Goal: Task Accomplishment & Management: Use online tool/utility

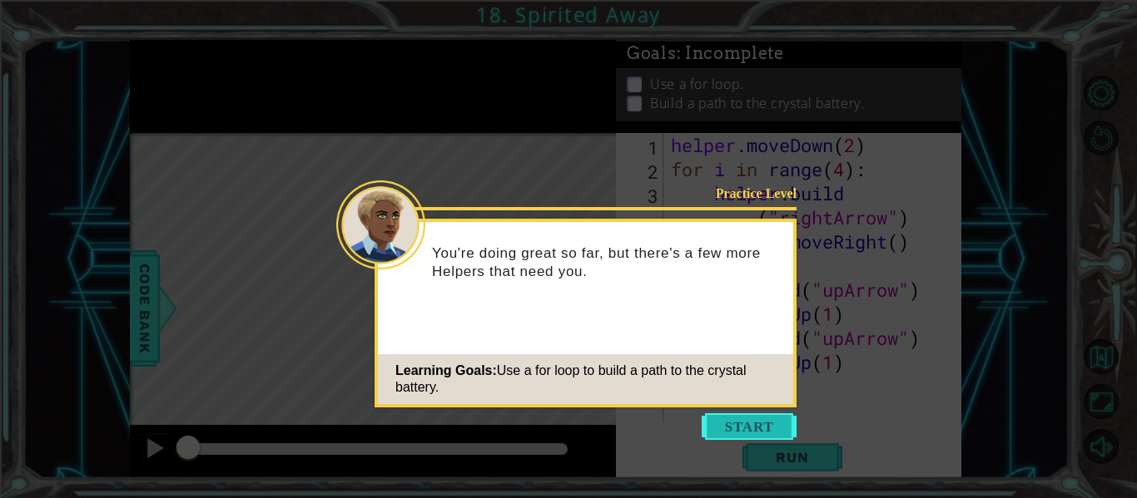
click at [769, 435] on button "Start" at bounding box center [748, 427] width 95 height 27
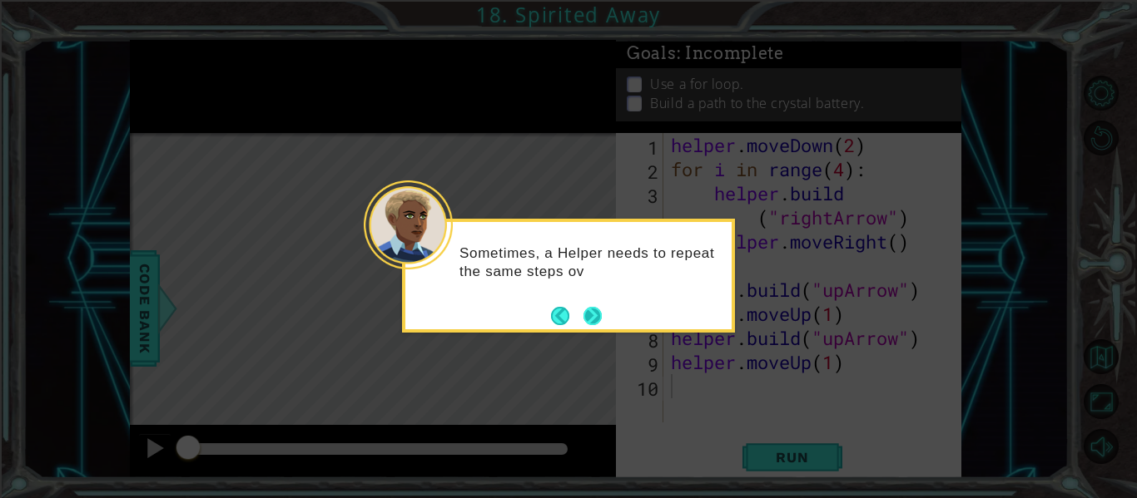
click at [588, 323] on button "Next" at bounding box center [592, 316] width 18 height 18
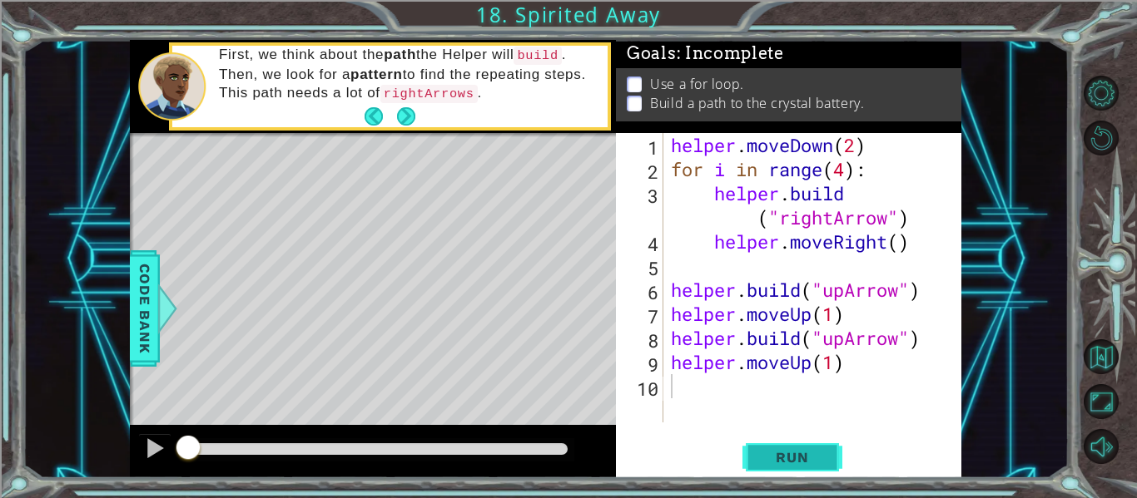
click at [767, 459] on span "Run" at bounding box center [792, 457] width 66 height 17
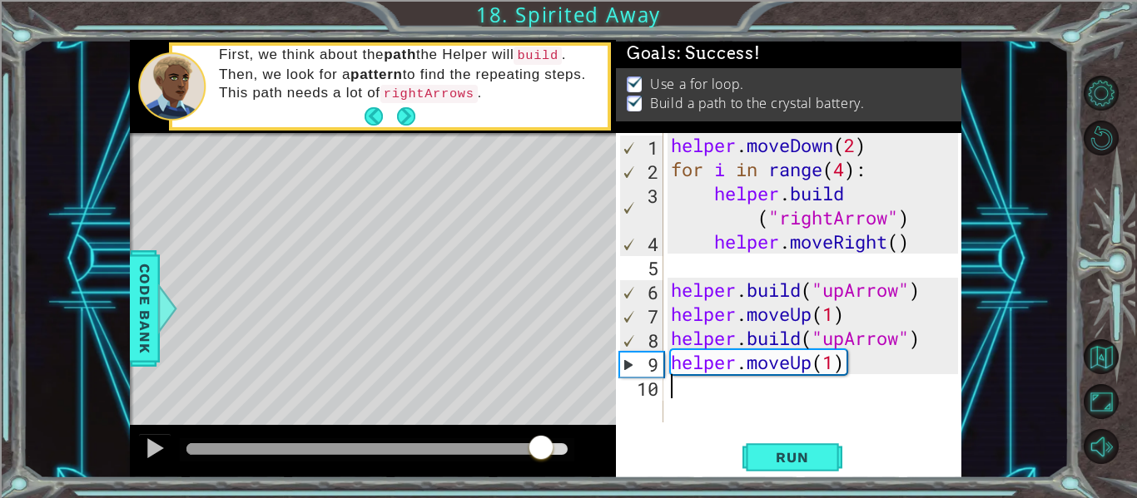
drag, startPoint x: 466, startPoint y: 447, endPoint x: 544, endPoint y: 441, distance: 78.4
click at [544, 443] on div at bounding box center [376, 449] width 381 height 12
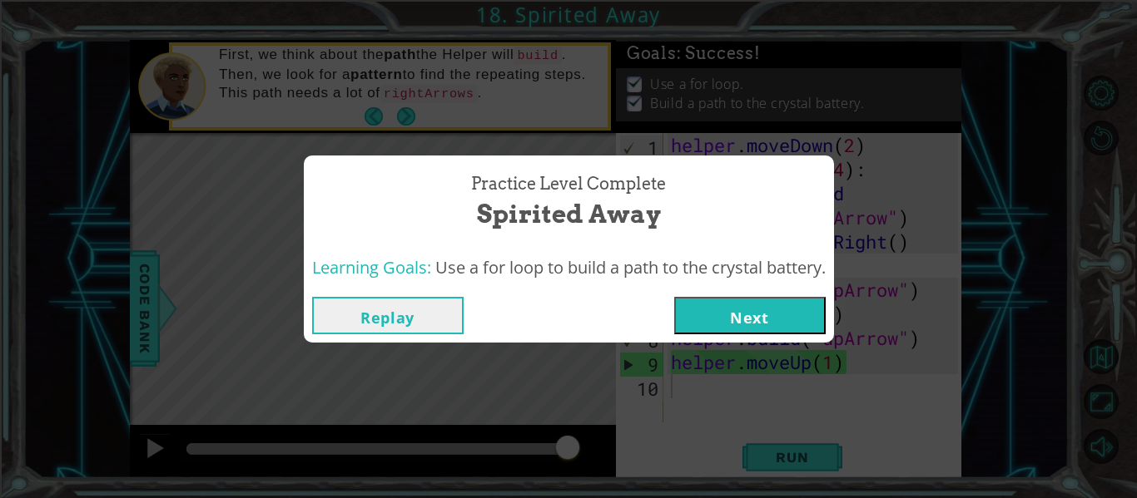
click at [735, 316] on button "Next" at bounding box center [749, 315] width 151 height 37
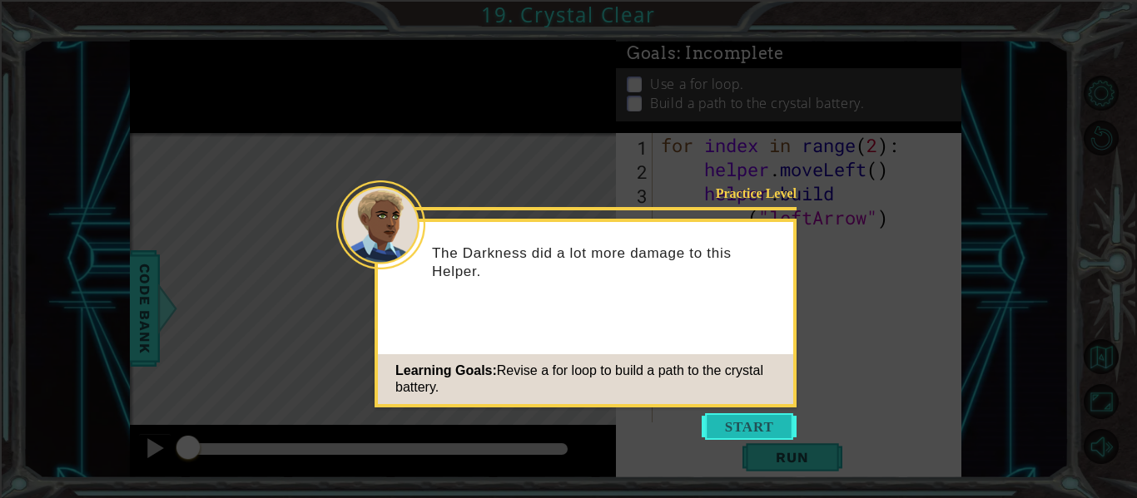
click at [719, 422] on button "Start" at bounding box center [748, 427] width 95 height 27
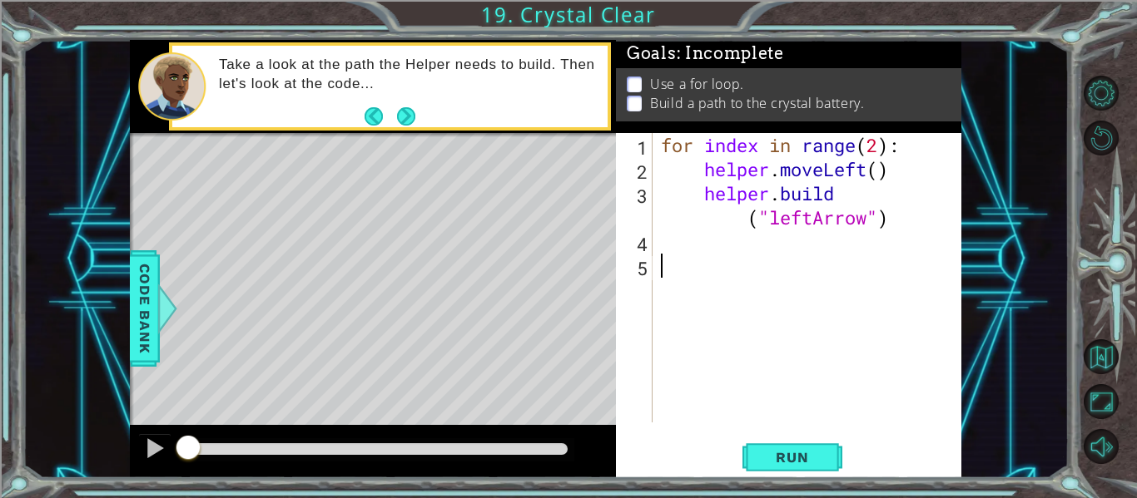
click at [791, 486] on div "1 ההההההההההההההההההההההההההההההההההההההההההההההההההההההההההההההההההההההההההההה…" at bounding box center [568, 249] width 1137 height 498
click at [760, 457] on span "Run" at bounding box center [792, 457] width 66 height 17
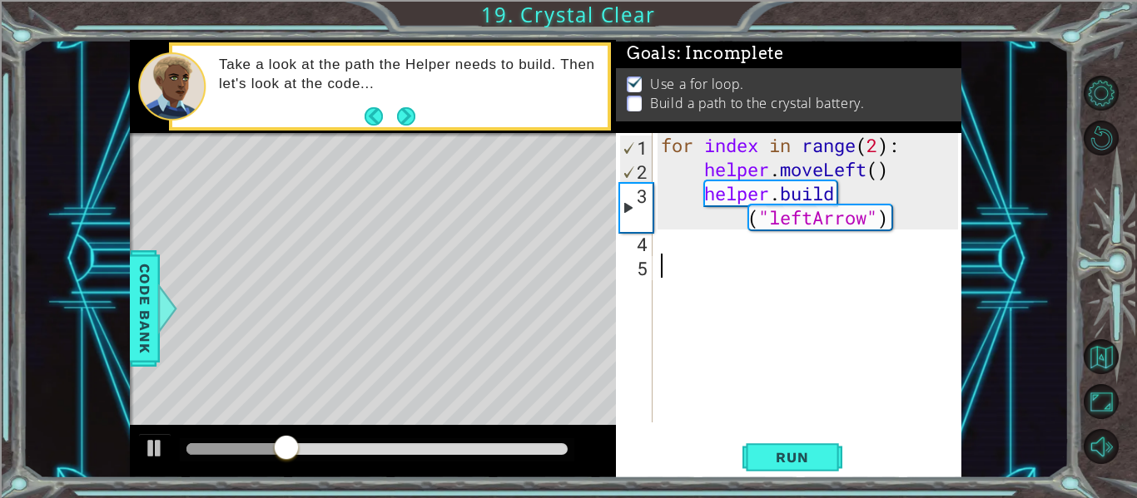
click at [703, 246] on div "for index in range ( 2 ) : helper . moveLeft ( ) helper . build ( "leftArrow" )" at bounding box center [811, 302] width 309 height 338
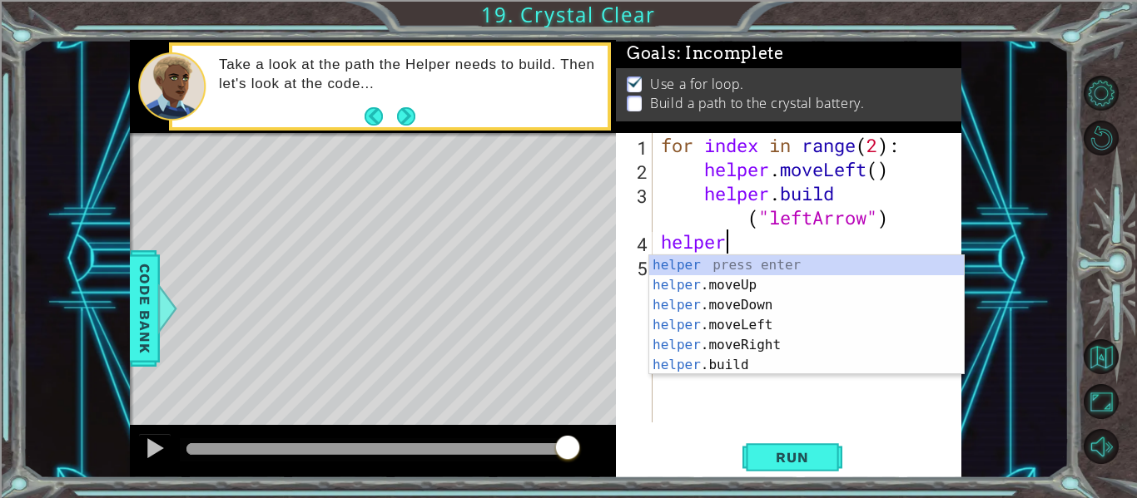
scroll to position [0, 2]
click at [766, 320] on div "helper press enter helper .moveUp press enter helper .moveDown press enter help…" at bounding box center [806, 335] width 314 height 160
type textarea "helper.moveLeft(1)"
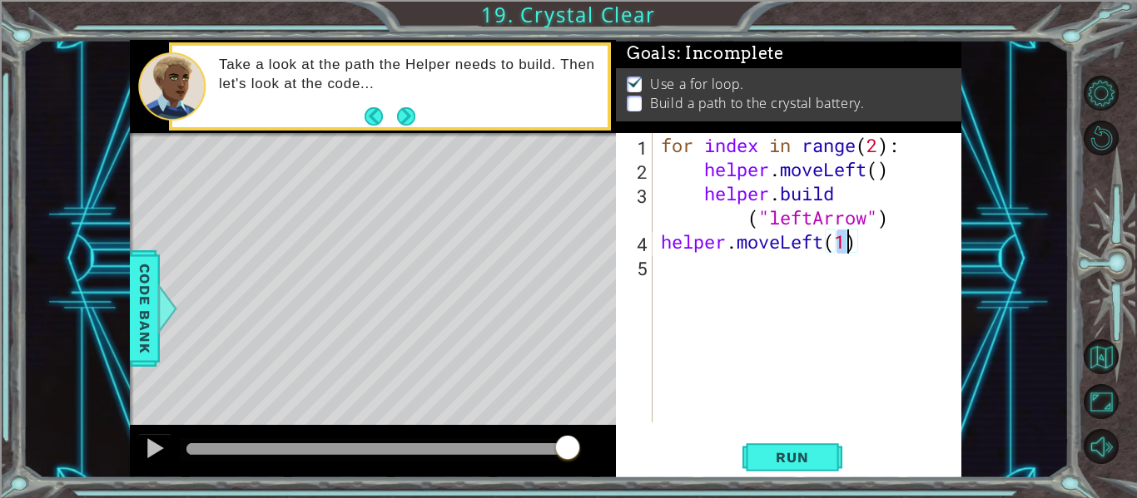
click at [717, 262] on div "for index in range ( 2 ) : helper . moveLeft ( ) helper . build ( "leftArrow" )…" at bounding box center [811, 302] width 309 height 338
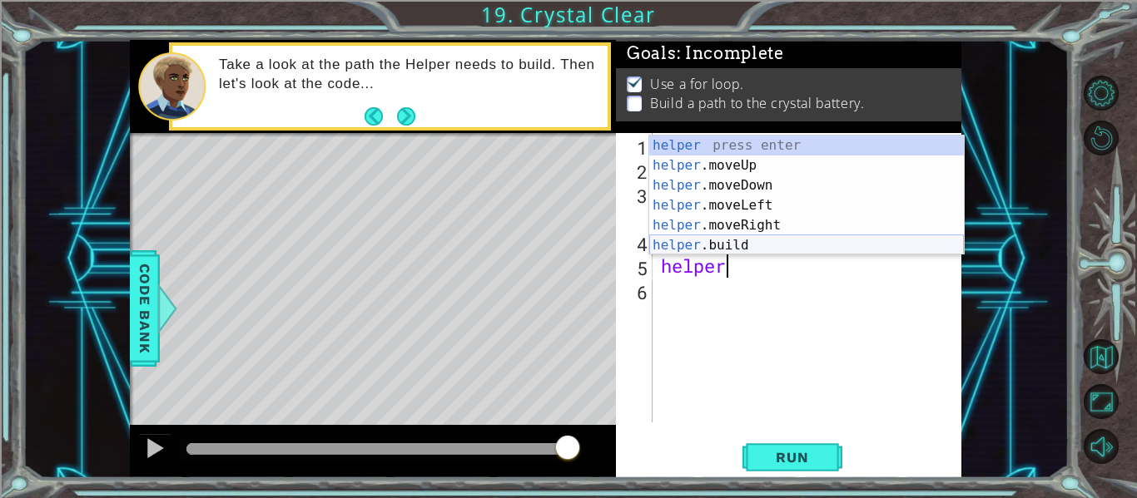
click at [750, 245] on div "helper press enter helper .moveUp press enter helper .moveDown press enter help…" at bounding box center [806, 216] width 314 height 160
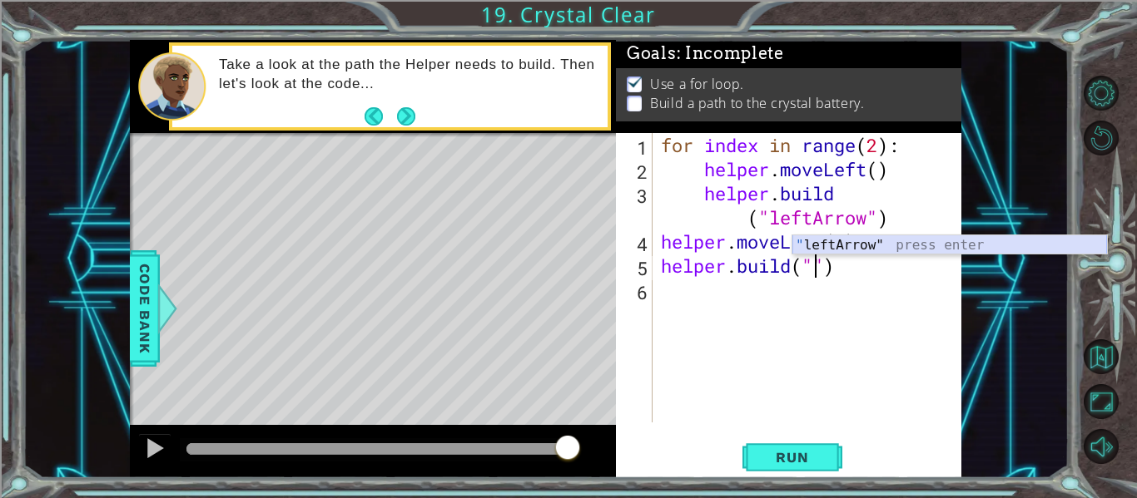
click at [856, 236] on div "" leftArrow" press enter" at bounding box center [949, 265] width 314 height 60
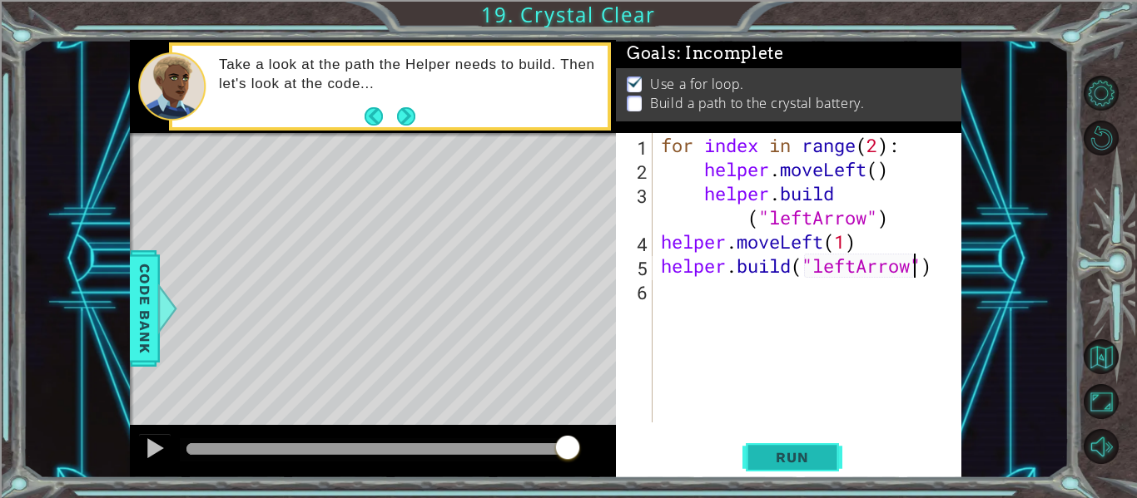
type textarea "helper.build("leftArrow")"
click at [779, 449] on span "Run" at bounding box center [792, 457] width 66 height 17
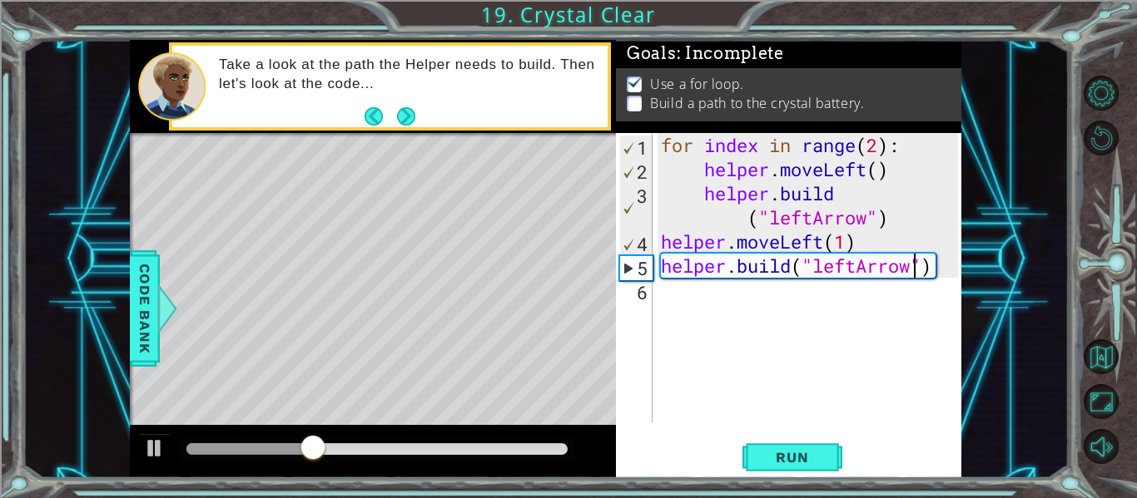
click at [745, 305] on div "for index in range ( 2 ) : helper . moveLeft ( ) helper . build ( "leftArrow" )…" at bounding box center [811, 302] width 309 height 338
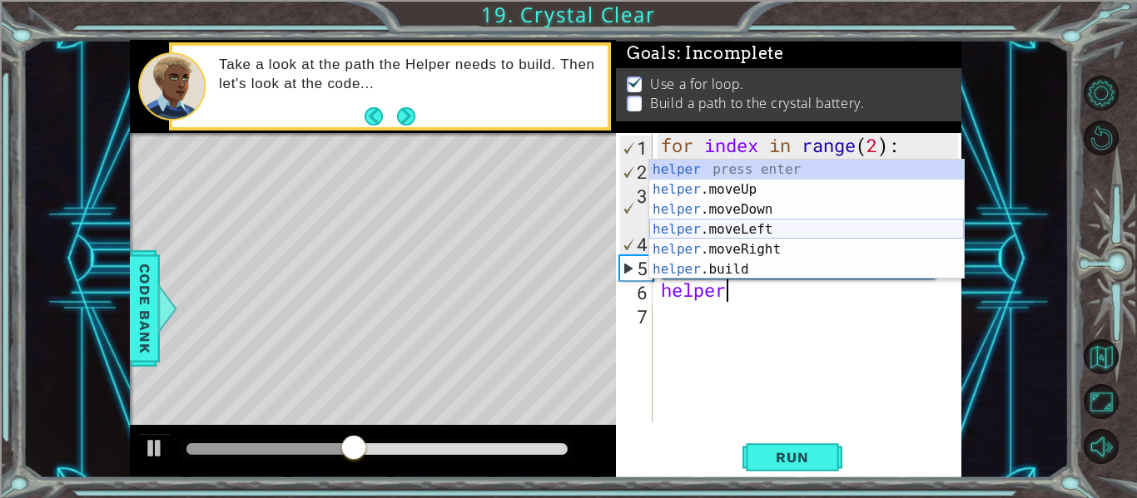
click at [768, 227] on div "helper press enter helper .moveUp press enter helper .moveDown press enter help…" at bounding box center [806, 240] width 314 height 160
type textarea "helper.moveLeft(1)"
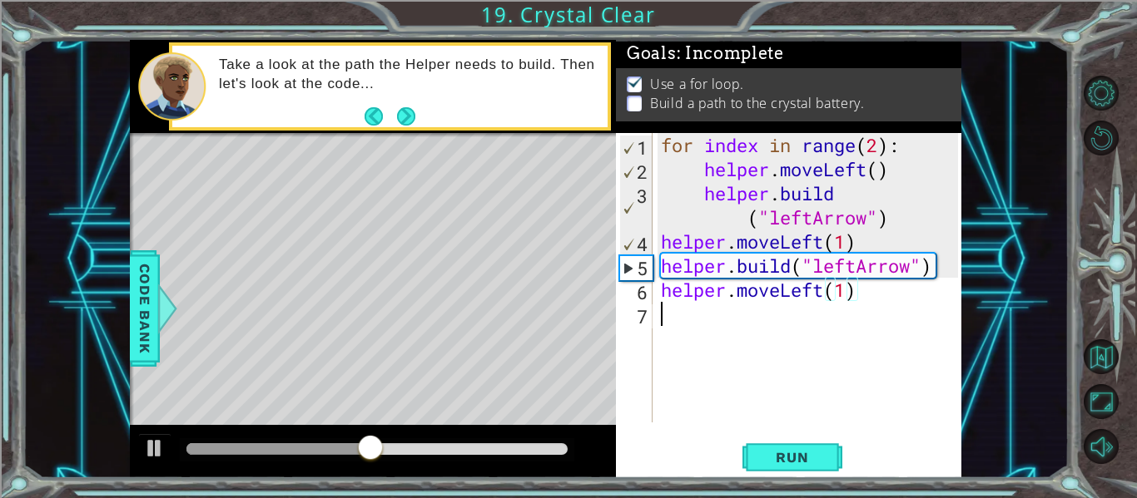
click at [688, 316] on div "for index in range ( 2 ) : helper . moveLeft ( ) helper . build ( "leftArrow" )…" at bounding box center [811, 302] width 309 height 338
click at [744, 470] on button "Run" at bounding box center [792, 458] width 100 height 34
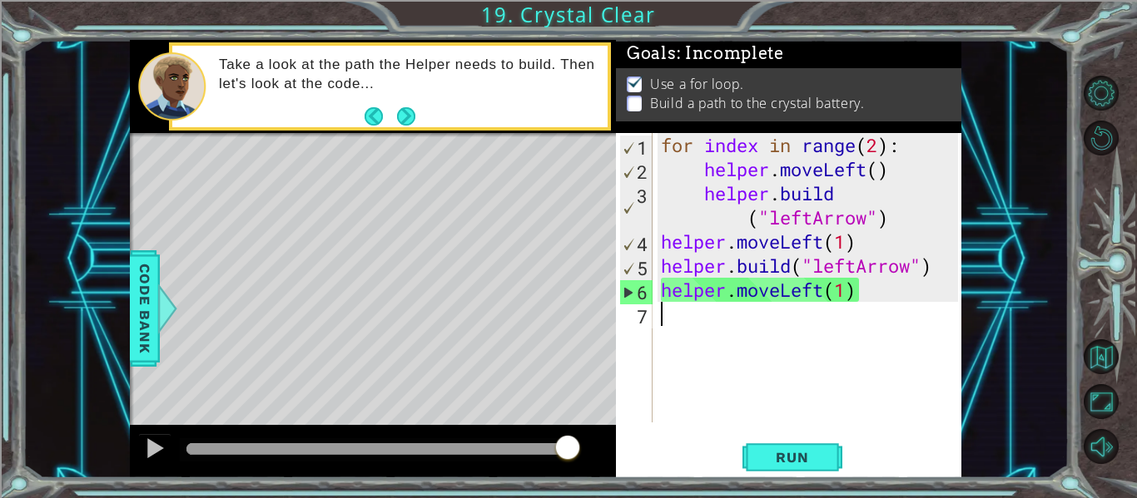
click at [763, 335] on div "for index in range ( 2 ) : helper . moveLeft ( ) helper . build ( "leftArrow" )…" at bounding box center [811, 302] width 309 height 338
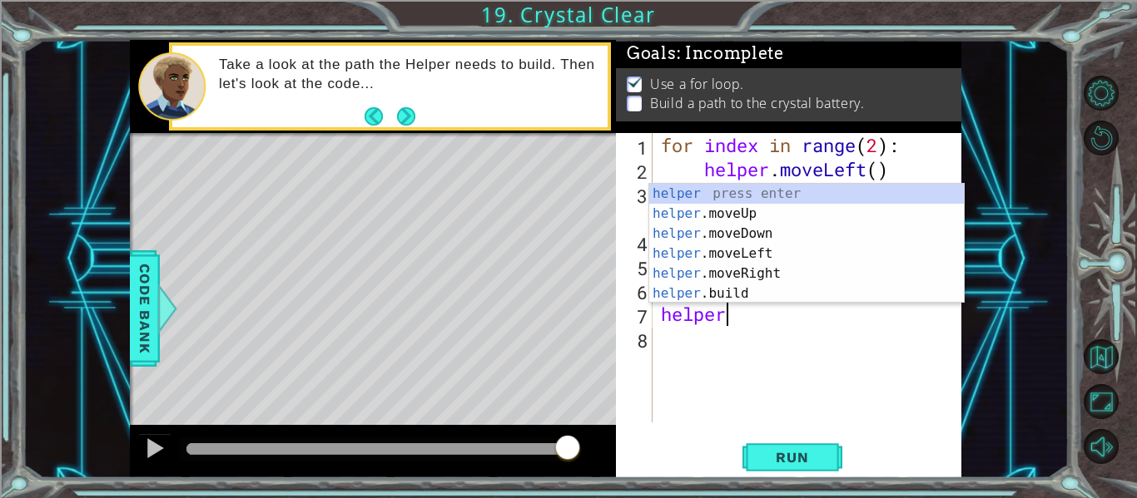
scroll to position [0, 2]
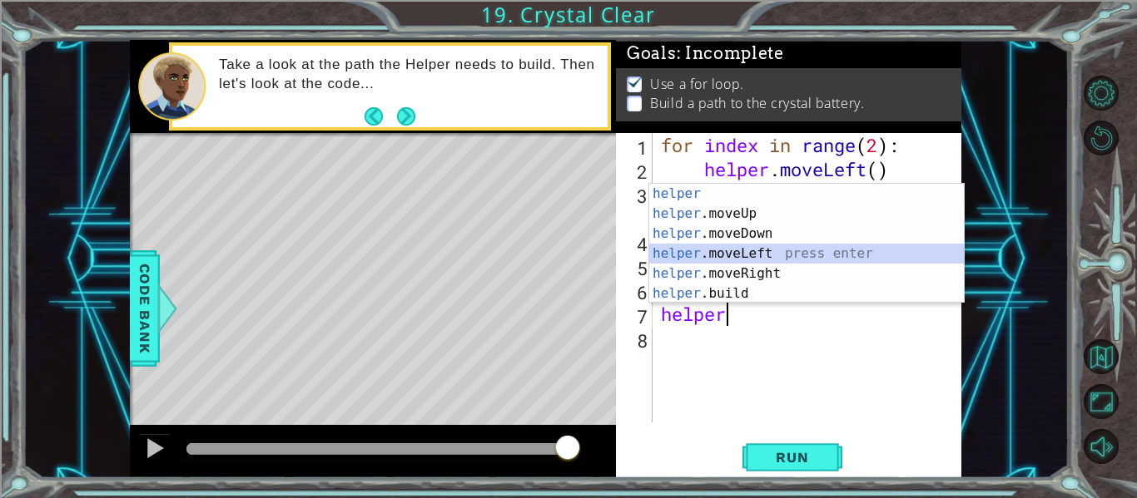
click at [808, 253] on div "helper press enter helper .moveUp press enter helper .moveDown press enter help…" at bounding box center [806, 264] width 314 height 160
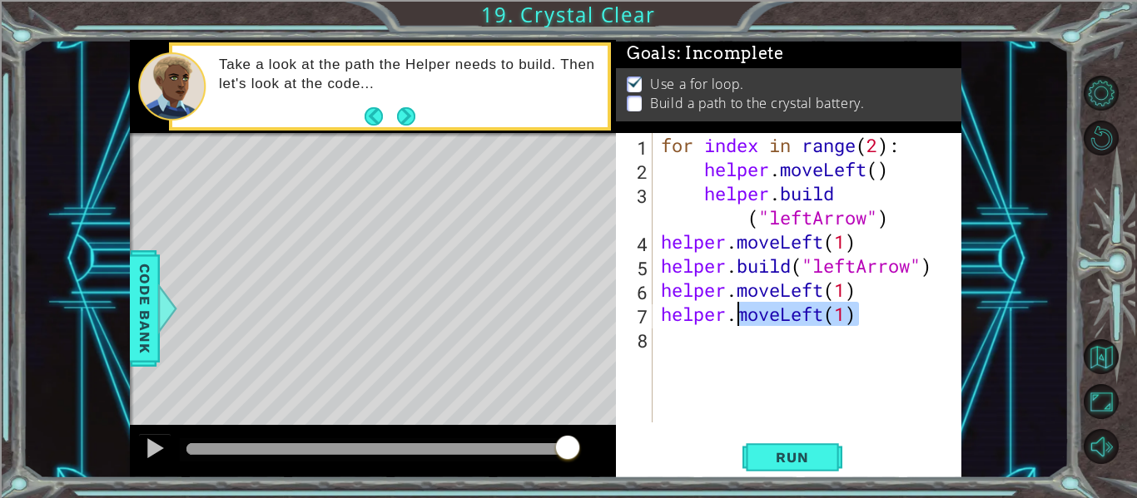
drag, startPoint x: 865, startPoint y: 311, endPoint x: 736, endPoint y: 309, distance: 129.0
click at [736, 309] on div "for index in range ( 2 ) : helper . moveLeft ( ) helper . build ( "leftArrow" )…" at bounding box center [811, 302] width 309 height 338
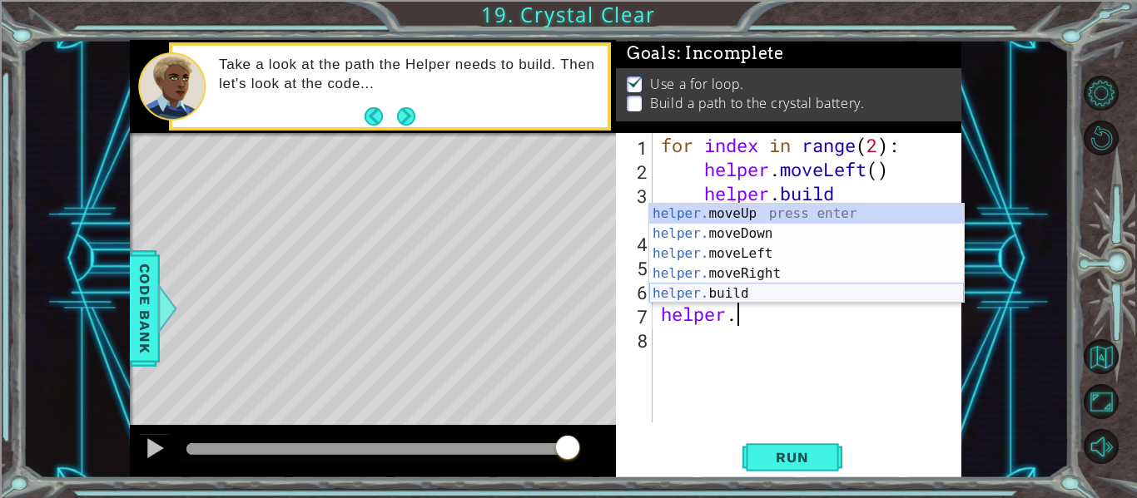
click at [740, 290] on div "helper. moveUp press enter helper. moveDown press enter helper. moveLeft press …" at bounding box center [806, 274] width 314 height 140
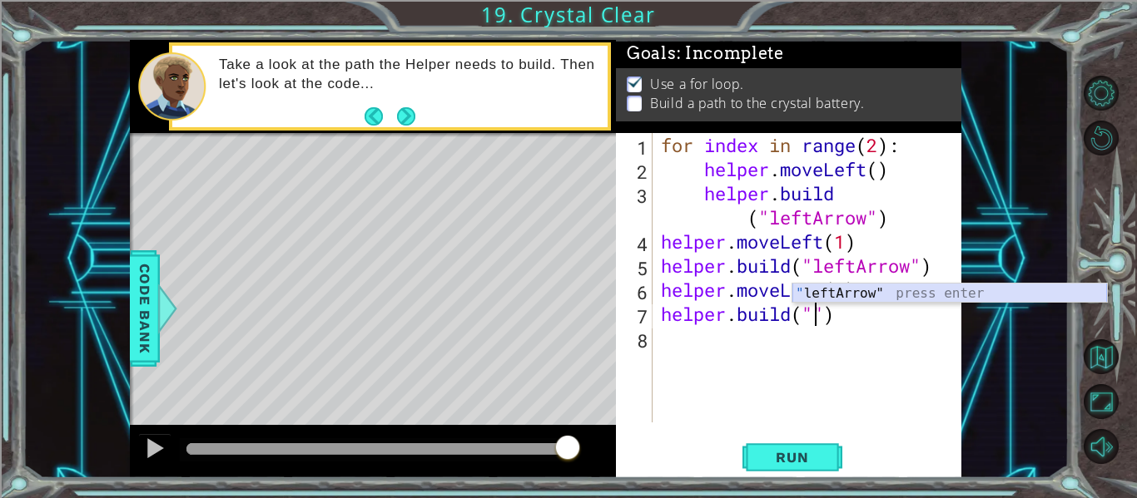
click at [852, 291] on div "" leftArrow" press enter" at bounding box center [949, 314] width 314 height 60
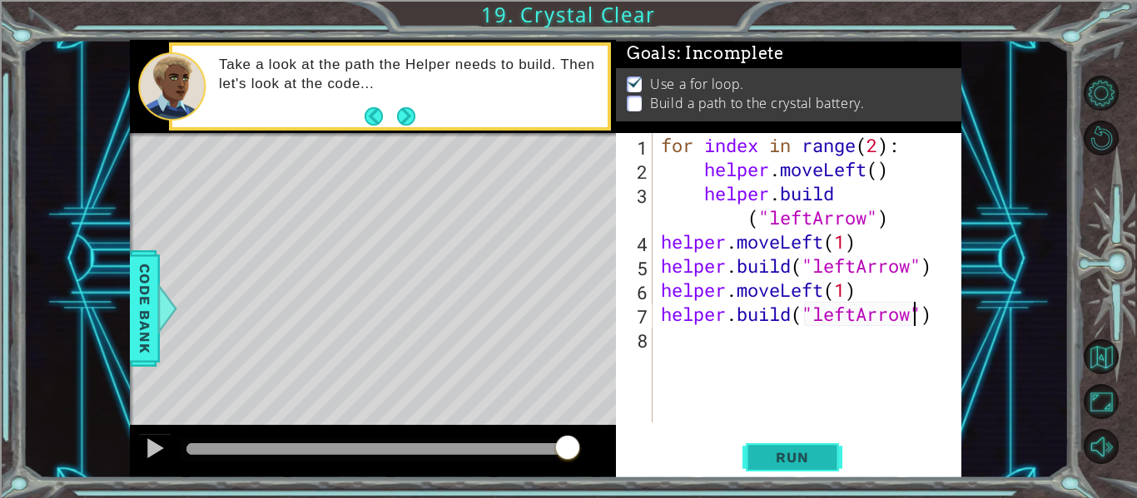
type textarea "helper.build("leftArrow")"
click at [804, 470] on button "Run" at bounding box center [792, 458] width 100 height 34
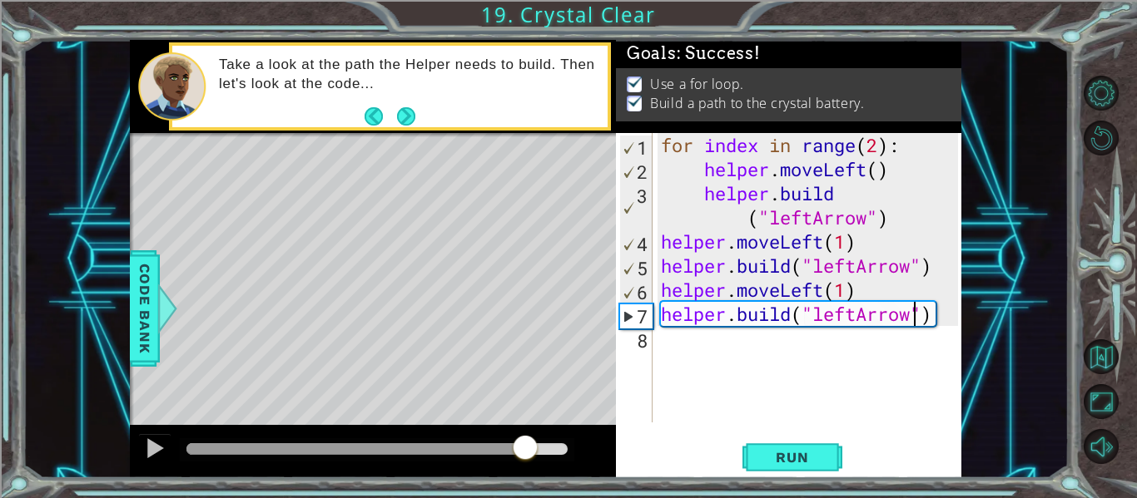
click at [526, 447] on div at bounding box center [376, 449] width 381 height 12
click at [154, 439] on div at bounding box center [155, 449] width 22 height 22
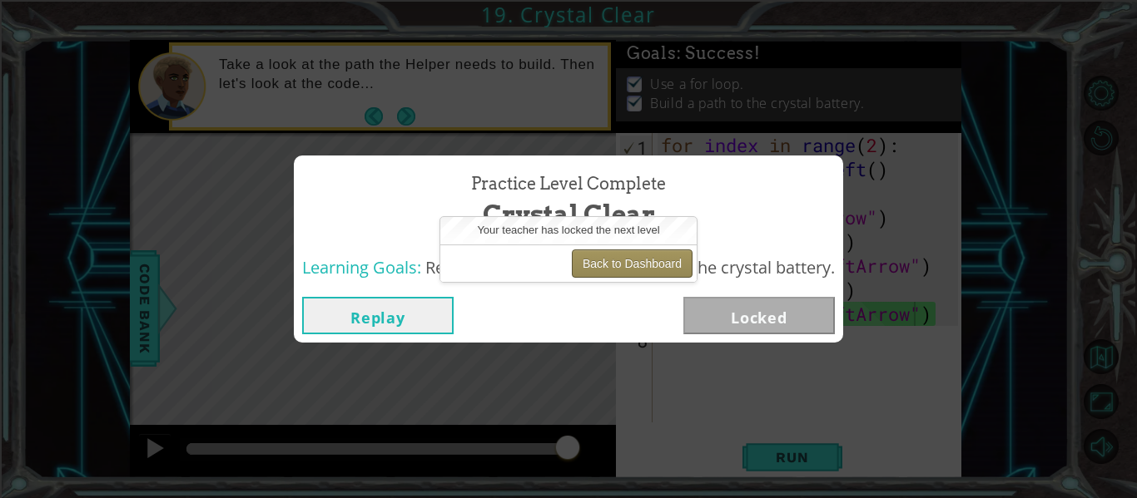
click at [620, 265] on button "Back to Dashboard" at bounding box center [632, 264] width 121 height 28
click at [623, 243] on div "Your teacher has locked the next level" at bounding box center [568, 230] width 256 height 27
click at [628, 255] on button "Back to Dashboard" at bounding box center [632, 264] width 121 height 28
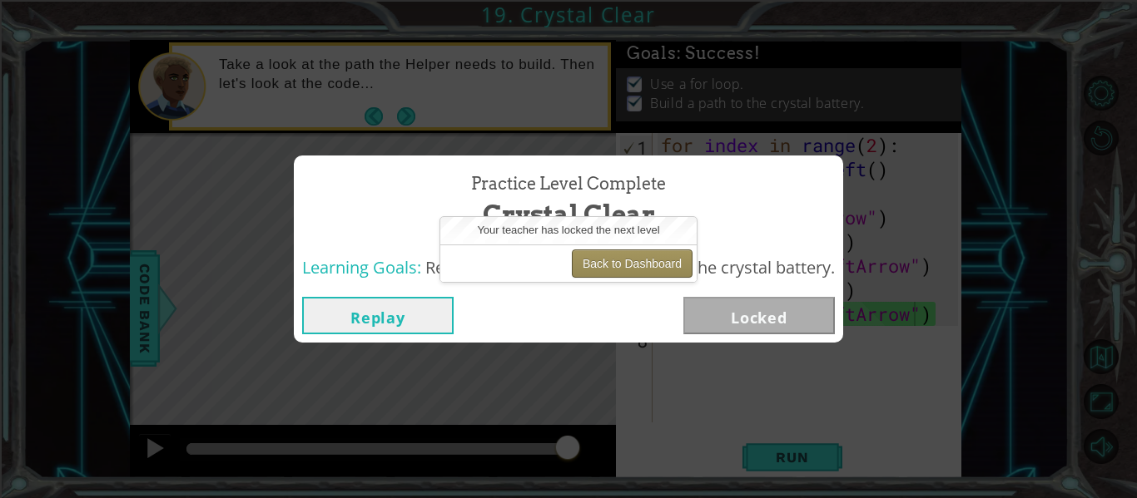
click at [628, 255] on button "Back to Dashboard" at bounding box center [632, 264] width 121 height 28
click at [651, 260] on button "Back to Dashboard" at bounding box center [632, 264] width 121 height 28
click at [751, 295] on div "Replay Locked" at bounding box center [568, 316] width 549 height 54
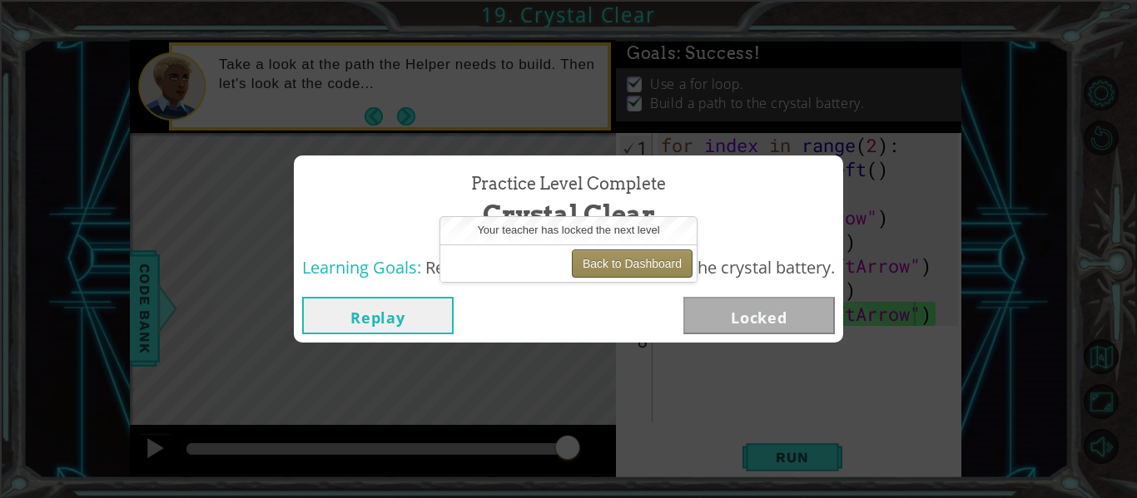
click at [614, 252] on button "Back to Dashboard" at bounding box center [632, 264] width 121 height 28
click at [390, 298] on button "Replay" at bounding box center [377, 315] width 151 height 37
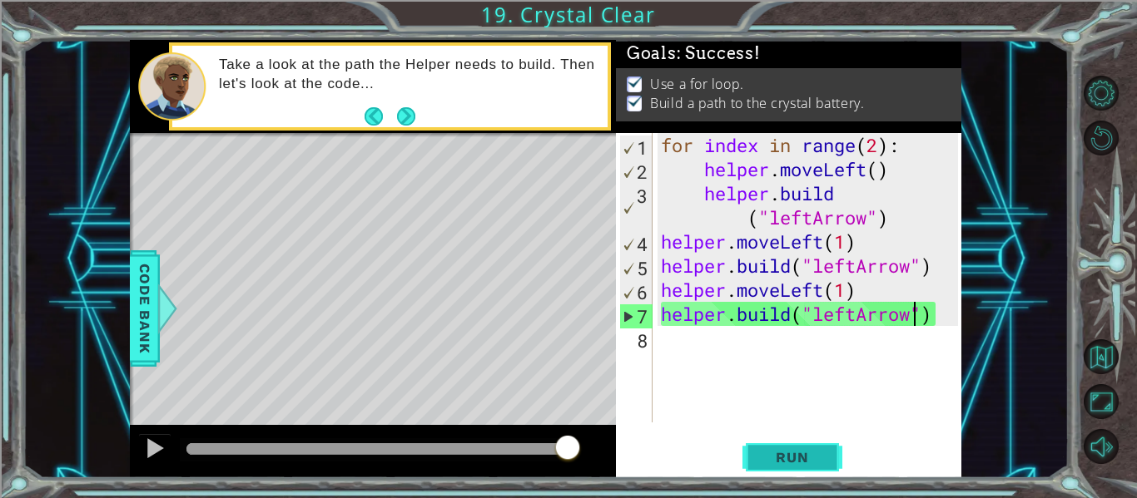
click at [792, 473] on button "Run" at bounding box center [792, 458] width 100 height 34
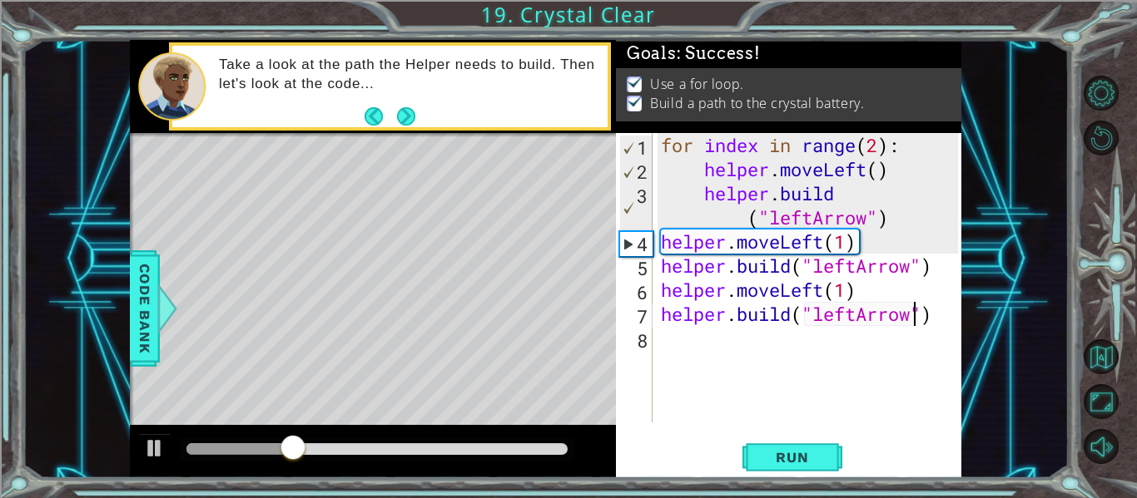
click at [554, 448] on div at bounding box center [376, 449] width 381 height 12
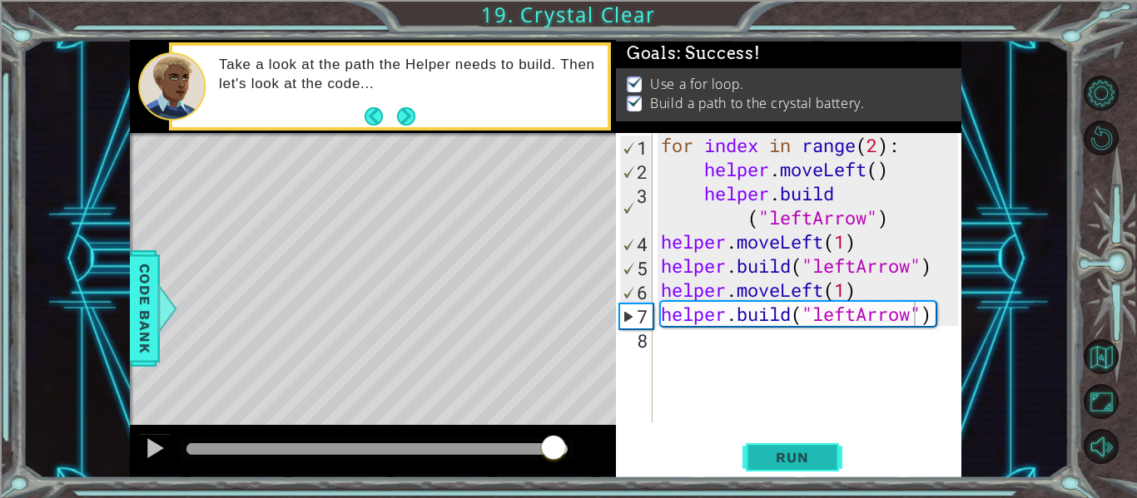
click at [832, 448] on button "Run" at bounding box center [792, 458] width 100 height 34
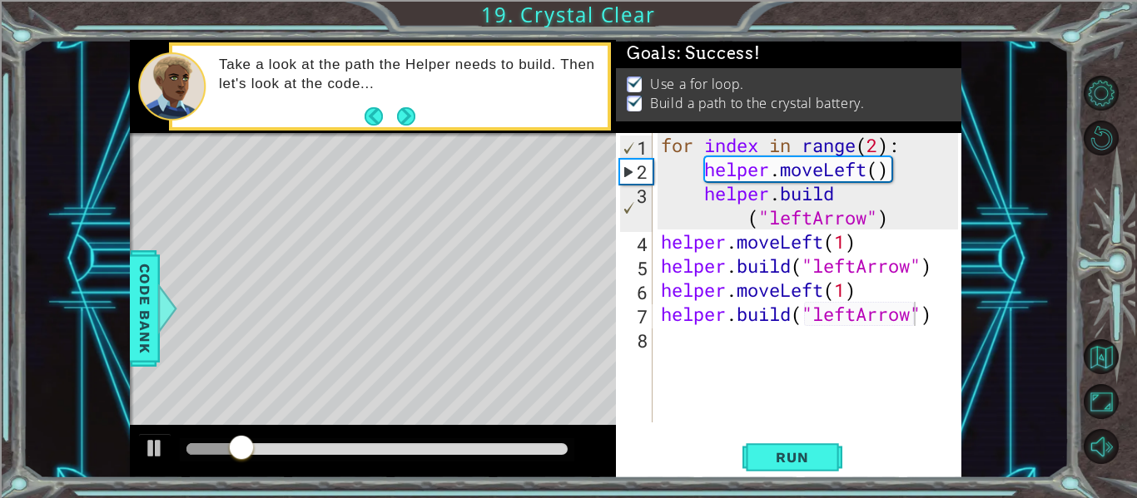
click at [798, 436] on div "helper.build("leftArrow") 1 2 3 4 5 6 7 8 for index in range ( 2 ) : helper . m…" at bounding box center [788, 305] width 345 height 345
click at [799, 465] on span "Run" at bounding box center [792, 457] width 66 height 17
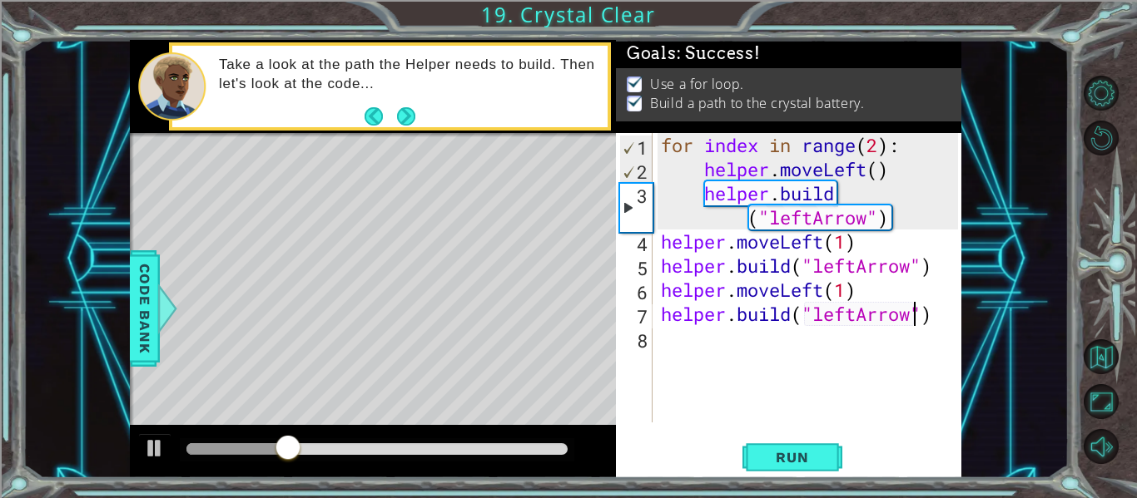
click at [593, 463] on div at bounding box center [373, 451] width 486 height 53
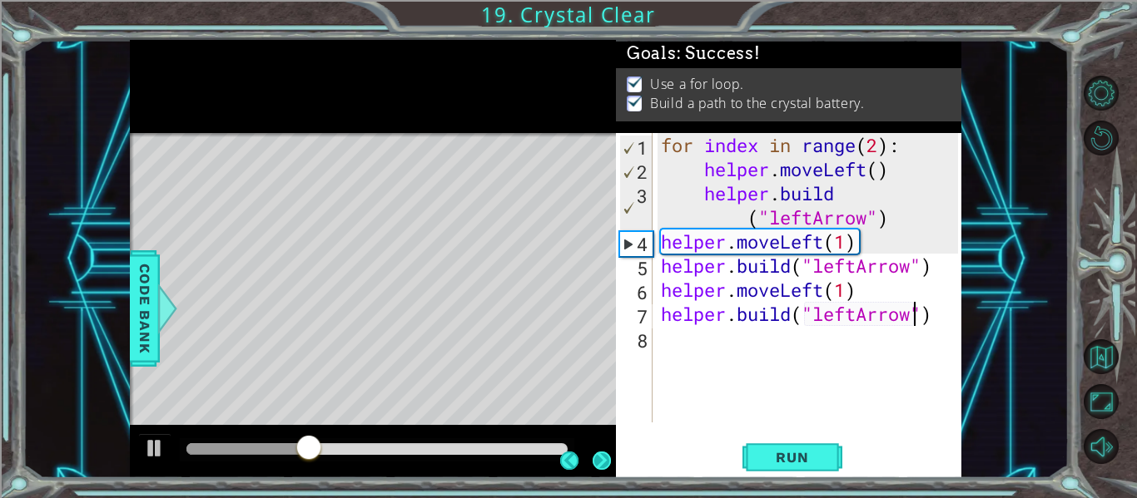
click at [600, 461] on button "Next" at bounding box center [601, 461] width 18 height 18
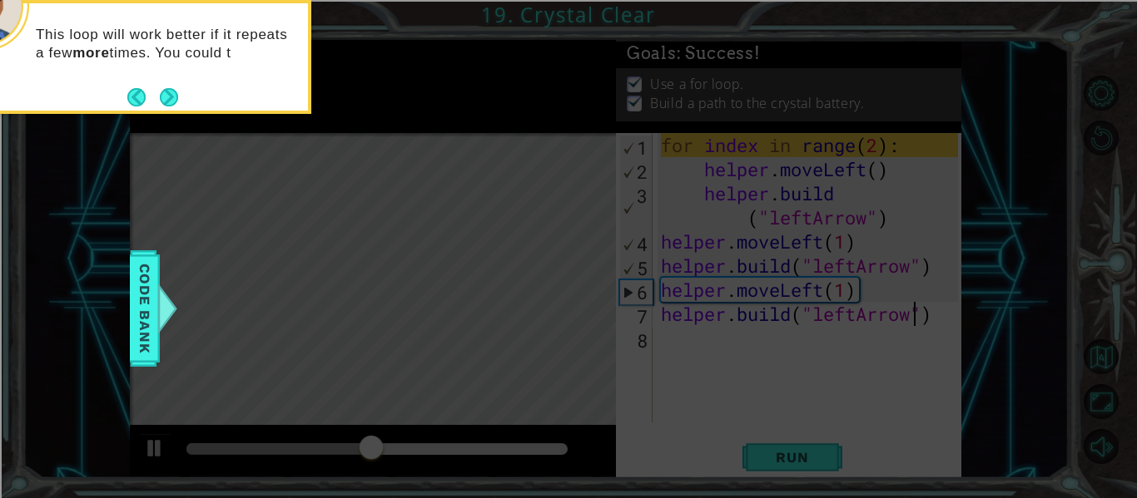
click at [292, 341] on icon at bounding box center [568, 75] width 1137 height 848
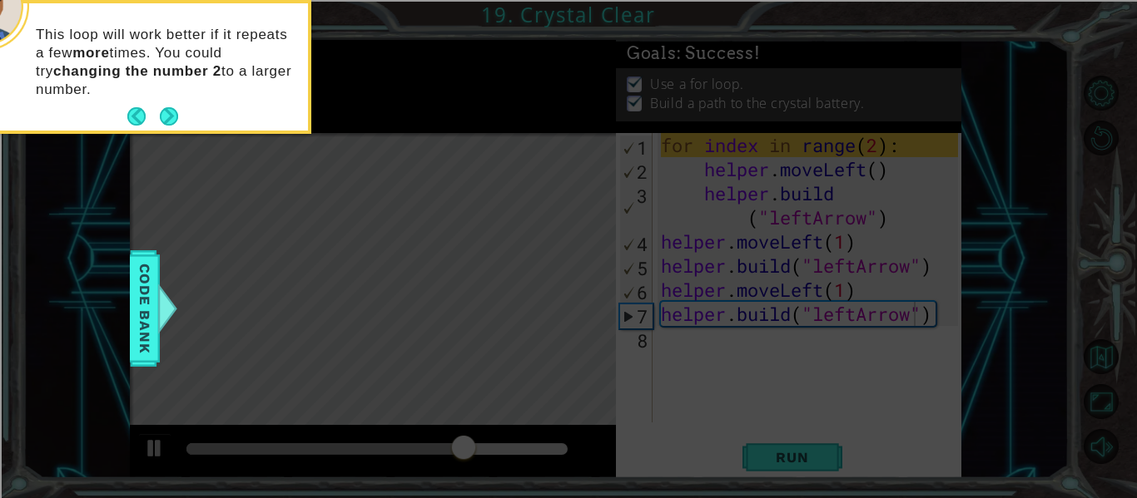
click at [630, 344] on icon at bounding box center [568, 75] width 1137 height 848
click at [563, 357] on icon at bounding box center [568, 75] width 1137 height 848
click at [147, 295] on span "Code Bank" at bounding box center [144, 309] width 27 height 102
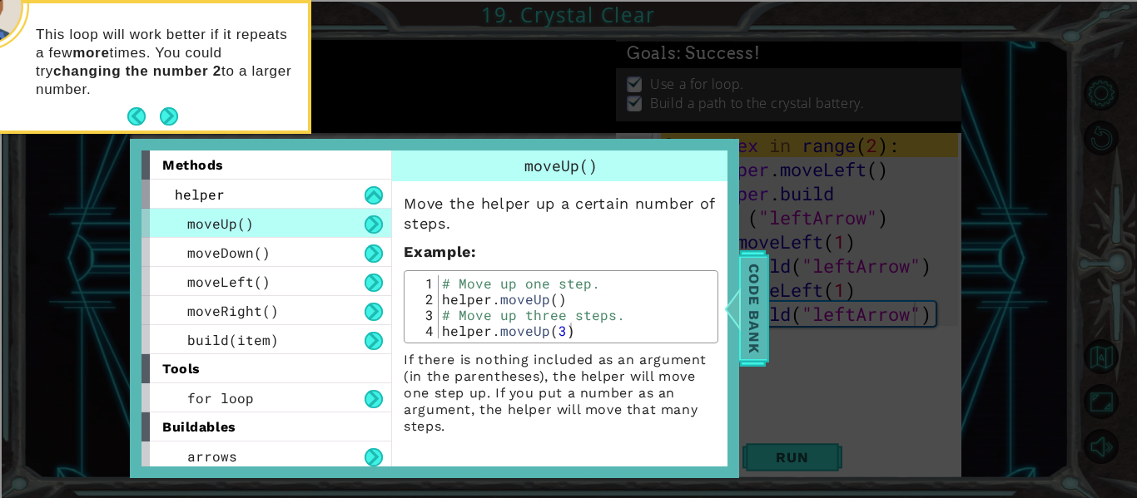
click at [760, 335] on span "Code Bank" at bounding box center [753, 309] width 27 height 102
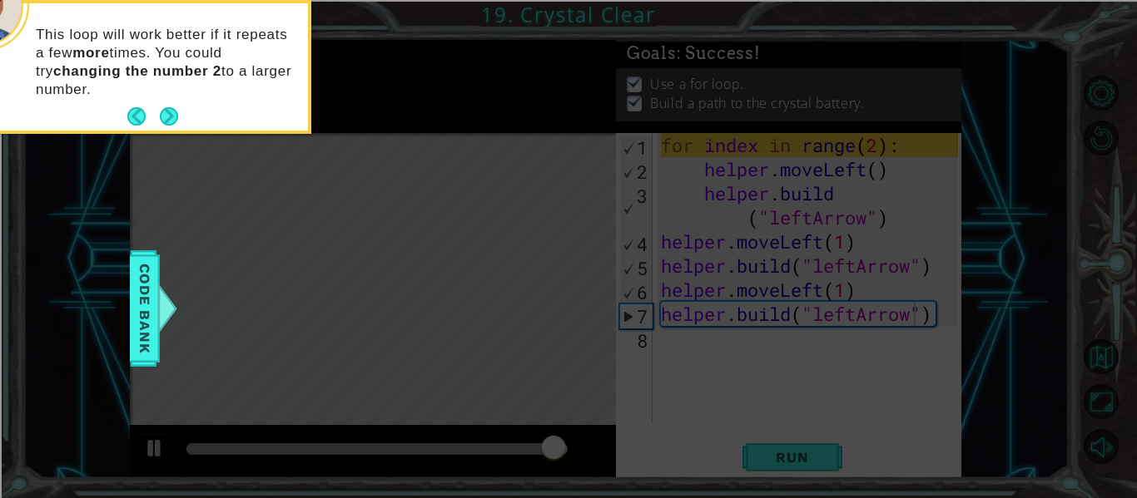
click at [619, 350] on icon at bounding box center [568, 75] width 1137 height 848
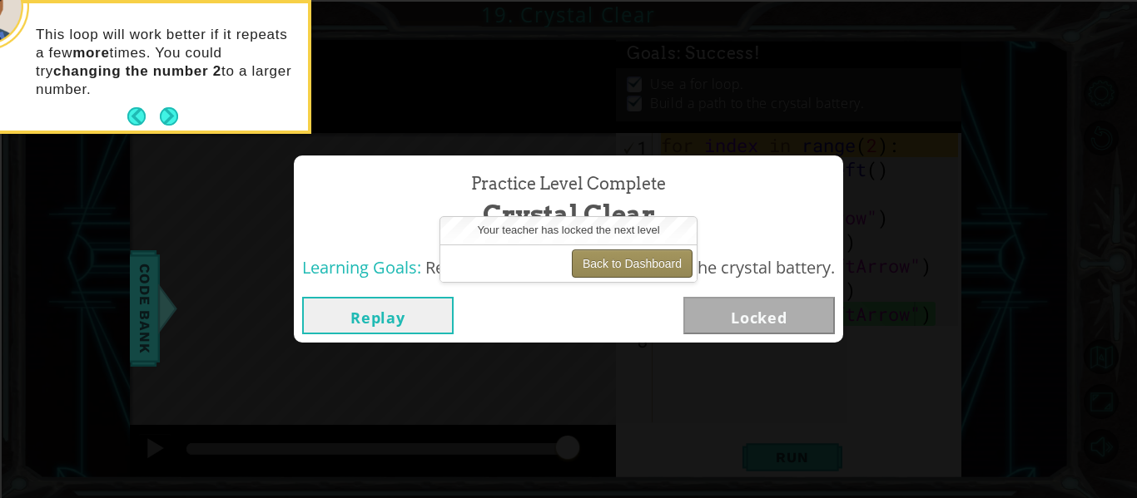
click at [622, 262] on button "Back to Dashboard" at bounding box center [632, 264] width 121 height 28
click at [608, 412] on div "Practice Level Complete Crystal Clear Learning Goals: Revise a for loop to buil…" at bounding box center [568, 249] width 1137 height 498
click at [608, 241] on div "Your teacher has locked the next level" at bounding box center [568, 230] width 256 height 27
click at [592, 255] on button "Back to Dashboard" at bounding box center [632, 264] width 121 height 28
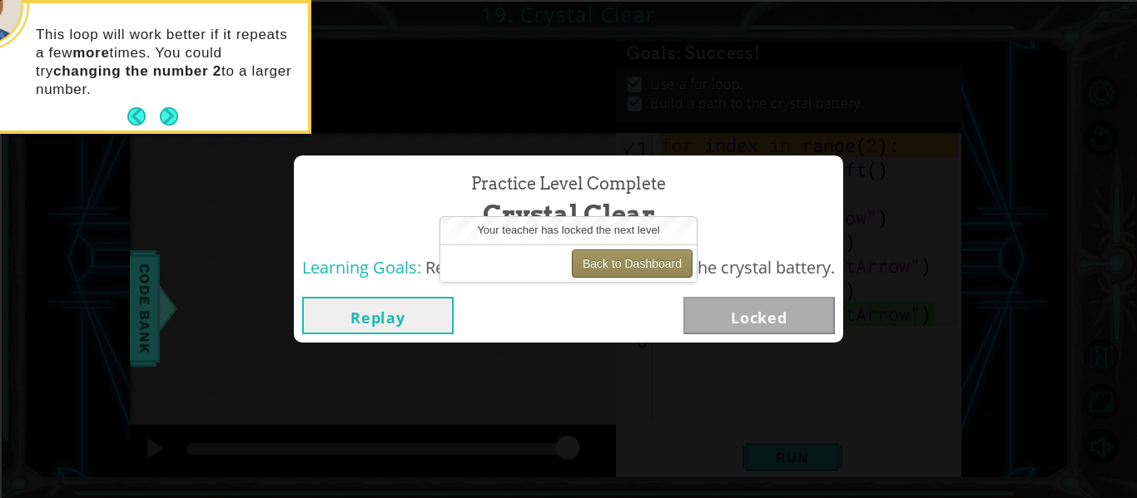
click at [592, 255] on button "Back to Dashboard" at bounding box center [632, 264] width 121 height 28
click at [533, 284] on div "Learning Goals: Revise a for loop to build a path to the crystal battery." at bounding box center [568, 268] width 549 height 41
click at [577, 265] on button "Back to Dashboard" at bounding box center [632, 264] width 121 height 28
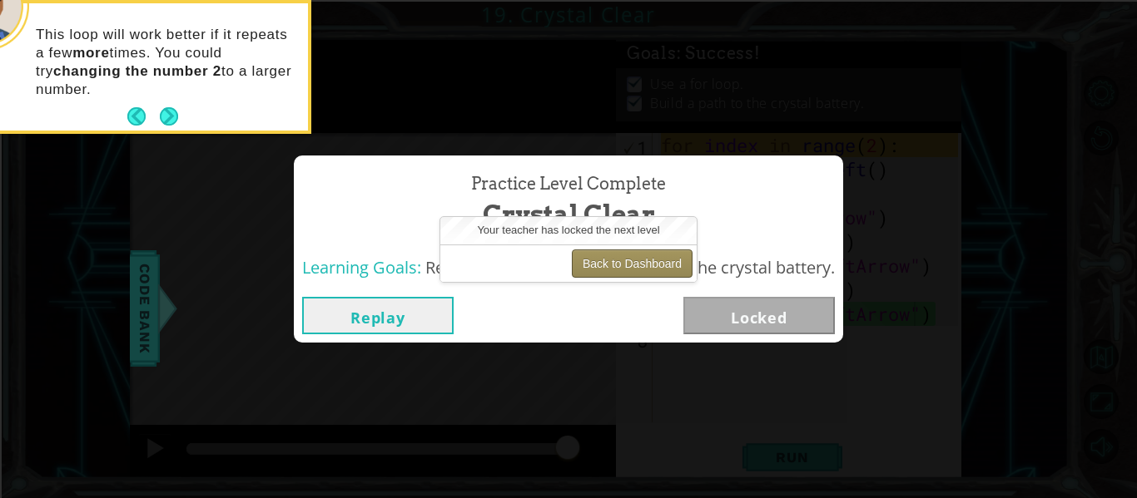
click at [577, 265] on button "Back to Dashboard" at bounding box center [632, 264] width 121 height 28
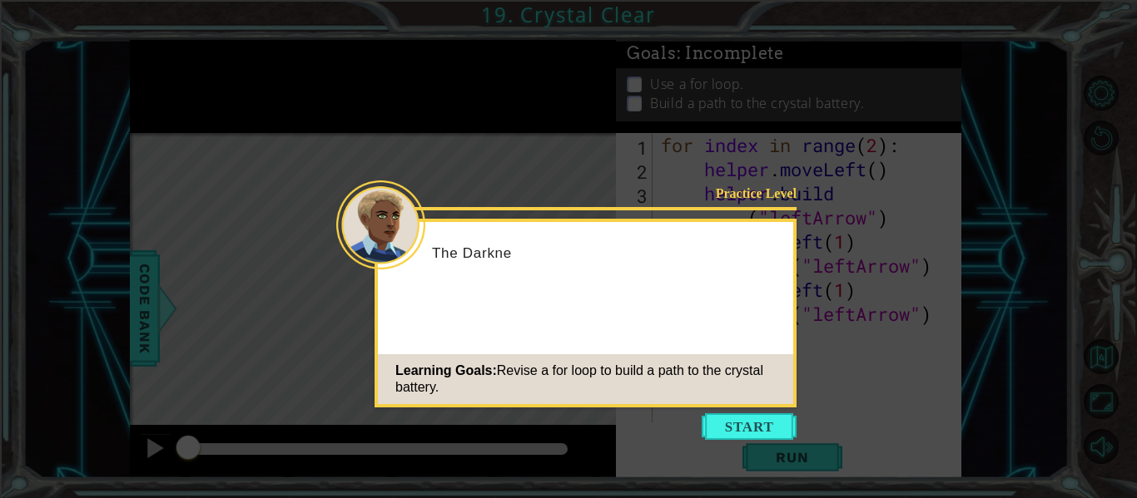
click at [722, 409] on icon at bounding box center [568, 249] width 1137 height 498
click at [728, 419] on button "Start" at bounding box center [748, 427] width 95 height 27
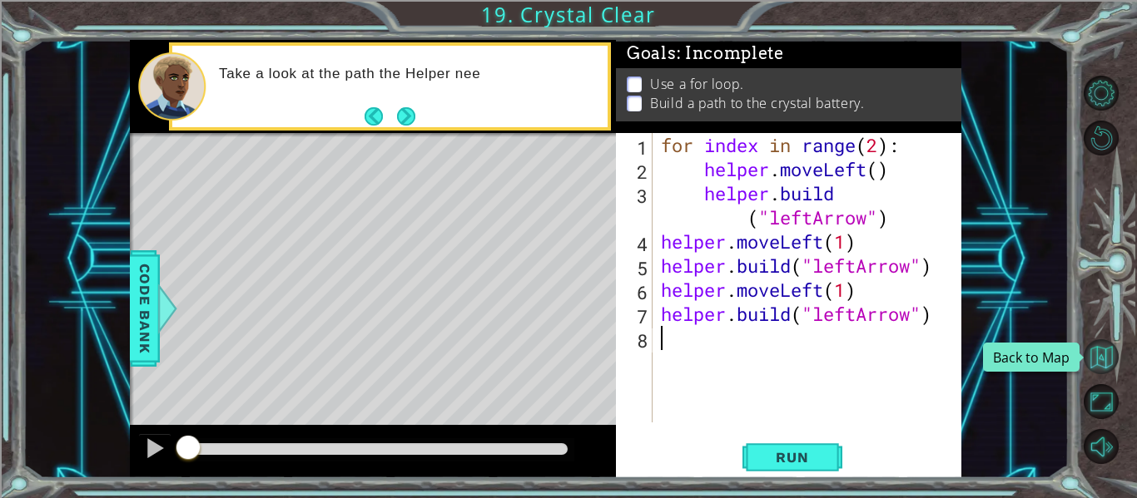
click at [1107, 359] on button "Back to Map" at bounding box center [1100, 356] width 35 height 35
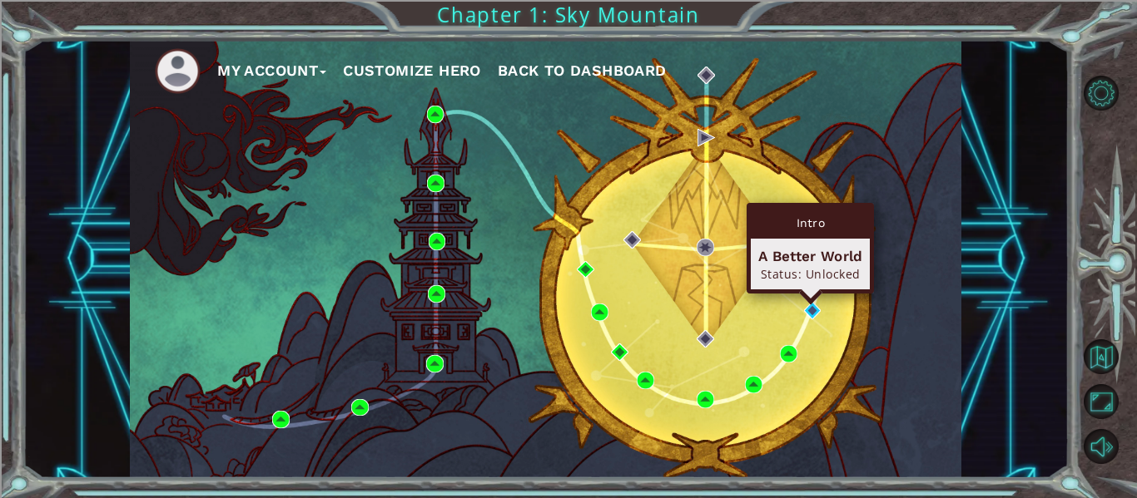
click at [809, 294] on div "Intro A Better World Status: Unlocked" at bounding box center [809, 248] width 127 height 91
click at [809, 305] on img at bounding box center [812, 310] width 17 height 17
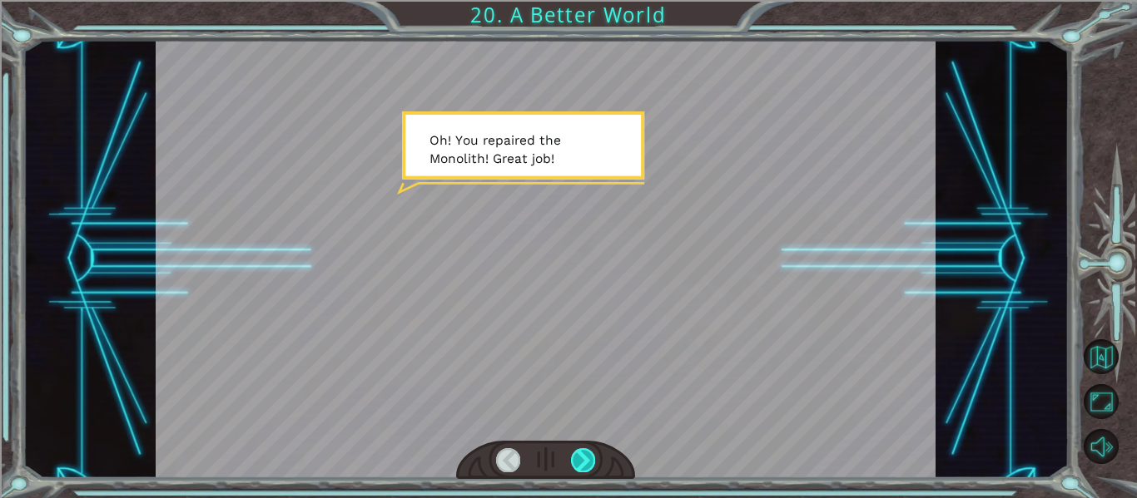
click at [589, 452] on div at bounding box center [583, 459] width 24 height 23
click at [588, 467] on div at bounding box center [583, 459] width 24 height 23
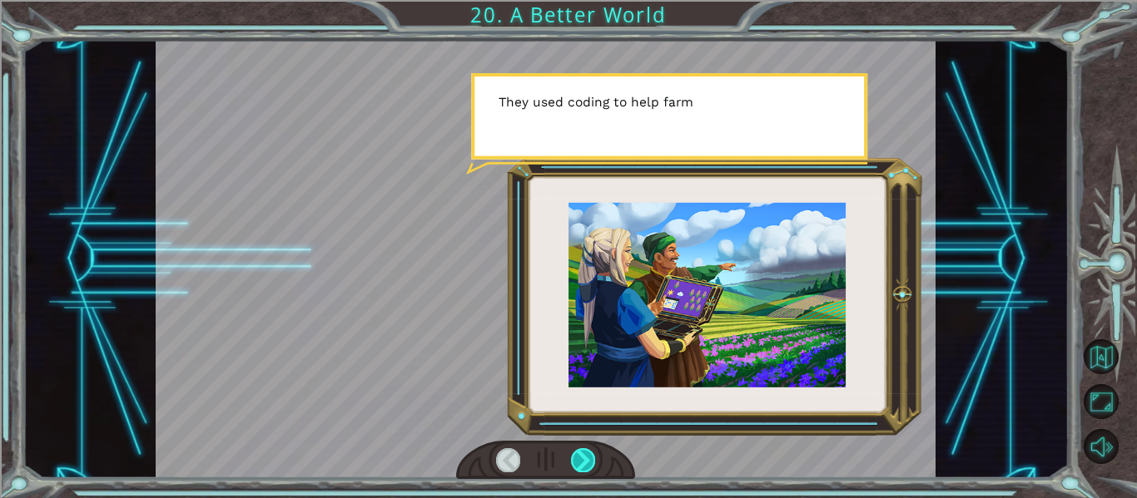
click at [588, 467] on div at bounding box center [583, 459] width 24 height 23
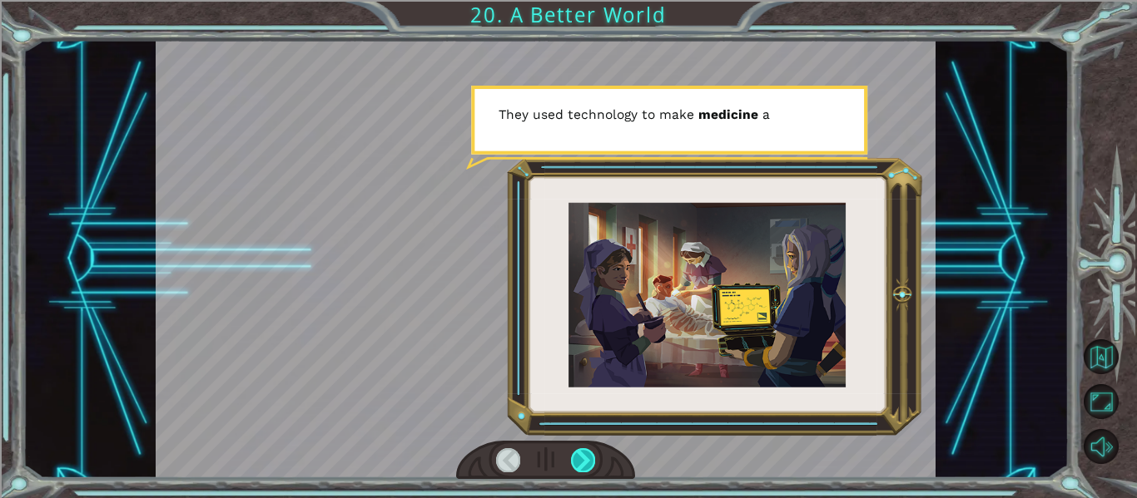
click at [572, 460] on div at bounding box center [583, 459] width 24 height 23
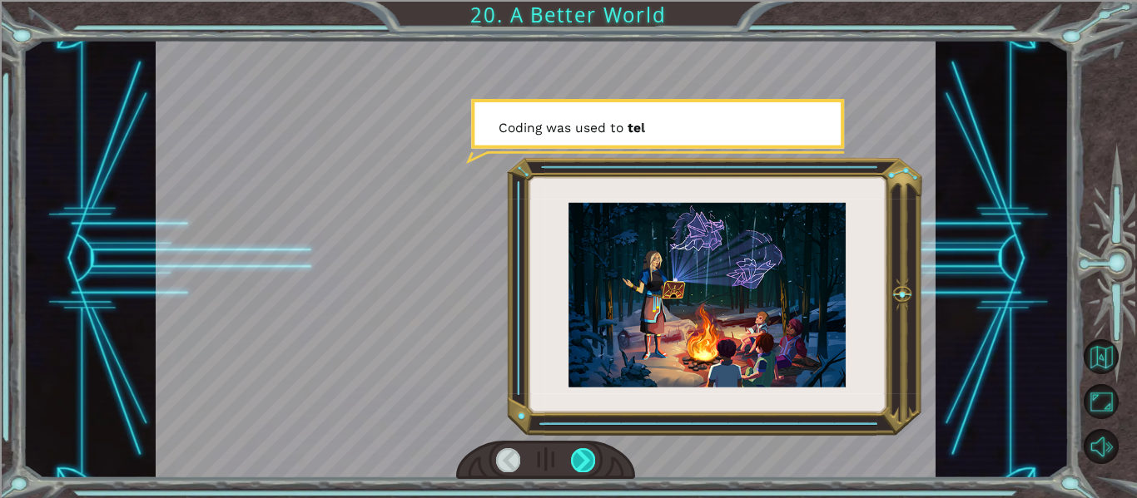
click at [575, 463] on div at bounding box center [583, 459] width 24 height 23
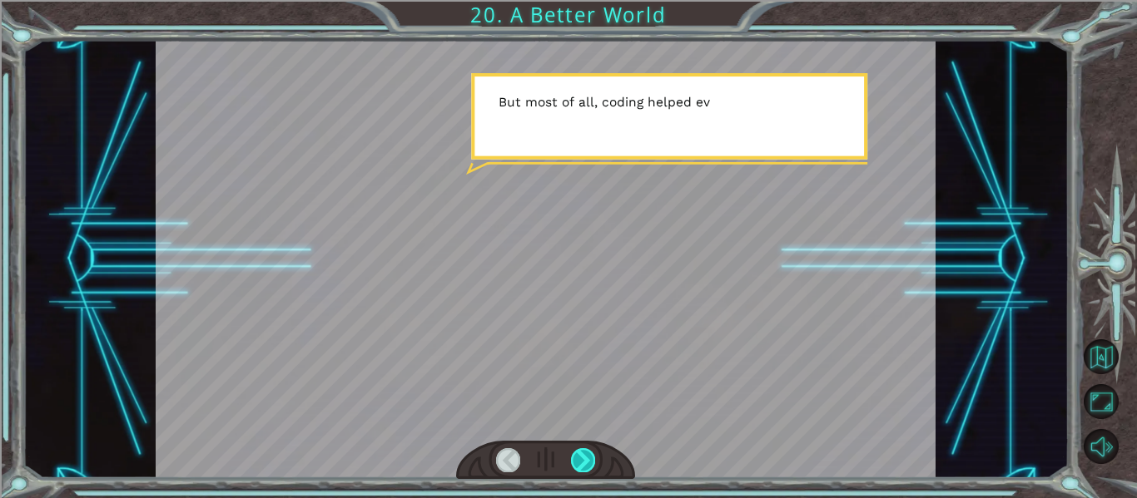
click at [575, 463] on div at bounding box center [583, 459] width 24 height 23
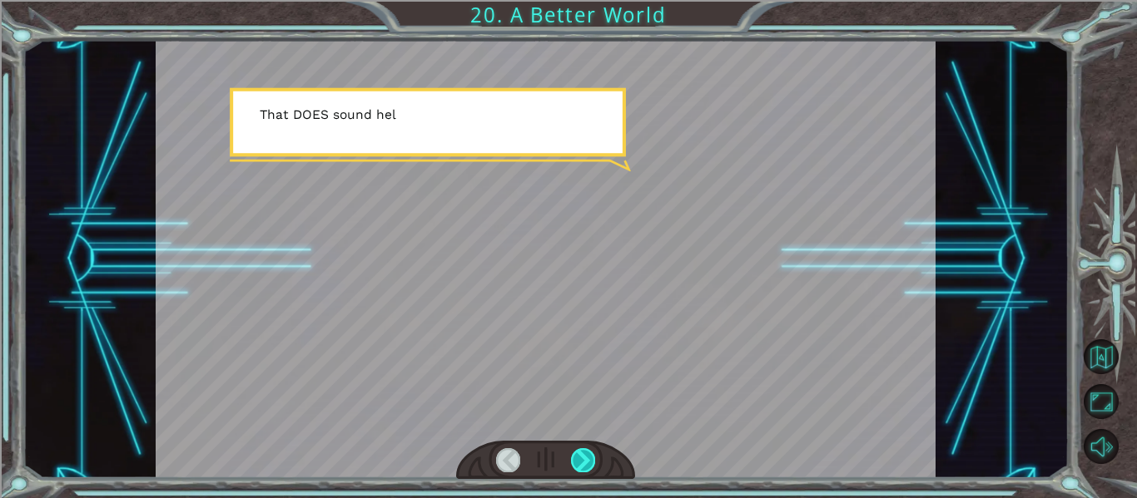
click at [575, 463] on div at bounding box center [583, 459] width 24 height 23
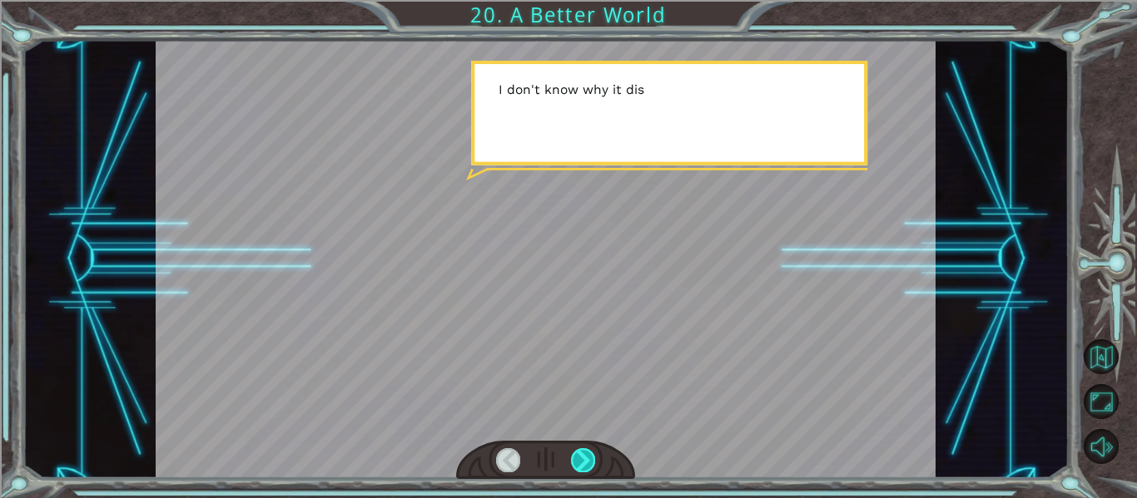
click at [575, 463] on div at bounding box center [583, 459] width 24 height 23
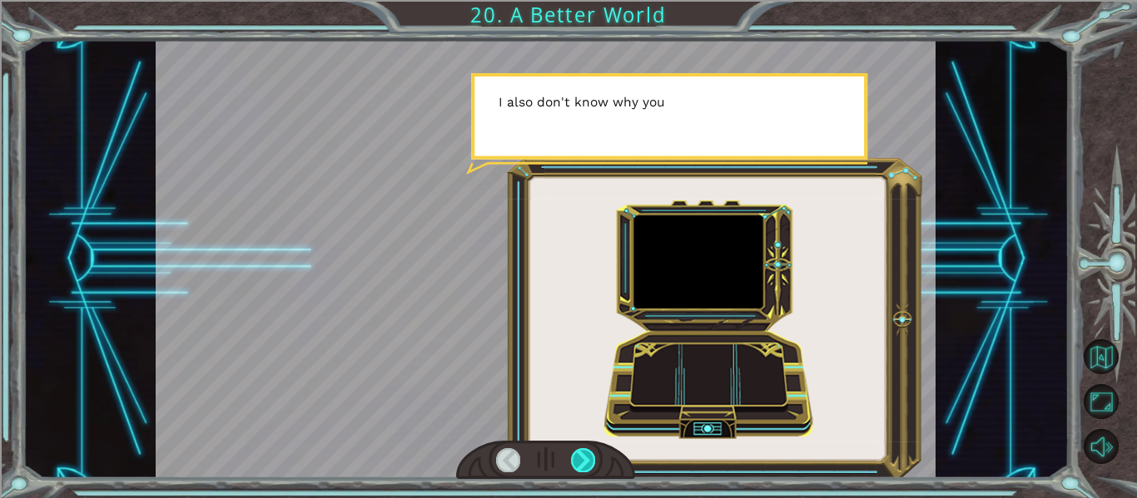
click at [575, 463] on div at bounding box center [583, 459] width 24 height 23
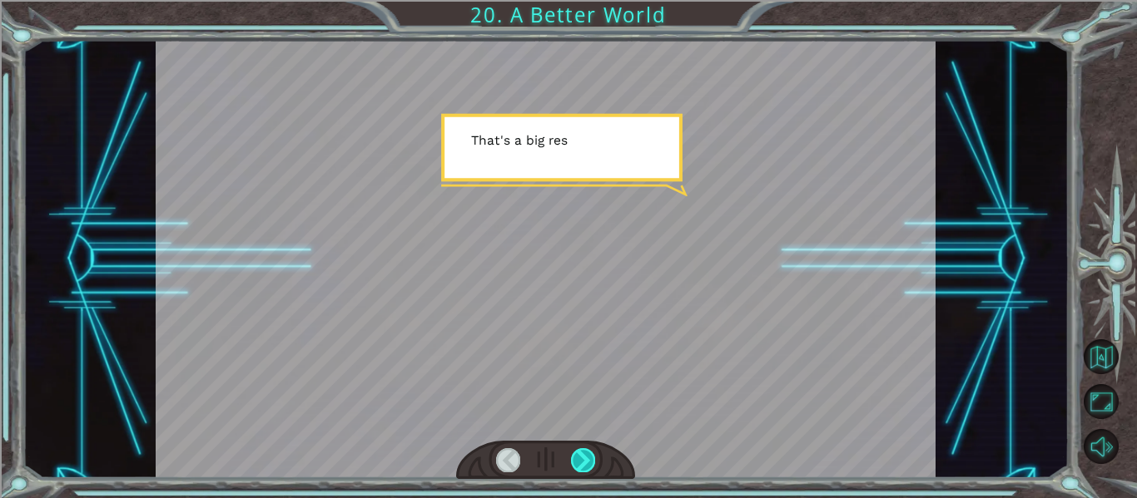
click at [575, 463] on div at bounding box center [583, 459] width 24 height 23
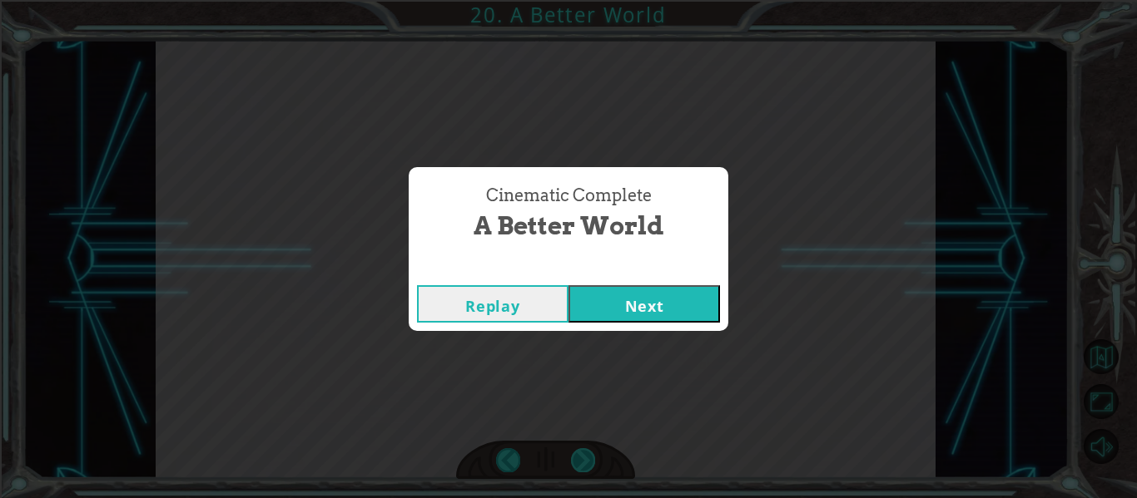
click at [575, 463] on div "Cinematic Complete A Better World Replay Next" at bounding box center [568, 249] width 1137 height 498
click at [641, 292] on button "Next" at bounding box center [643, 303] width 151 height 37
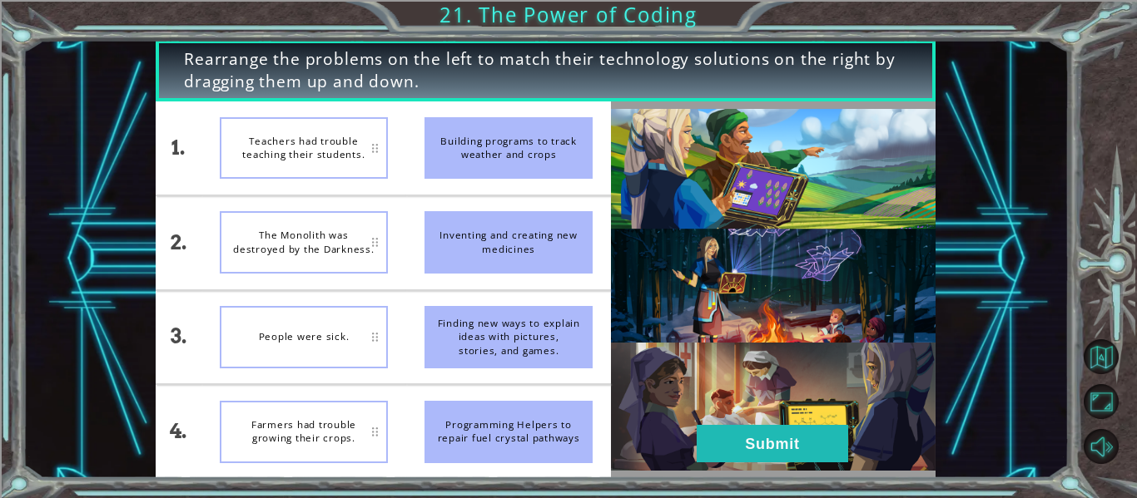
drag, startPoint x: 579, startPoint y: 230, endPoint x: 612, endPoint y: 147, distance: 88.8
click at [612, 147] on div "1. 2. 3. 4. Teachers had trouble teaching their students. The Monolith was dest…" at bounding box center [546, 290] width 780 height 377
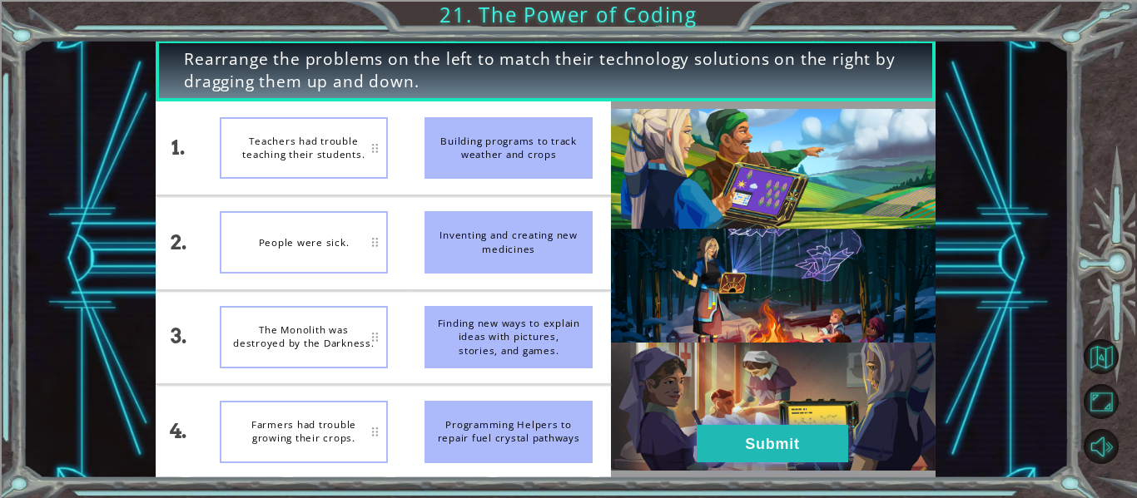
click at [763, 446] on button "Submit" at bounding box center [771, 443] width 151 height 37
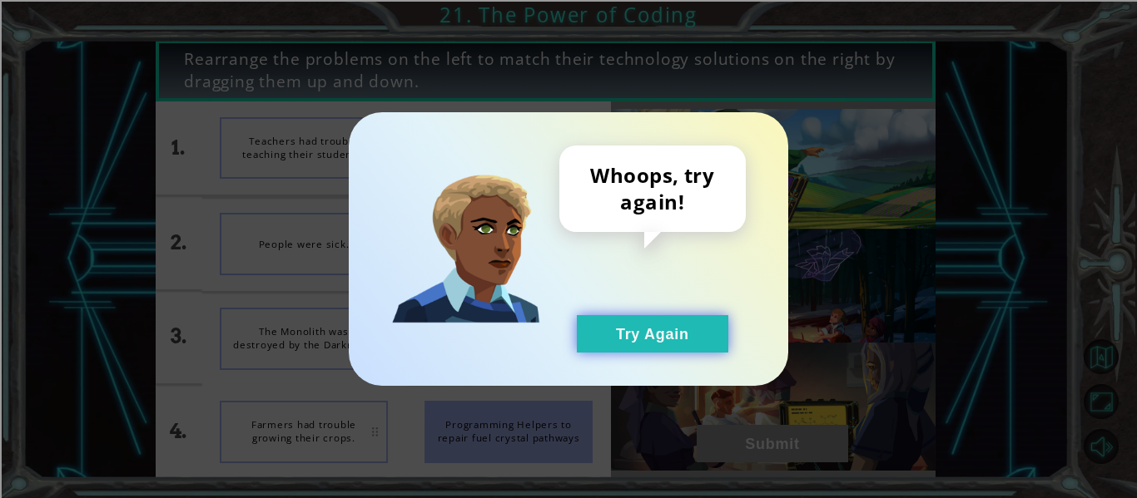
click at [629, 335] on button "Try Again" at bounding box center [652, 333] width 151 height 37
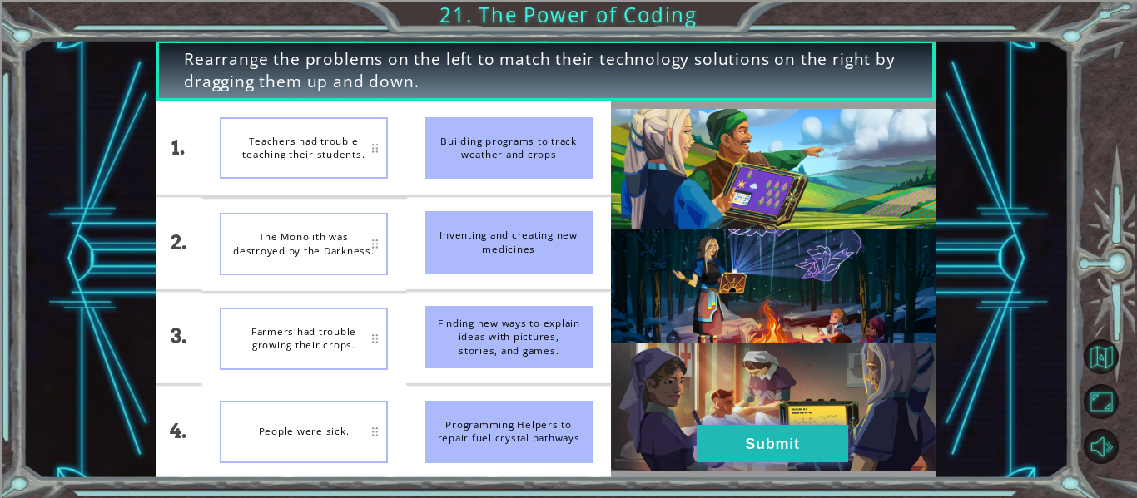
click at [778, 433] on button "Submit" at bounding box center [771, 443] width 151 height 37
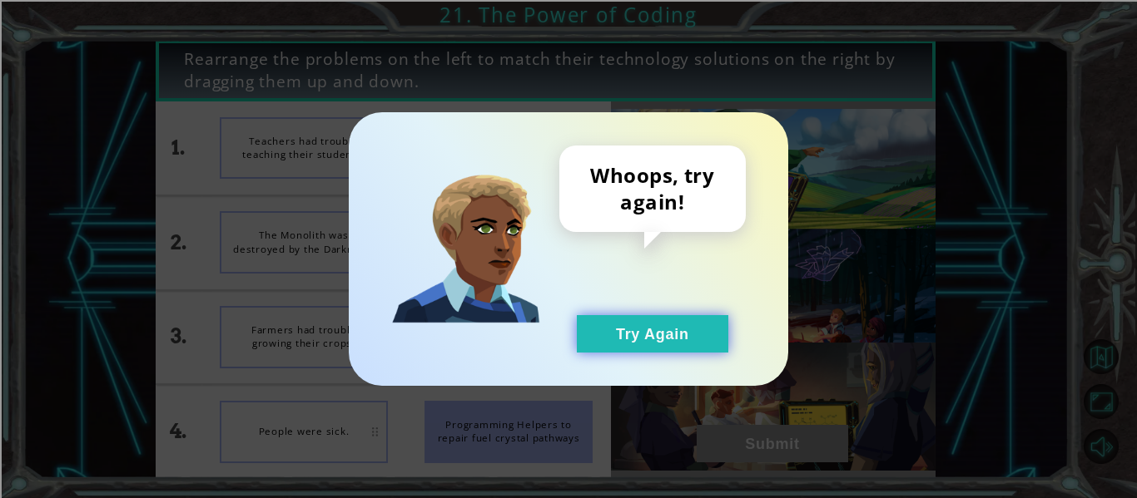
click at [617, 338] on button "Try Again" at bounding box center [652, 333] width 151 height 37
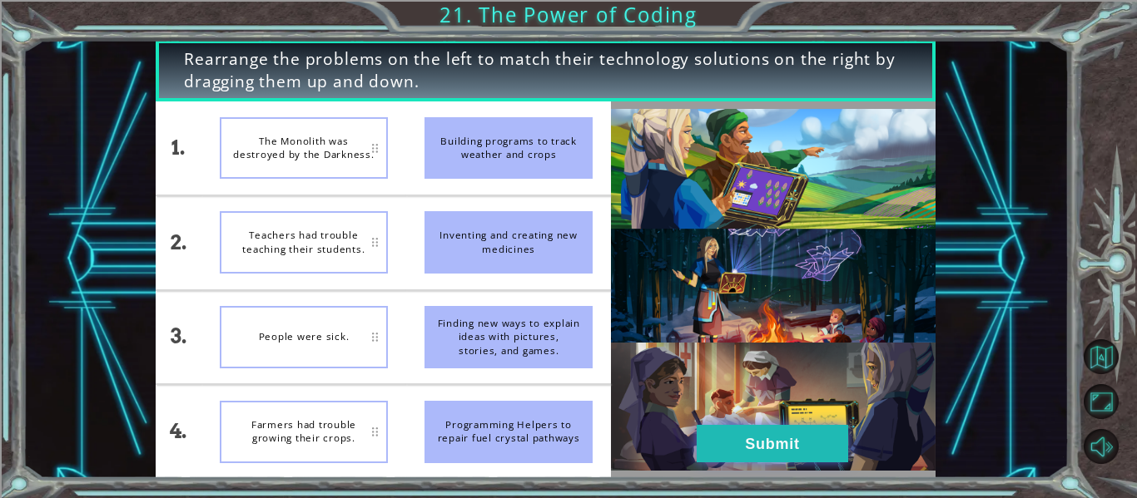
click at [765, 453] on button "Submit" at bounding box center [771, 443] width 151 height 37
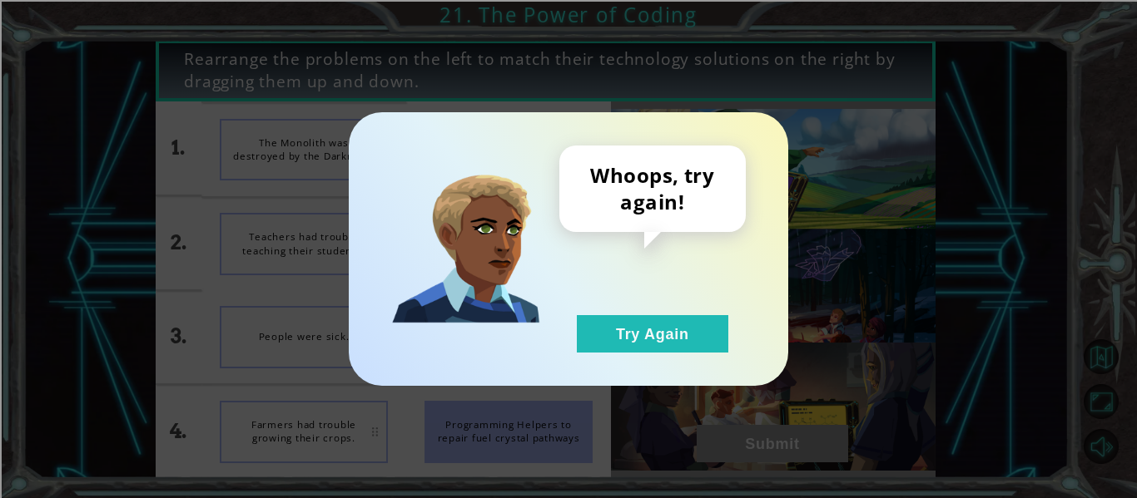
click at [607, 360] on div "Whoops, try again! Try Again" at bounding box center [568, 249] width 439 height 274
click at [600, 349] on button "Try Again" at bounding box center [652, 333] width 151 height 37
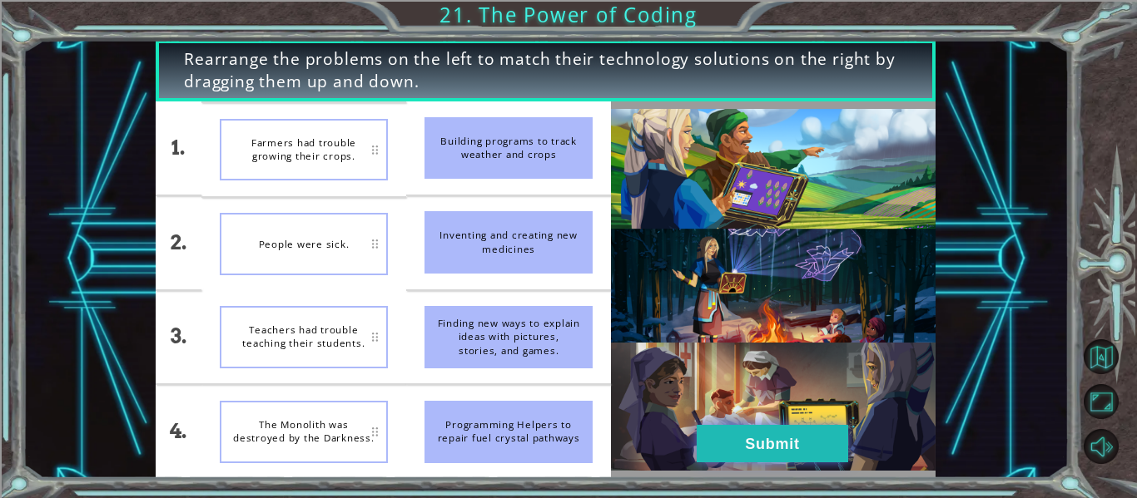
click at [784, 439] on button "Submit" at bounding box center [771, 443] width 151 height 37
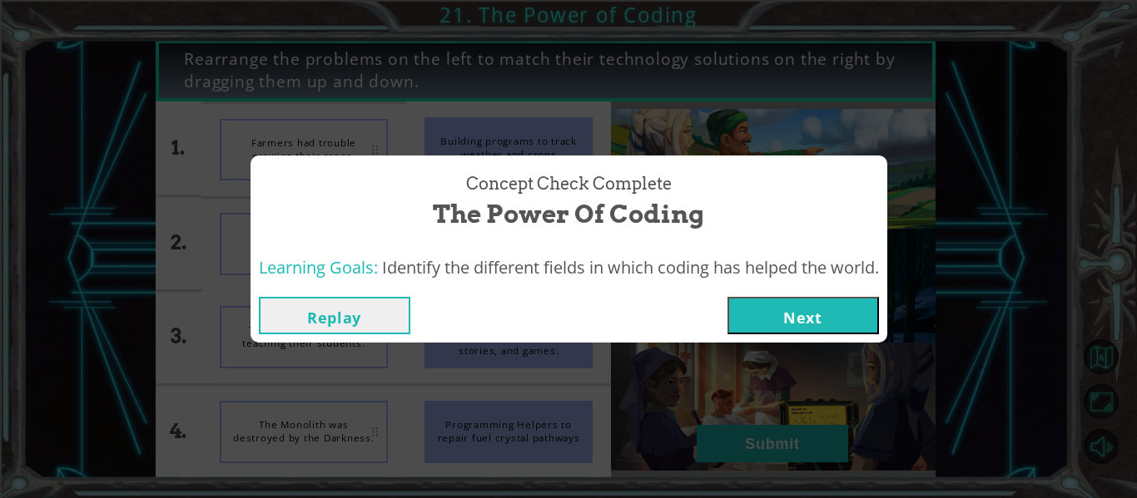
click at [790, 324] on button "Next" at bounding box center [802, 315] width 151 height 37
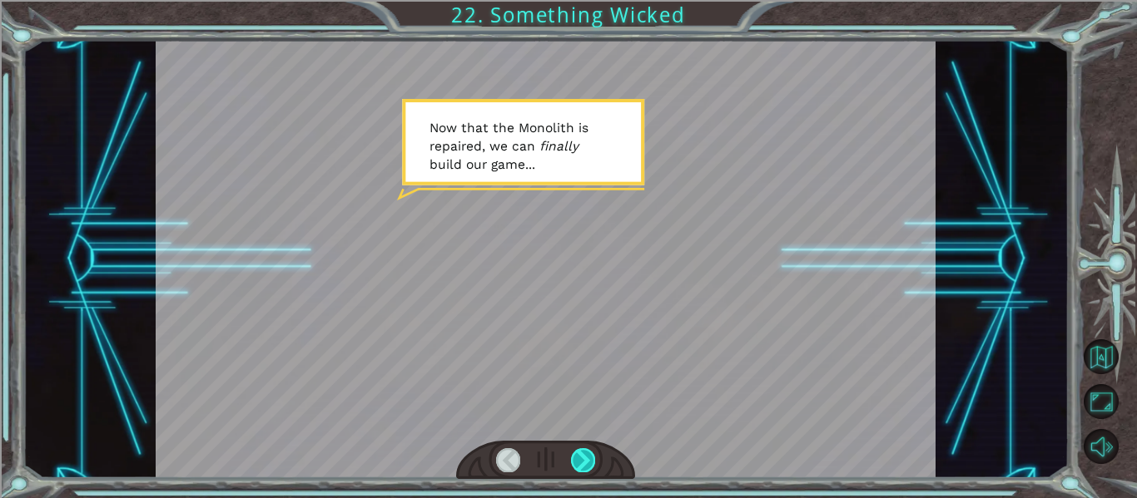
click at [580, 456] on div at bounding box center [583, 459] width 24 height 23
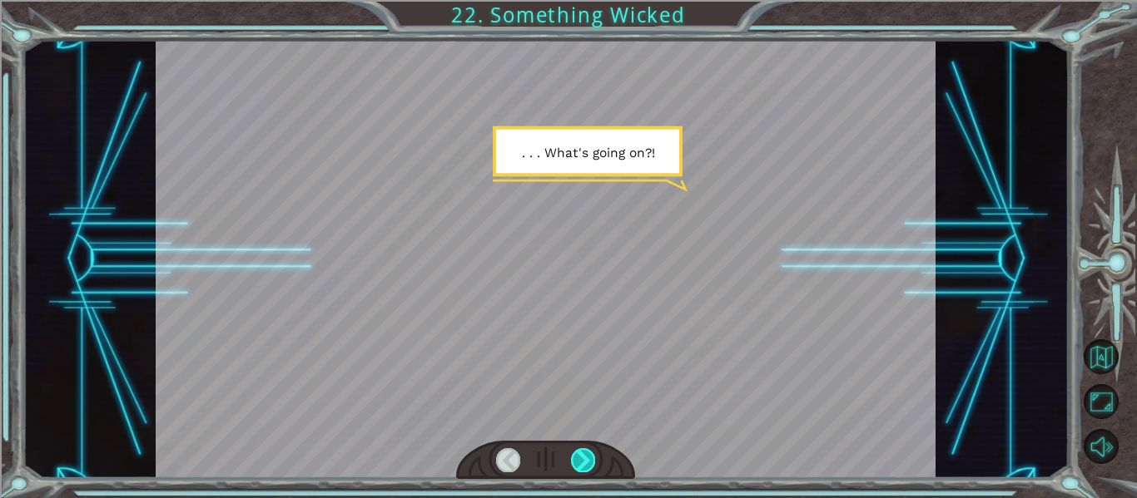
click at [580, 456] on div at bounding box center [583, 459] width 24 height 23
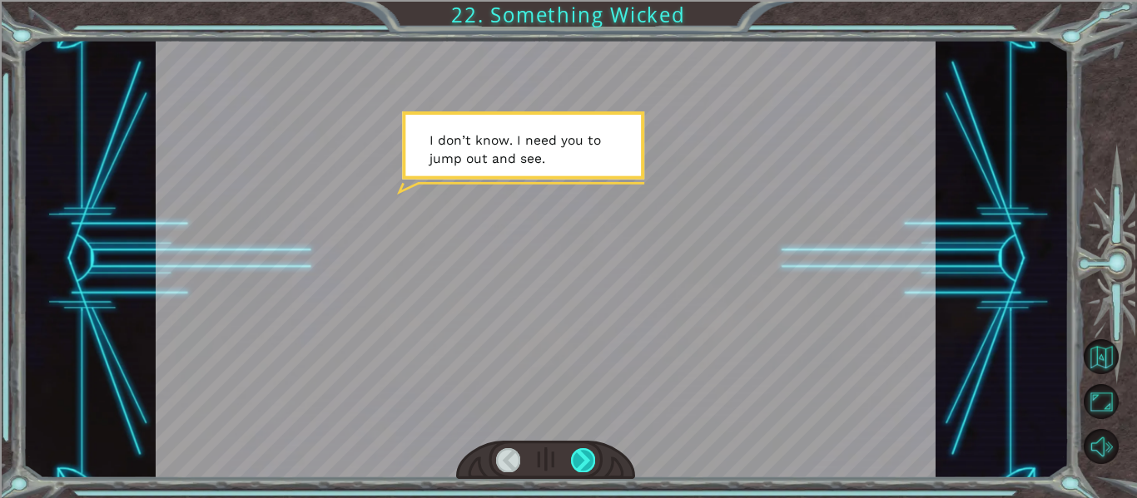
click at [580, 456] on div at bounding box center [583, 459] width 24 height 23
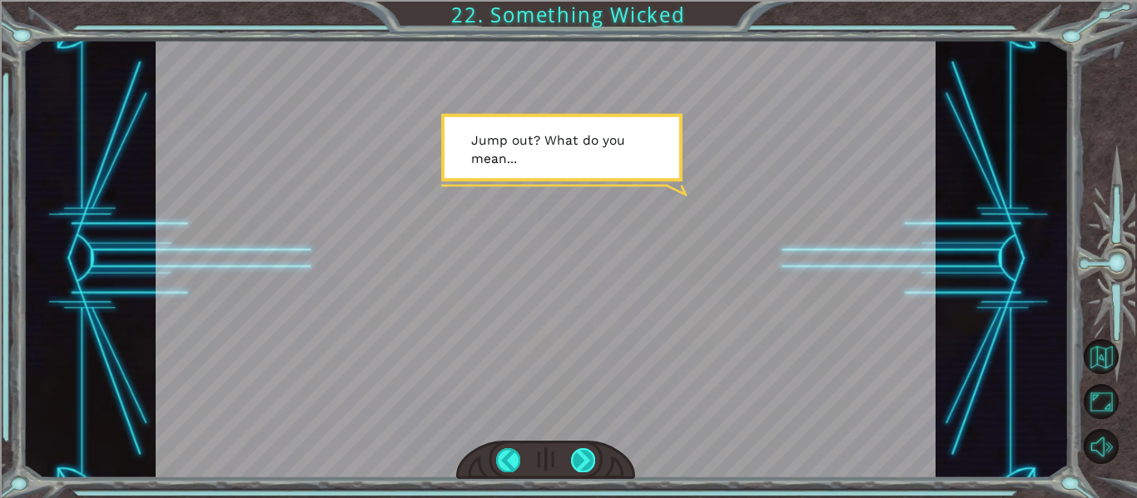
click at [580, 456] on div at bounding box center [583, 459] width 24 height 23
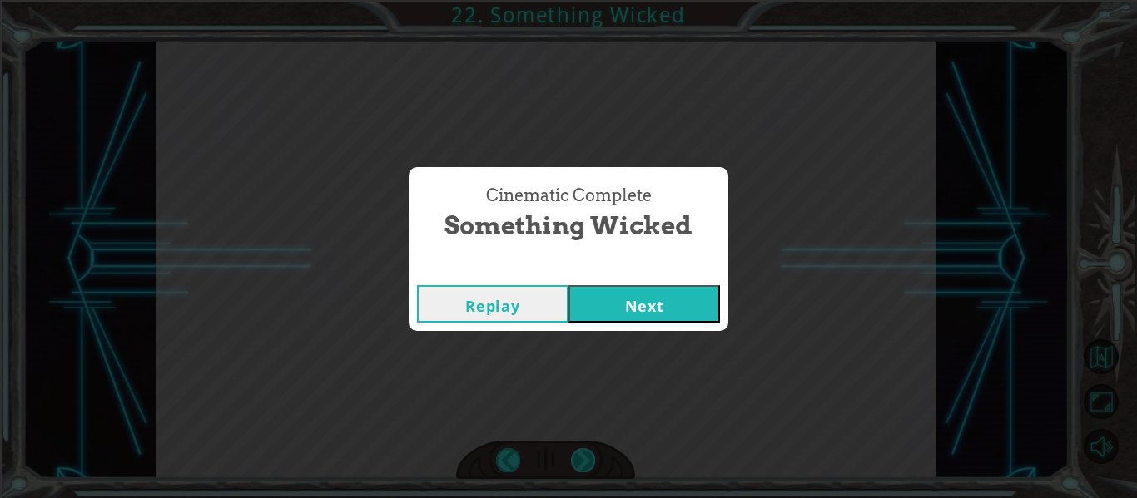
click at [580, 456] on div "Cinematic Complete Something Wicked Replay Next" at bounding box center [568, 249] width 1137 height 498
click at [633, 305] on button "Next" at bounding box center [643, 303] width 151 height 37
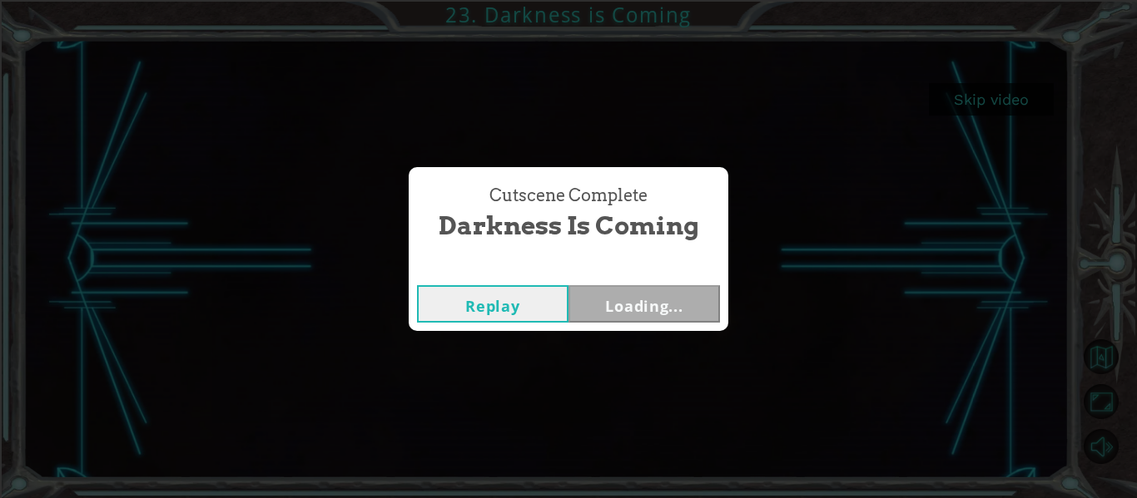
click at [994, 101] on div "Cutscene Complete Darkness is Coming Replay Loading..." at bounding box center [568, 249] width 1137 height 498
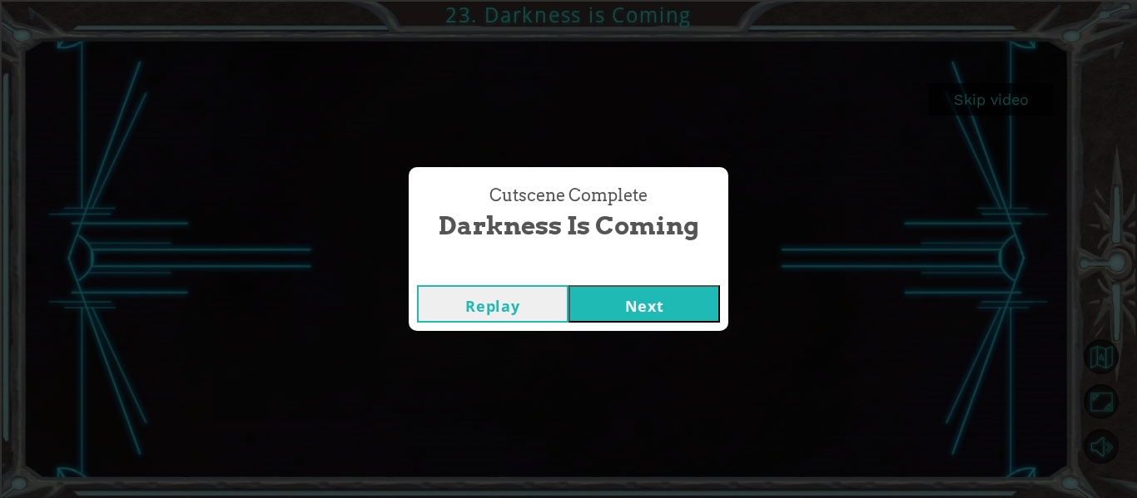
click at [643, 313] on button "Next" at bounding box center [643, 303] width 151 height 37
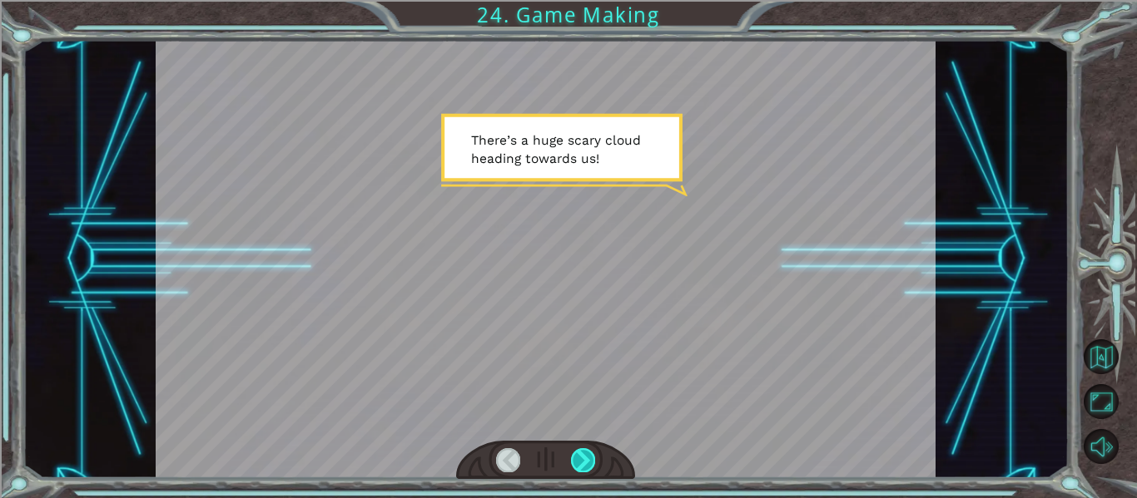
click at [578, 456] on div at bounding box center [583, 459] width 24 height 23
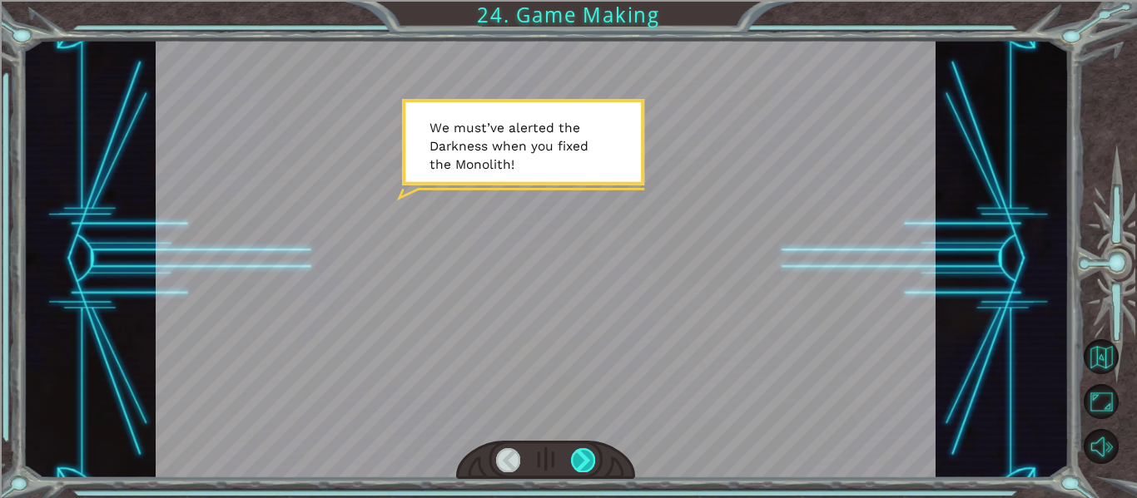
click at [578, 456] on div at bounding box center [583, 459] width 24 height 23
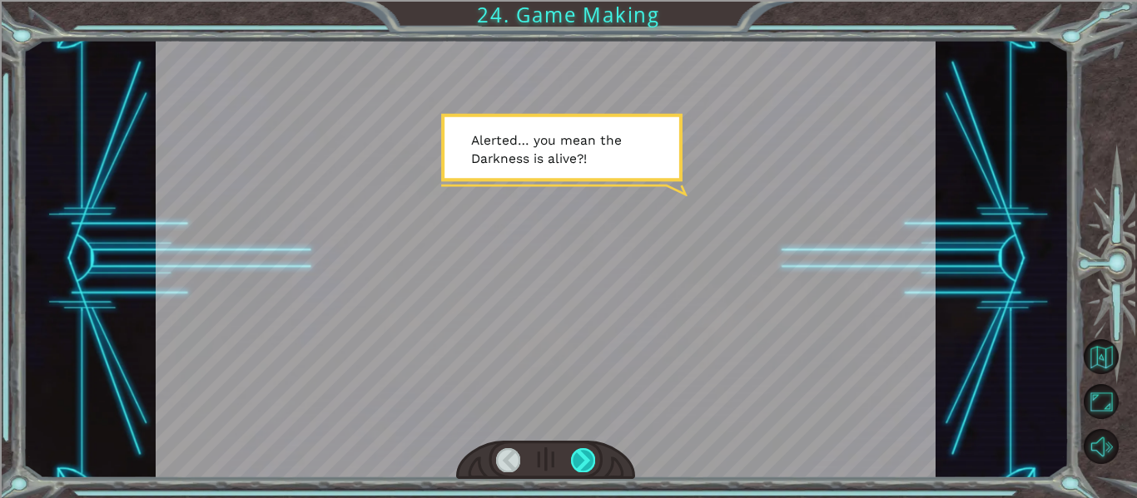
click at [578, 456] on div at bounding box center [583, 459] width 24 height 23
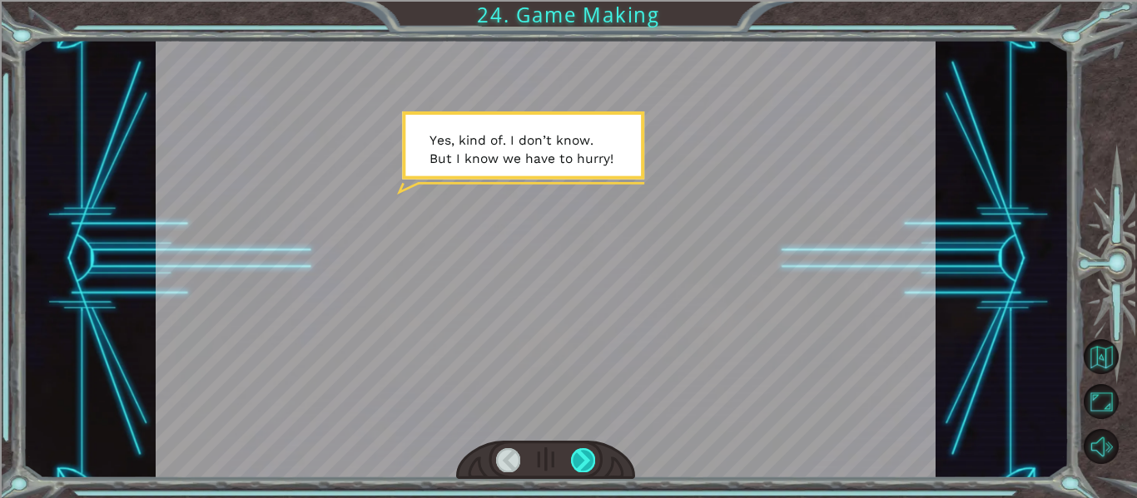
click at [578, 458] on div at bounding box center [583, 459] width 24 height 23
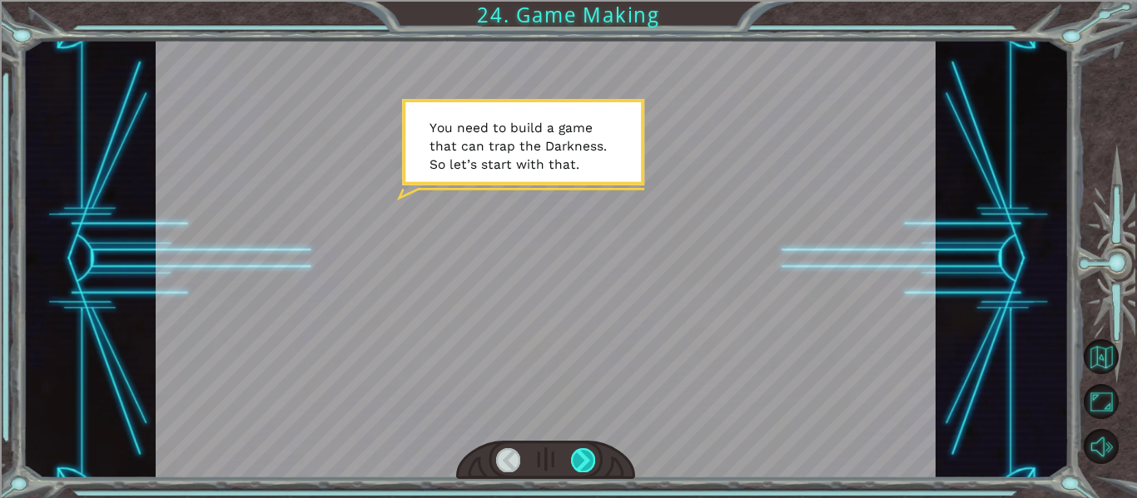
click at [578, 458] on div at bounding box center [583, 459] width 24 height 23
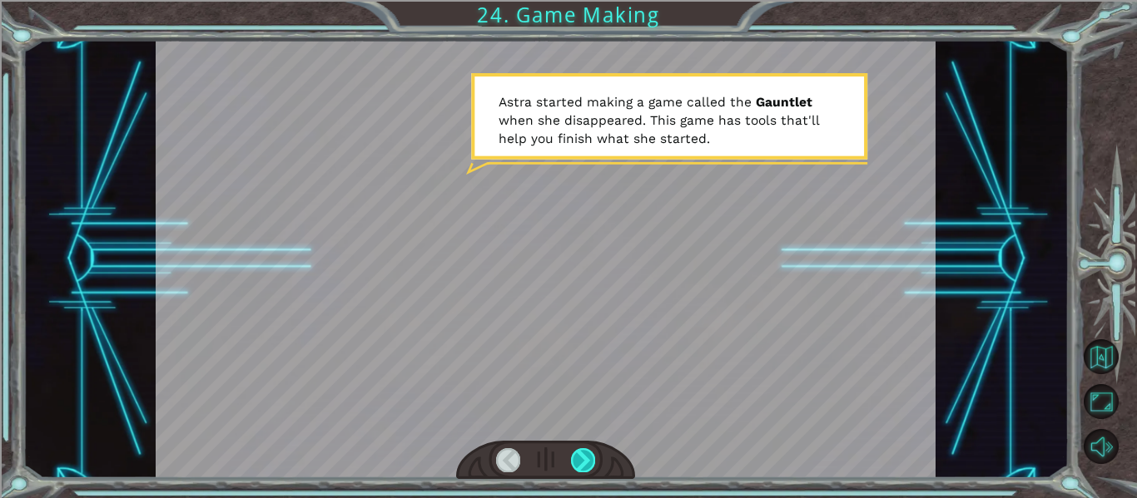
click at [578, 458] on div at bounding box center [583, 459] width 24 height 23
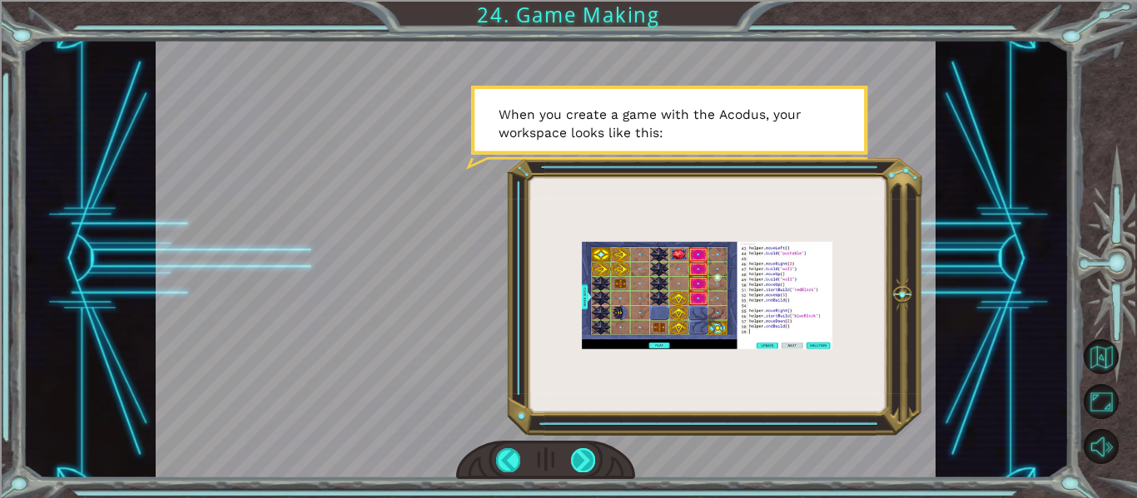
click at [576, 459] on div at bounding box center [583, 459] width 24 height 23
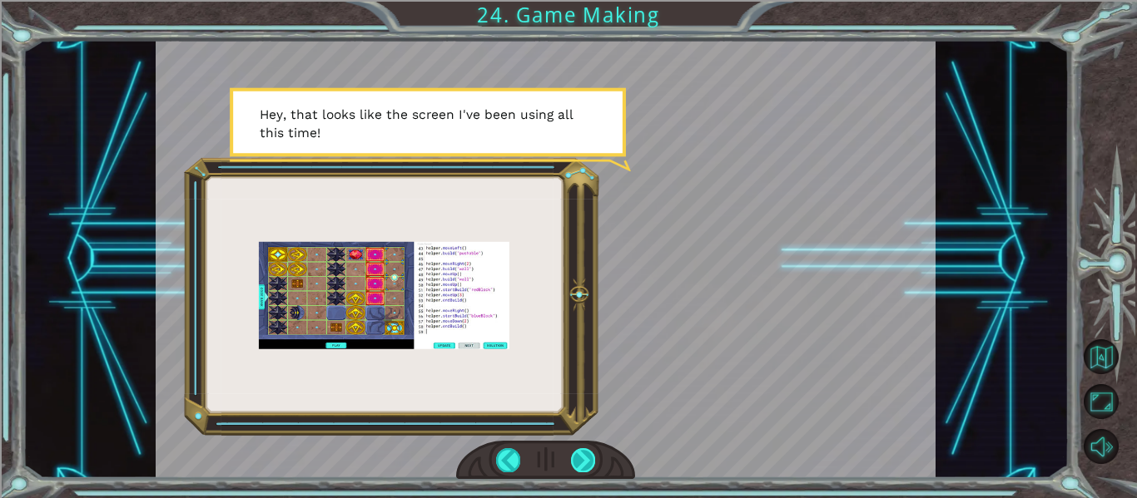
click at [576, 459] on div at bounding box center [583, 459] width 24 height 23
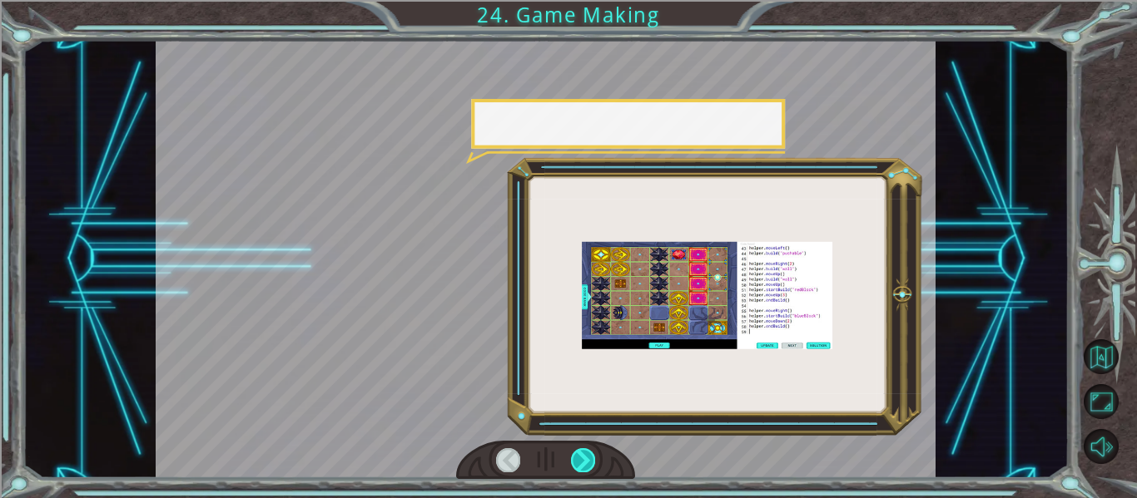
click at [576, 459] on div at bounding box center [583, 459] width 24 height 23
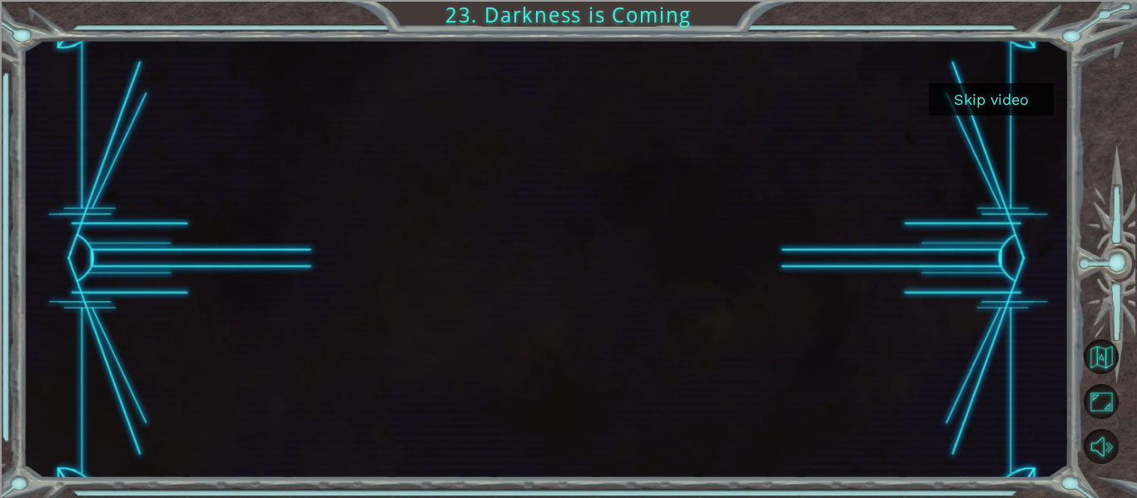
click at [982, 110] on button "Skip video" at bounding box center [991, 99] width 125 height 32
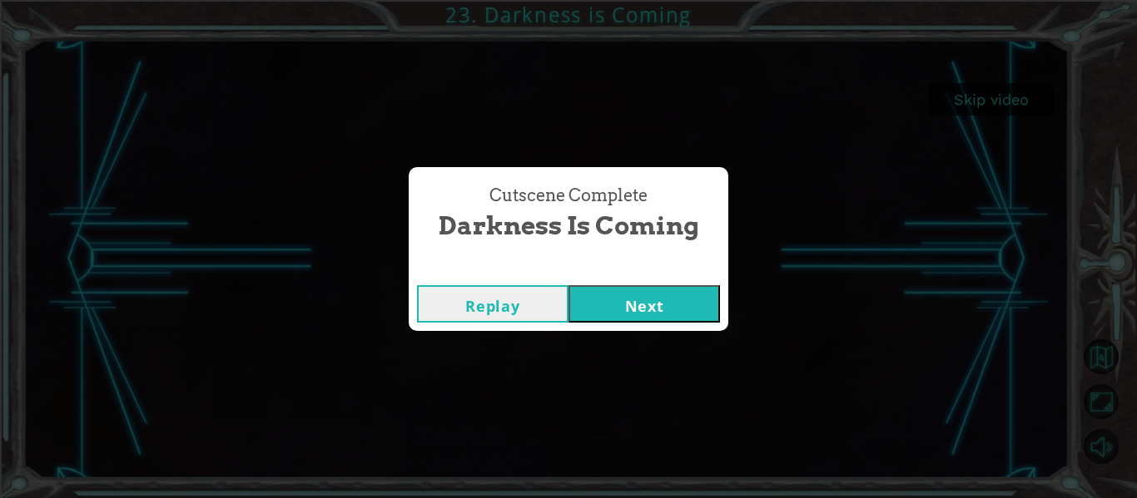
click at [588, 308] on button "Next" at bounding box center [643, 303] width 151 height 37
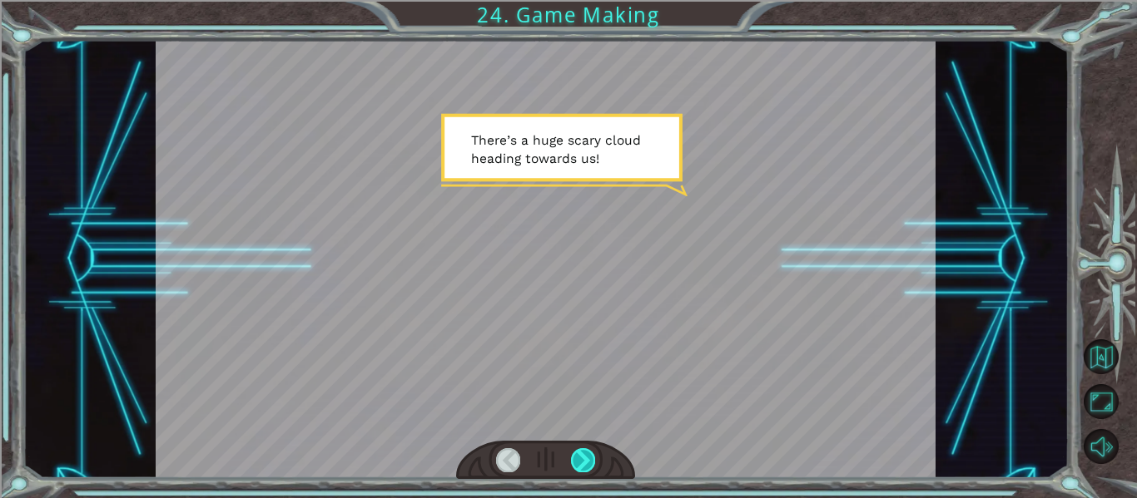
click at [584, 454] on div at bounding box center [583, 459] width 24 height 23
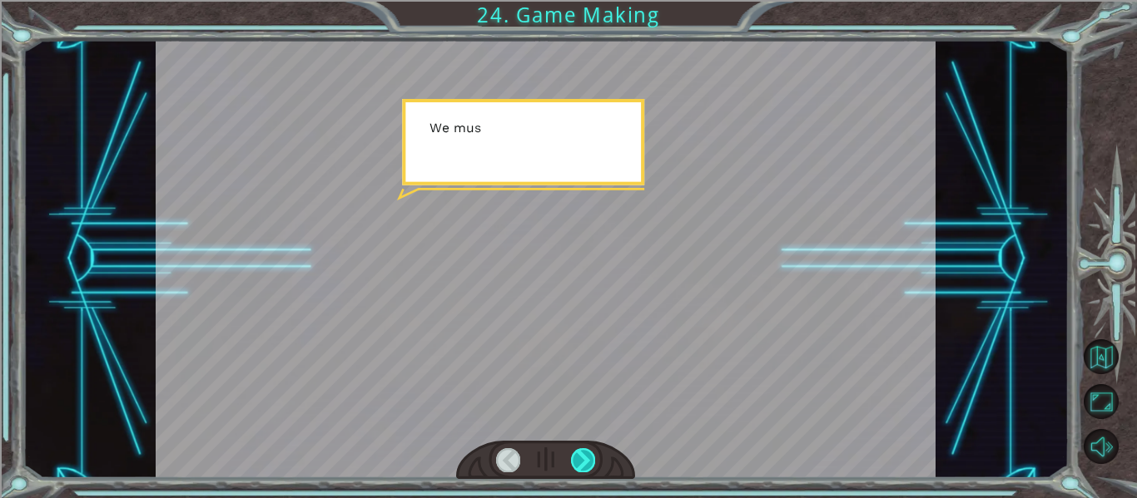
click at [584, 454] on div at bounding box center [583, 459] width 24 height 23
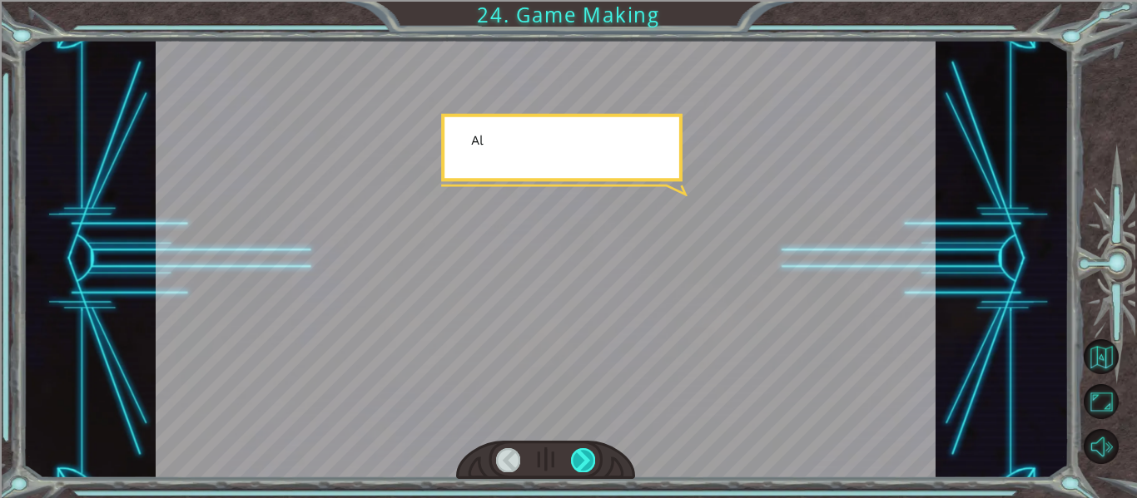
click at [584, 454] on div at bounding box center [583, 459] width 24 height 23
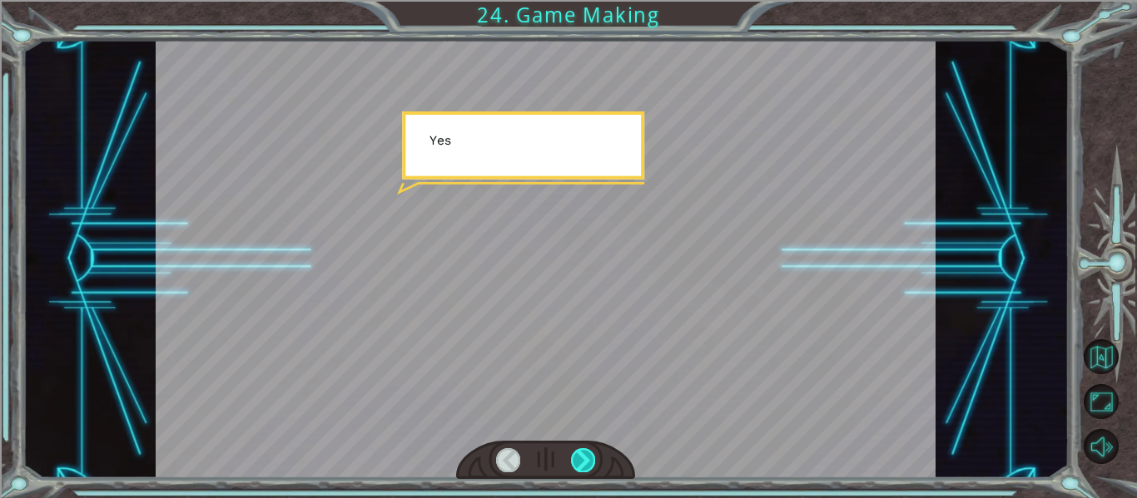
click at [584, 454] on div at bounding box center [583, 459] width 24 height 23
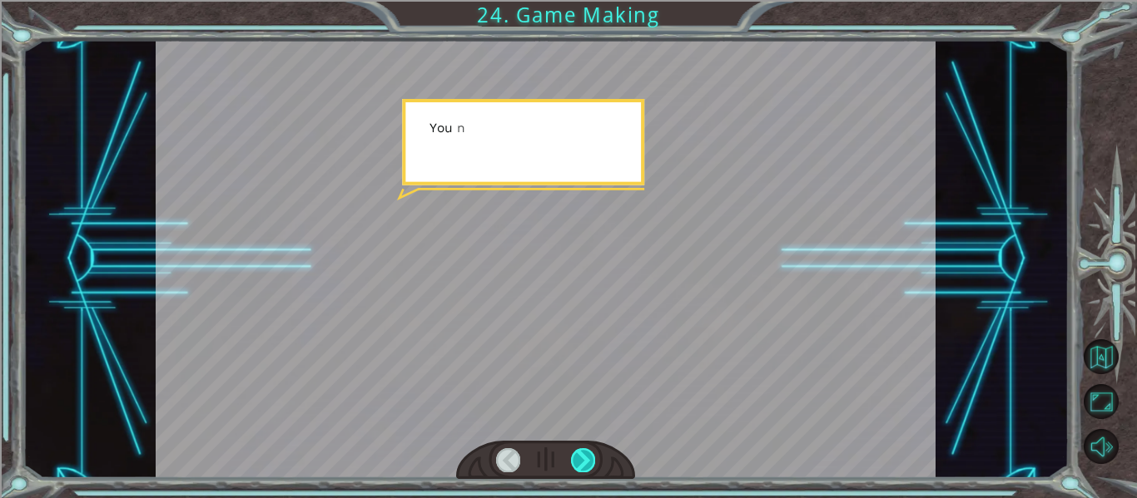
click at [584, 454] on div at bounding box center [583, 459] width 24 height 23
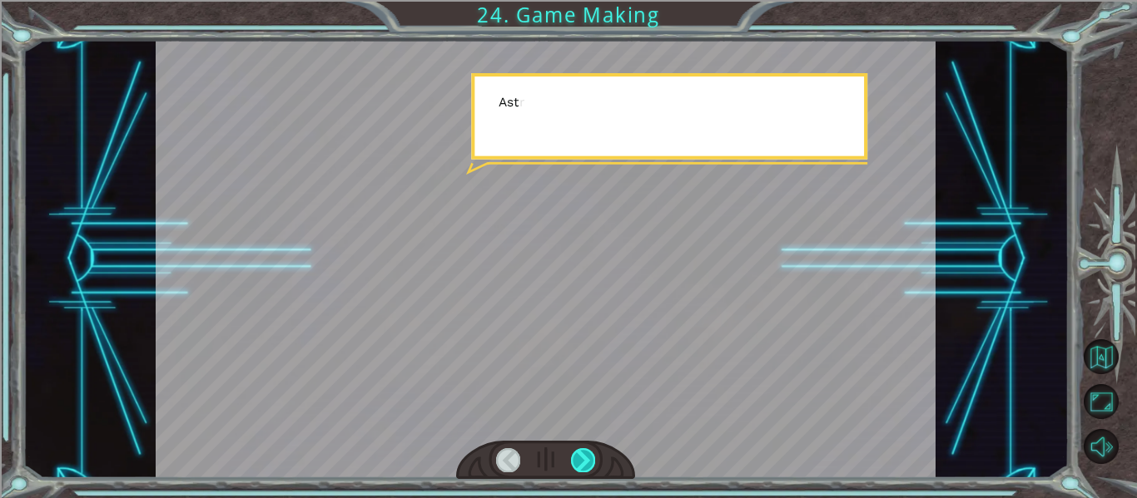
click at [584, 454] on div at bounding box center [583, 459] width 24 height 23
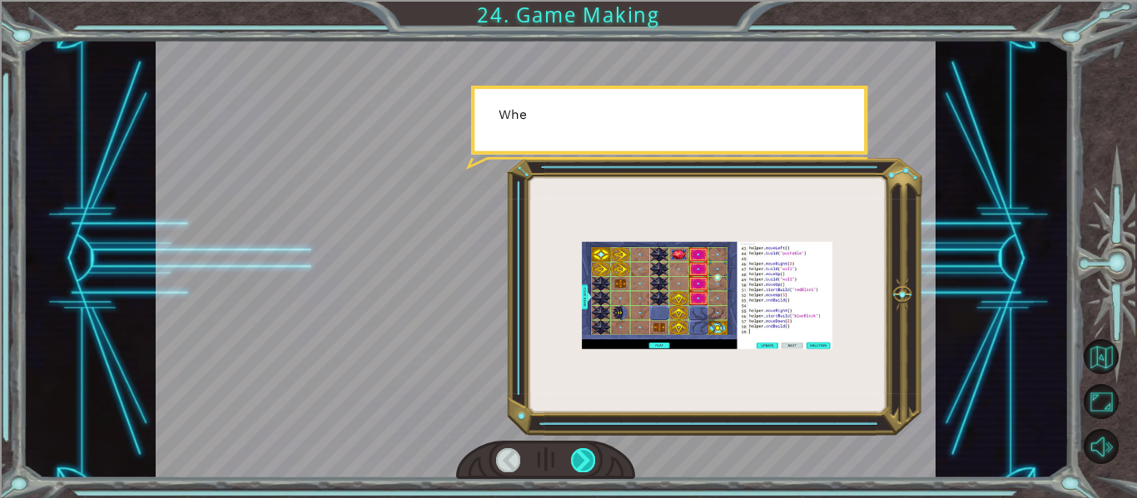
click at [584, 454] on div at bounding box center [583, 459] width 24 height 23
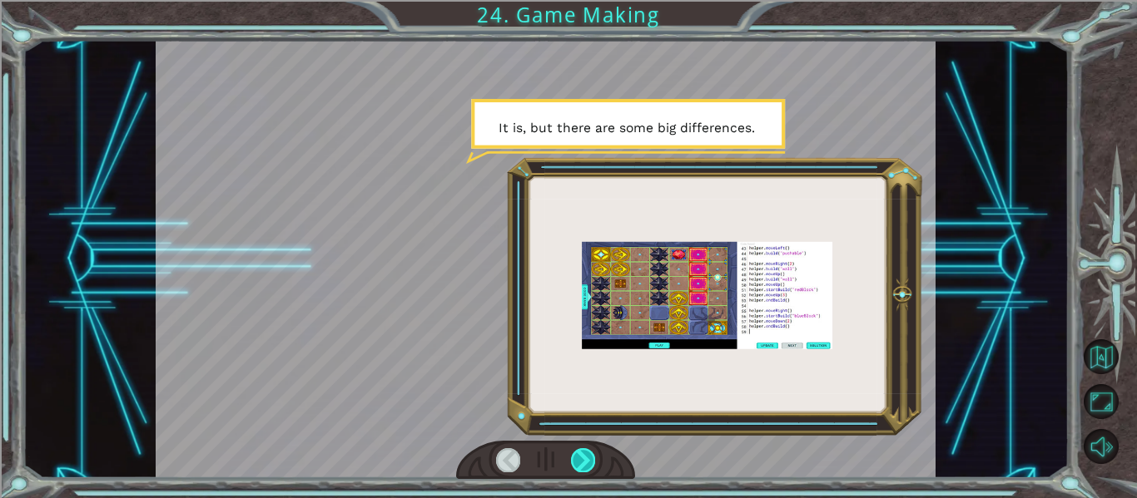
click at [584, 454] on div at bounding box center [583, 459] width 24 height 23
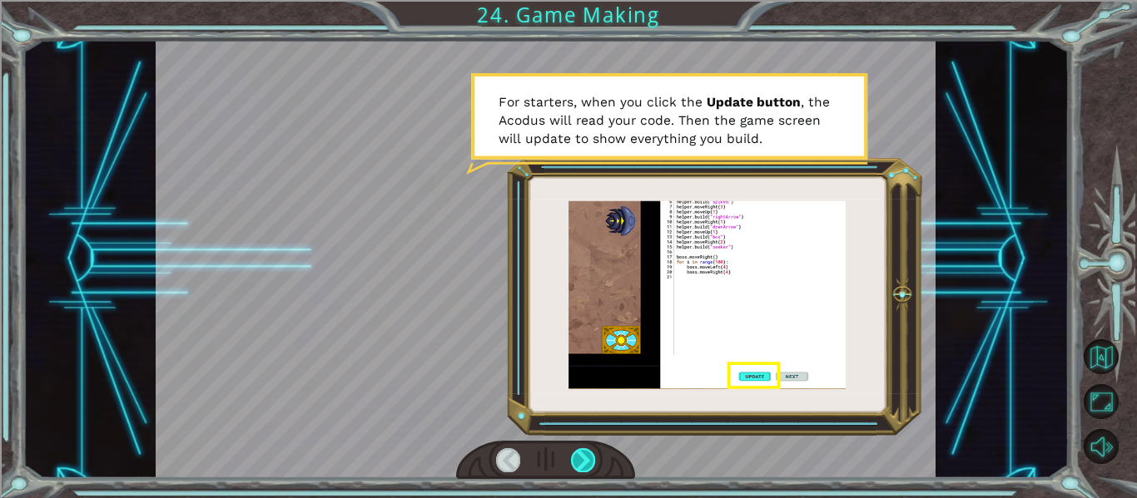
click at [584, 454] on div at bounding box center [583, 459] width 24 height 23
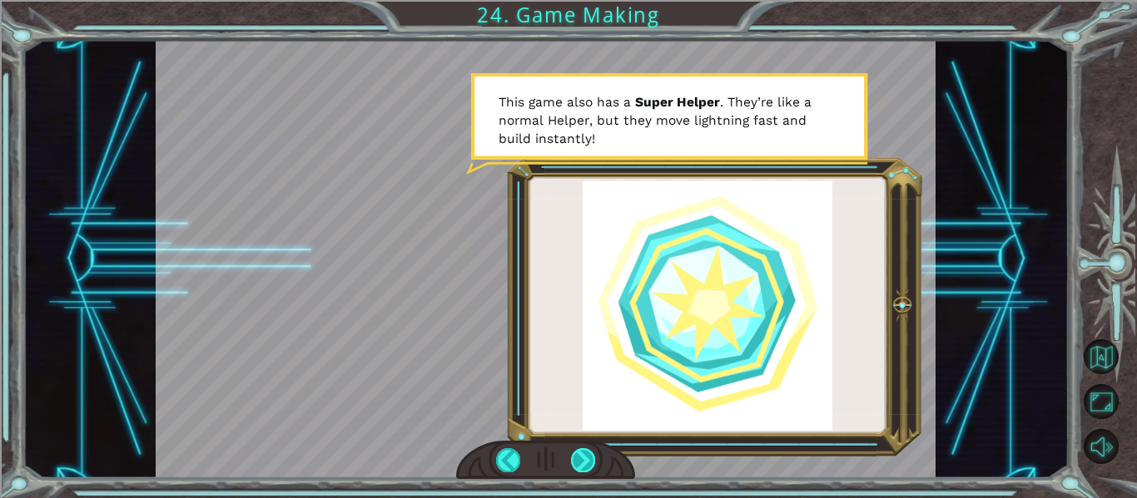
click at [584, 454] on div at bounding box center [583, 459] width 24 height 23
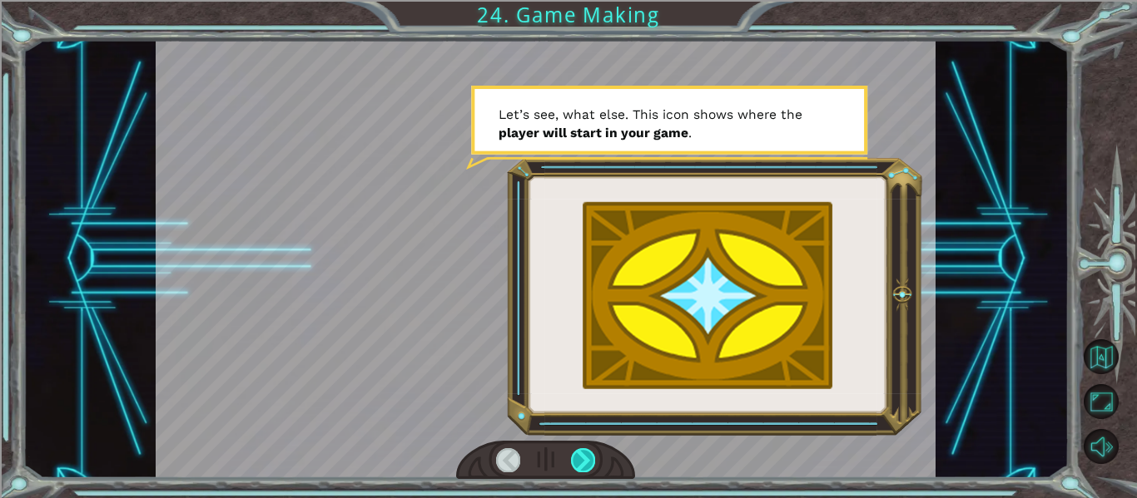
click at [584, 454] on div at bounding box center [583, 459] width 24 height 23
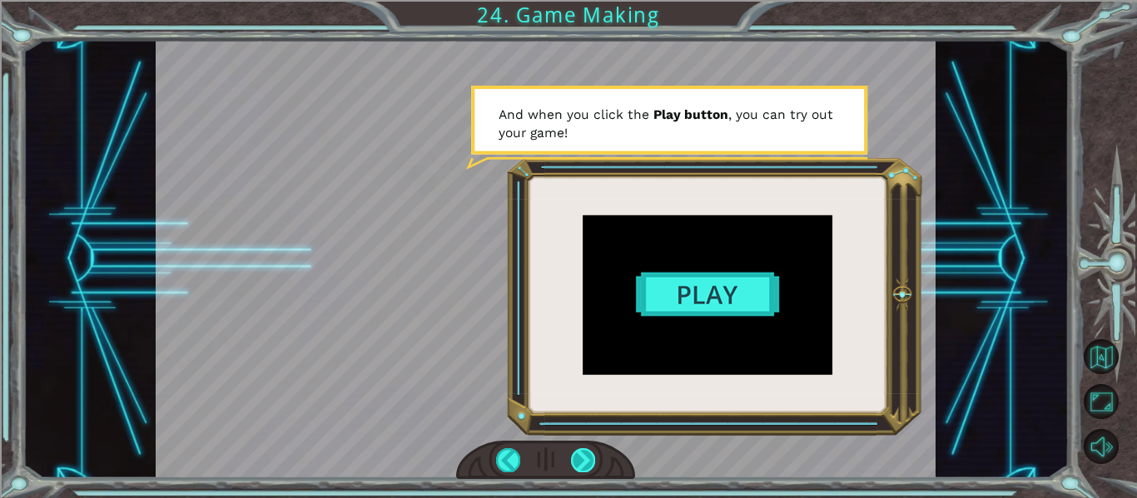
click at [587, 462] on div at bounding box center [583, 459] width 24 height 23
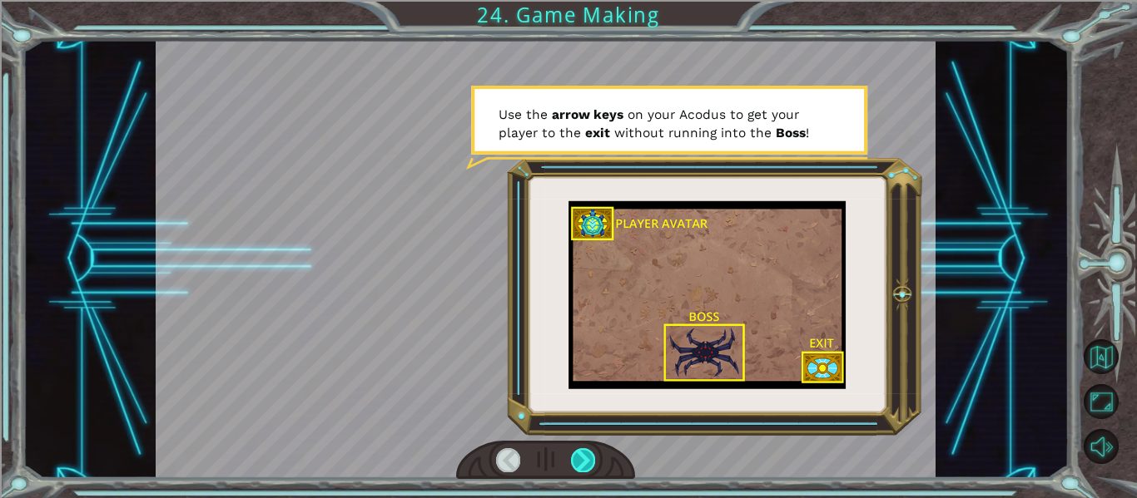
click at [587, 462] on div at bounding box center [583, 459] width 24 height 23
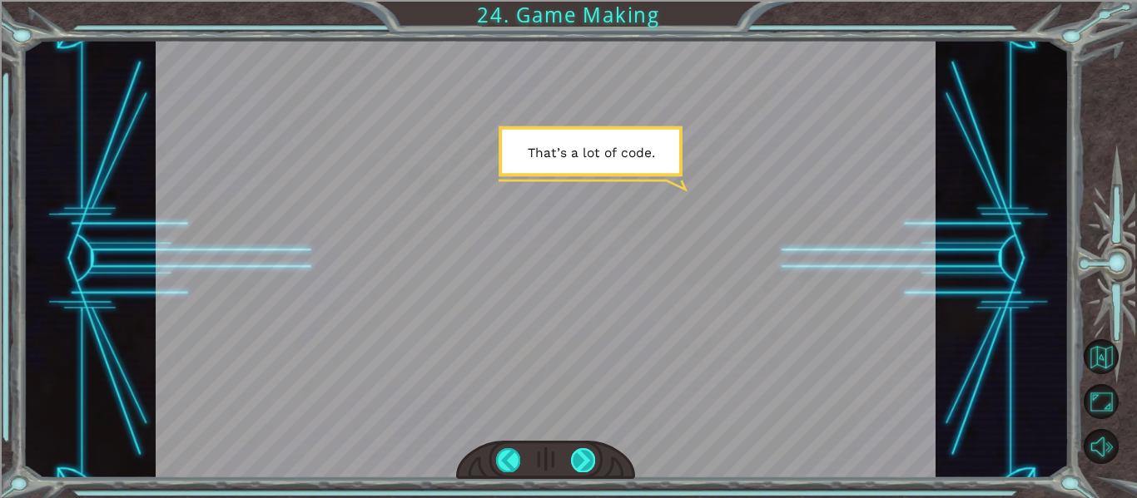
click at [587, 462] on div at bounding box center [583, 459] width 24 height 23
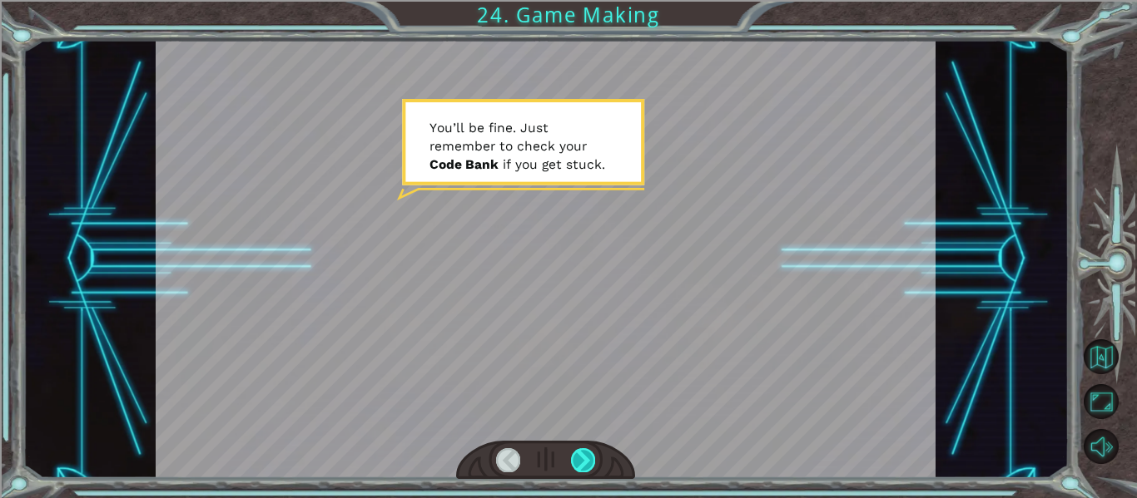
click at [587, 462] on div at bounding box center [583, 459] width 24 height 23
click at [581, 470] on div at bounding box center [583, 459] width 24 height 23
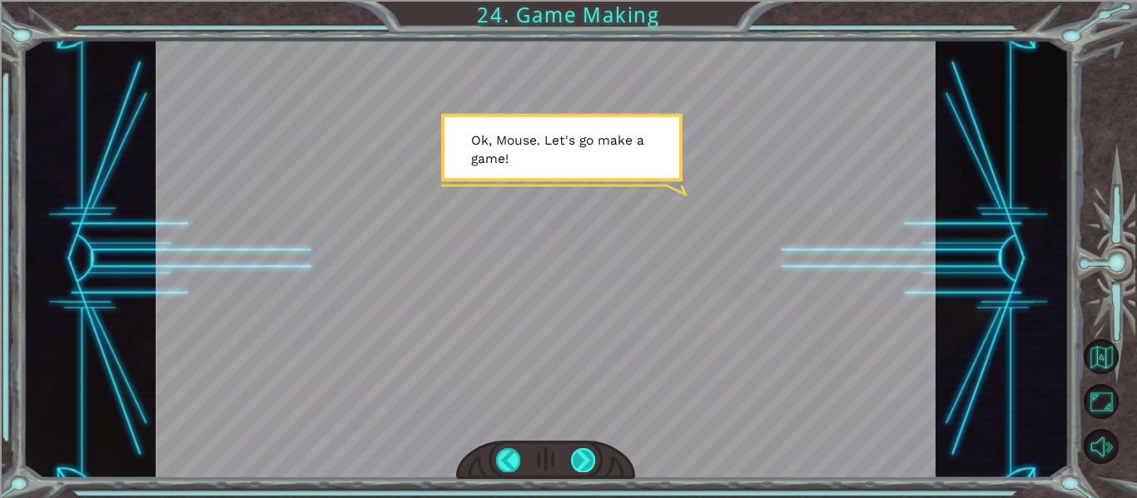
click at [581, 470] on div at bounding box center [583, 459] width 24 height 23
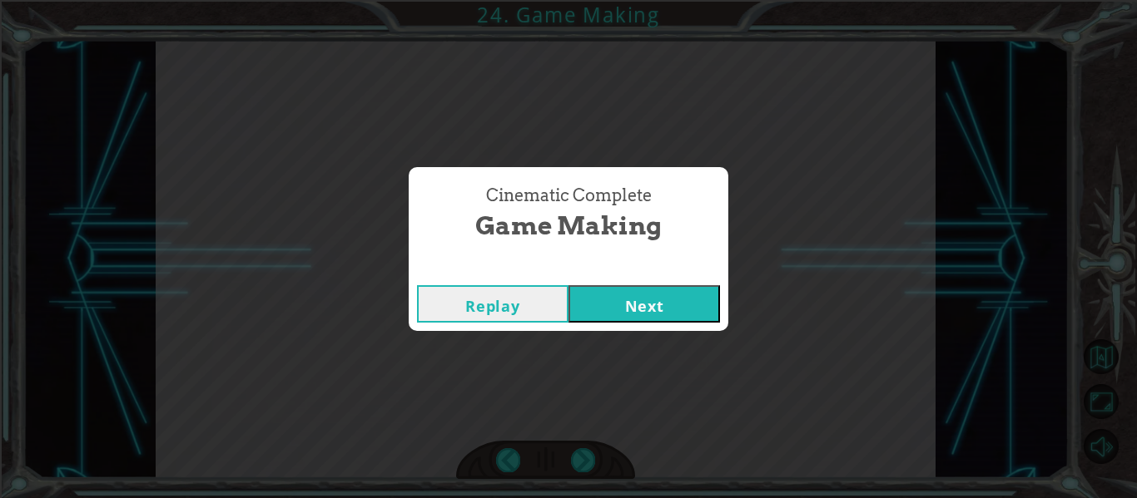
click at [617, 277] on div "Replay Next" at bounding box center [568, 304] width 319 height 54
click at [603, 293] on button "Next" at bounding box center [643, 303] width 151 height 37
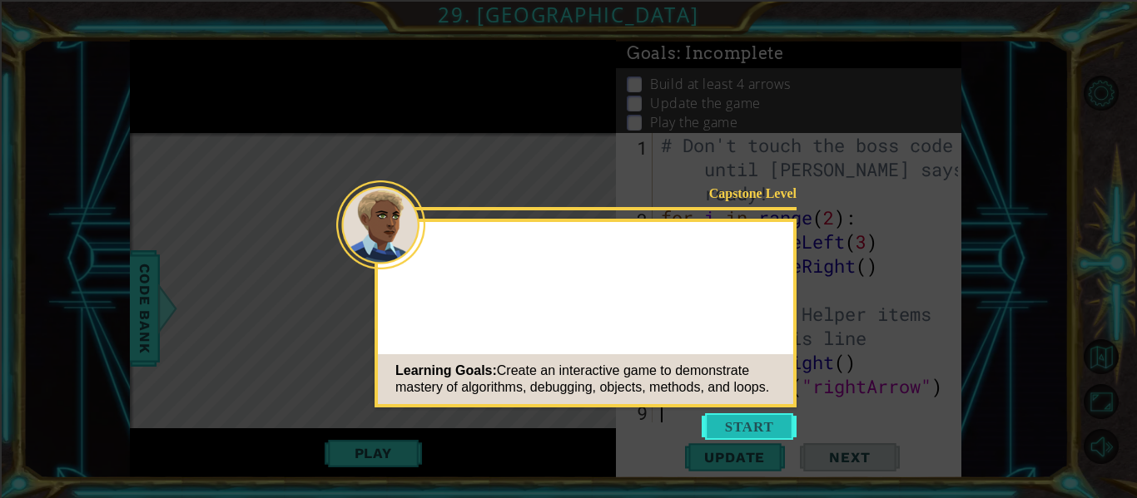
click at [742, 417] on button "Start" at bounding box center [748, 427] width 95 height 27
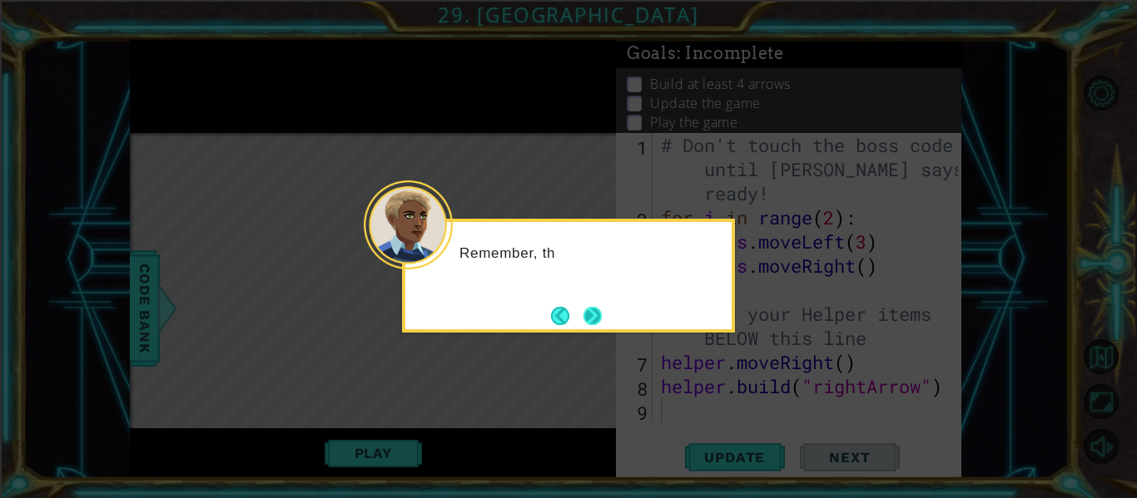
click at [593, 315] on button "Next" at bounding box center [592, 316] width 18 height 18
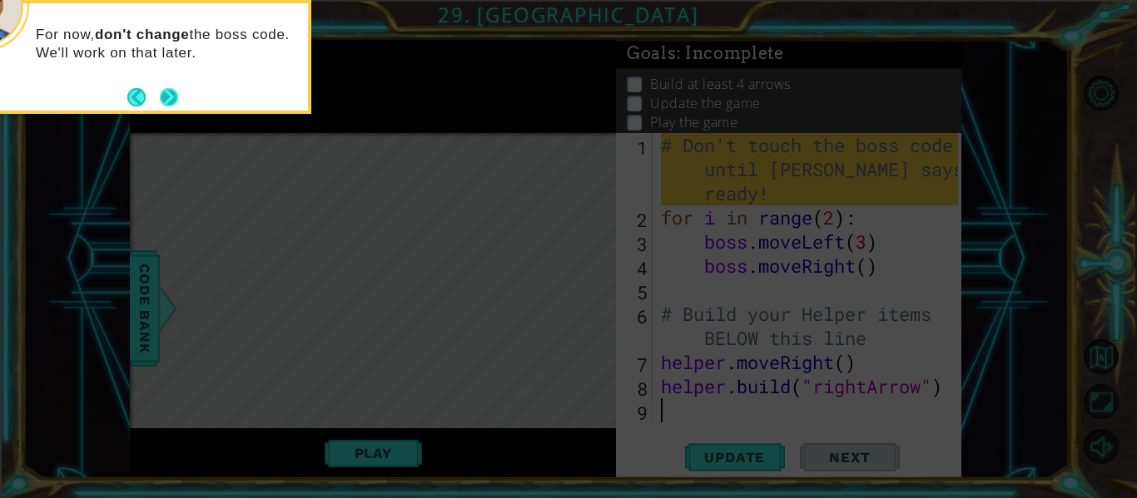
click at [166, 88] on button "Next" at bounding box center [169, 97] width 18 height 18
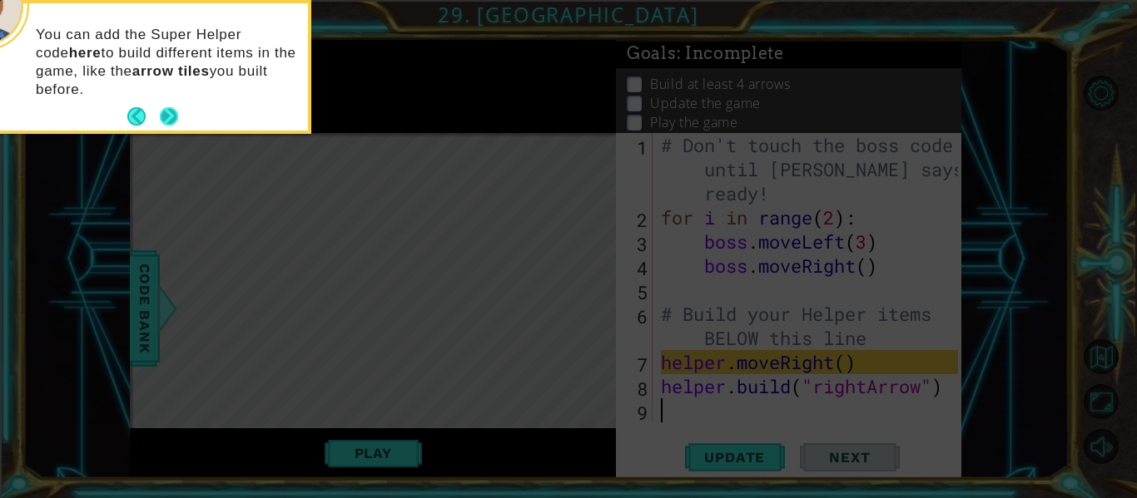
click at [169, 118] on button "Next" at bounding box center [169, 116] width 18 height 18
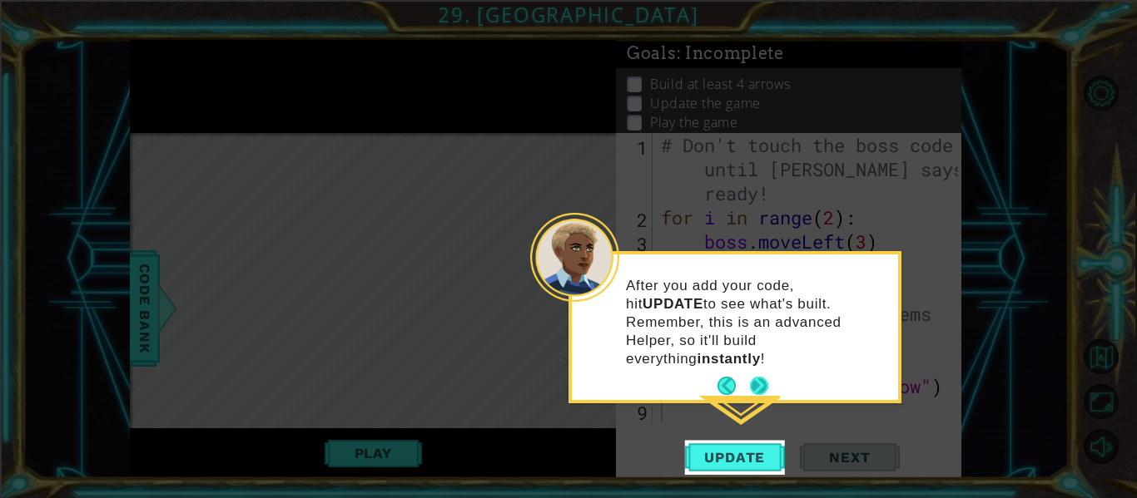
click at [755, 377] on button "Next" at bounding box center [759, 386] width 18 height 18
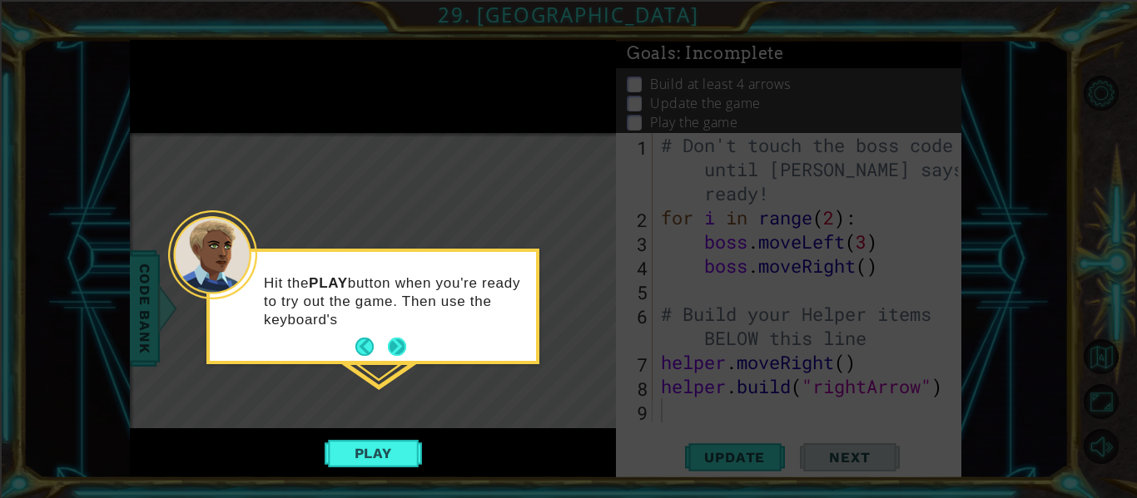
click at [392, 338] on button "Next" at bounding box center [397, 347] width 18 height 18
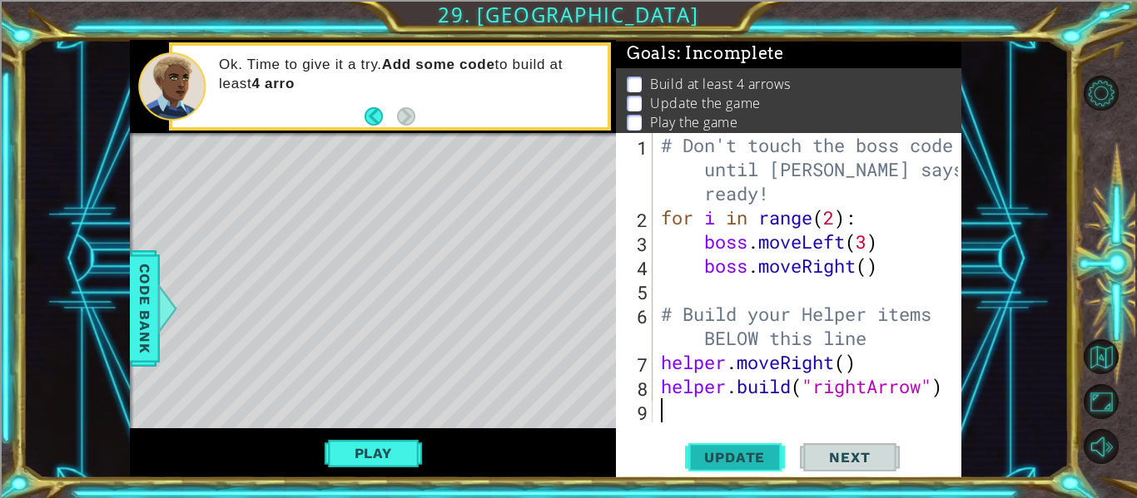
click at [753, 457] on span "Update" at bounding box center [734, 457] width 94 height 17
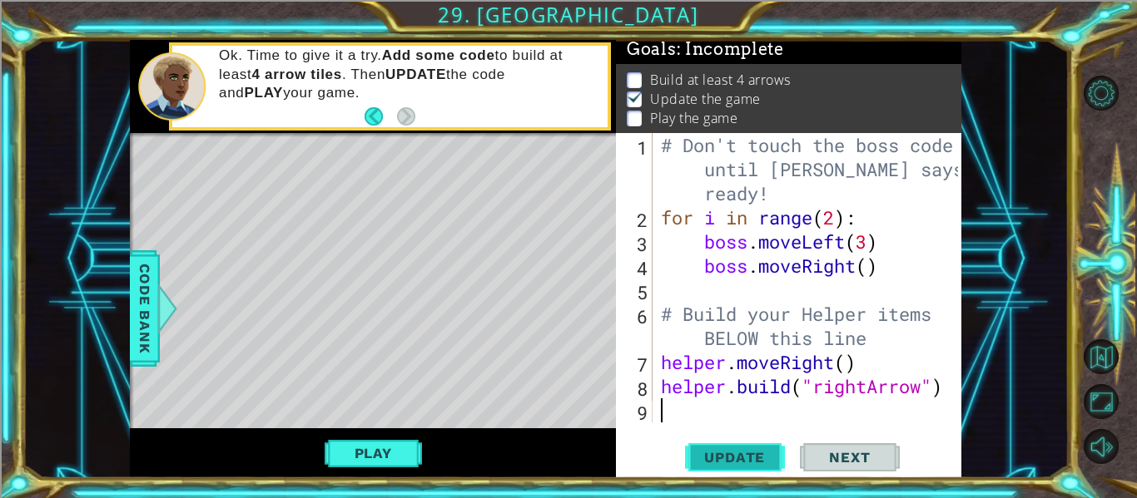
click at [761, 448] on button "Update" at bounding box center [735, 458] width 100 height 34
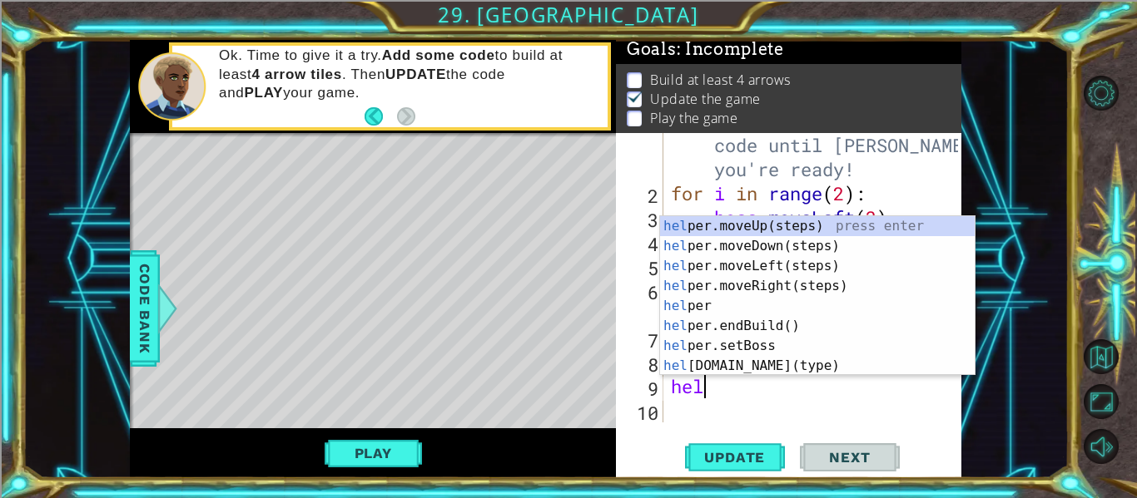
scroll to position [0, 1]
type textarea "helper"
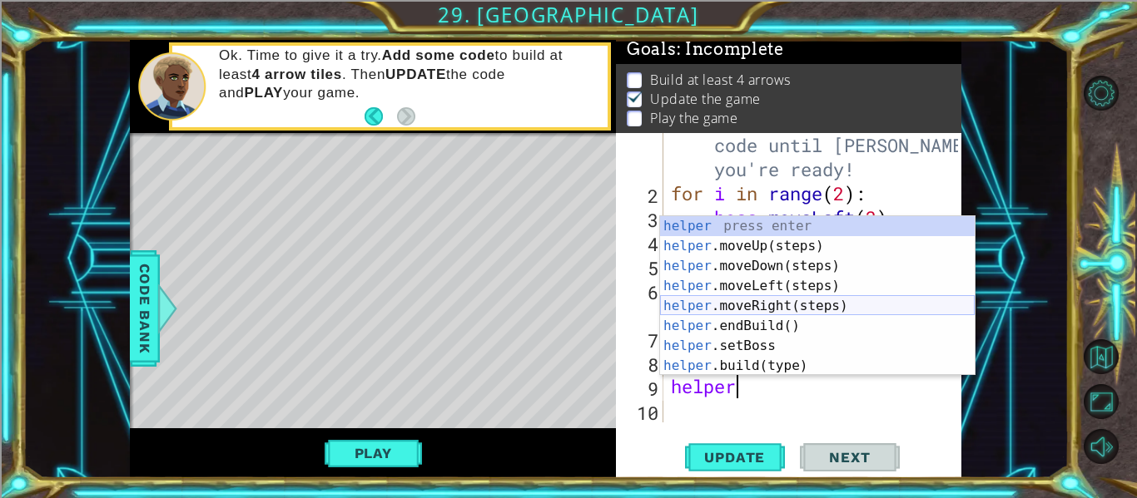
click at [762, 298] on div "helper press enter helper .moveUp(steps) press enter helper .moveDown(steps) pr…" at bounding box center [817, 316] width 314 height 200
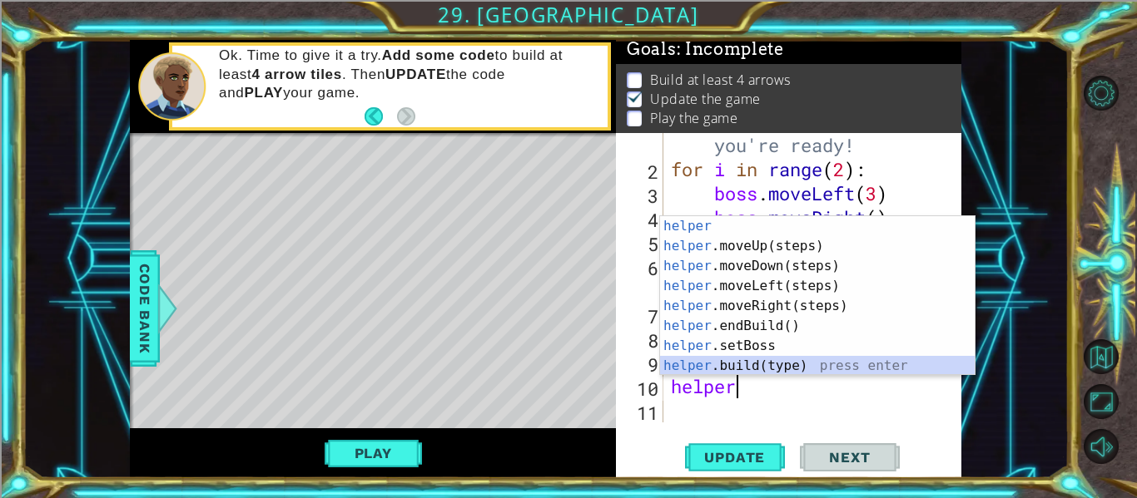
click at [810, 366] on div "helper press enter helper .moveUp(steps) press enter helper .moveDown(steps) pr…" at bounding box center [817, 316] width 314 height 200
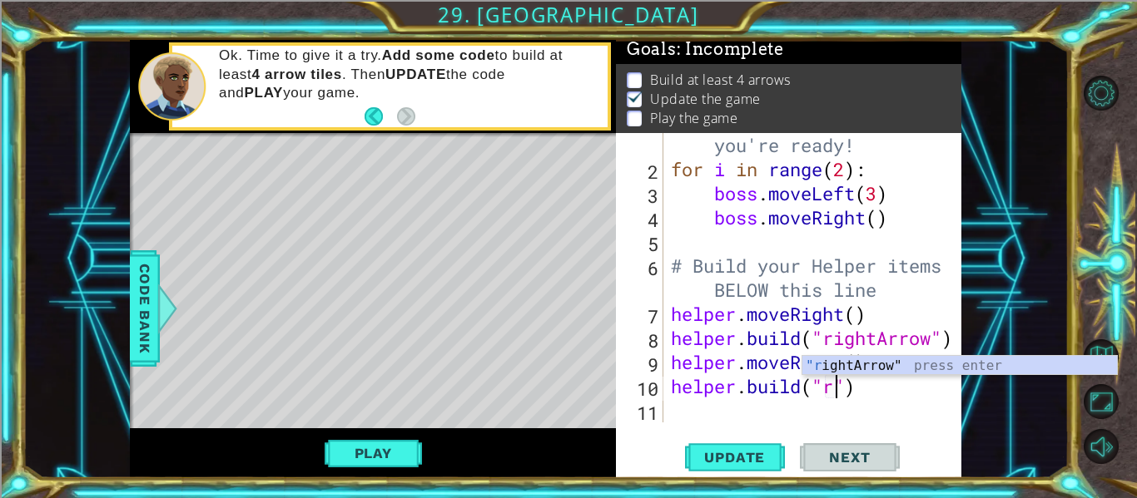
scroll to position [0, 8]
click at [889, 370] on div ""ri ghtArrow" press enter" at bounding box center [959, 386] width 314 height 60
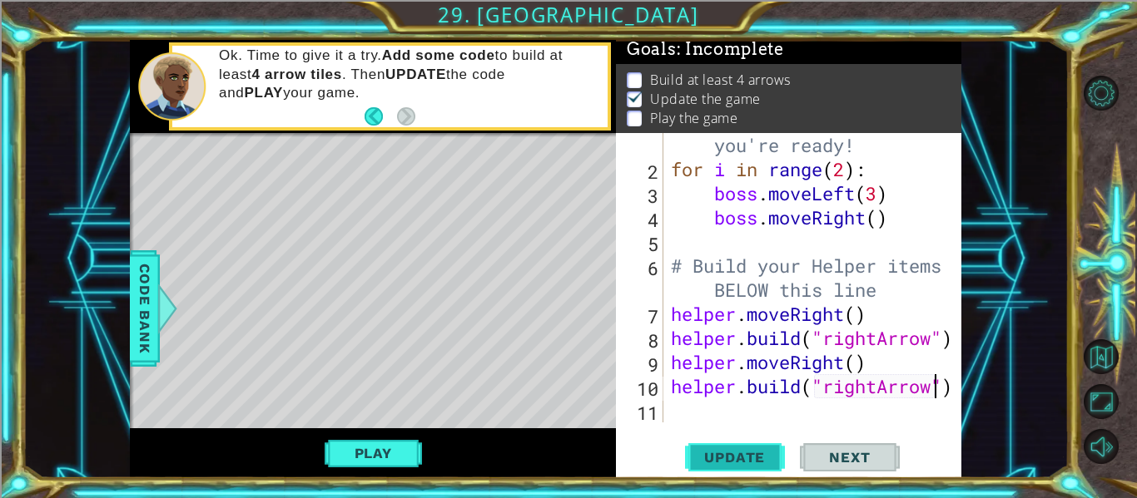
type textarea "[DOMAIN_NAME]("rightArrow")"
click at [740, 452] on span "Update" at bounding box center [734, 457] width 94 height 17
click at [738, 245] on div "# Don't touch the boss code until [PERSON_NAME] says you're ready! for i in ran…" at bounding box center [816, 278] width 299 height 386
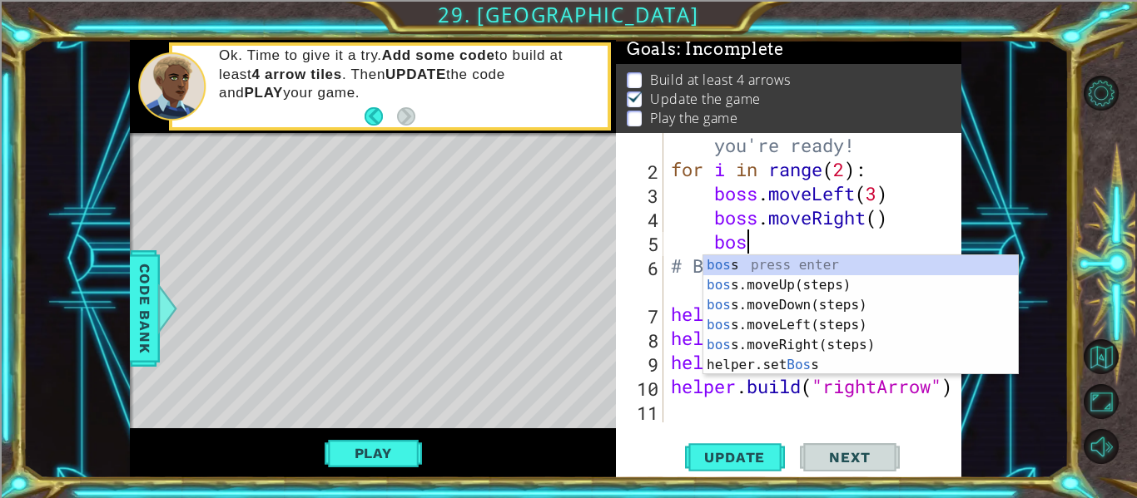
scroll to position [0, 3]
type textarea "boss."
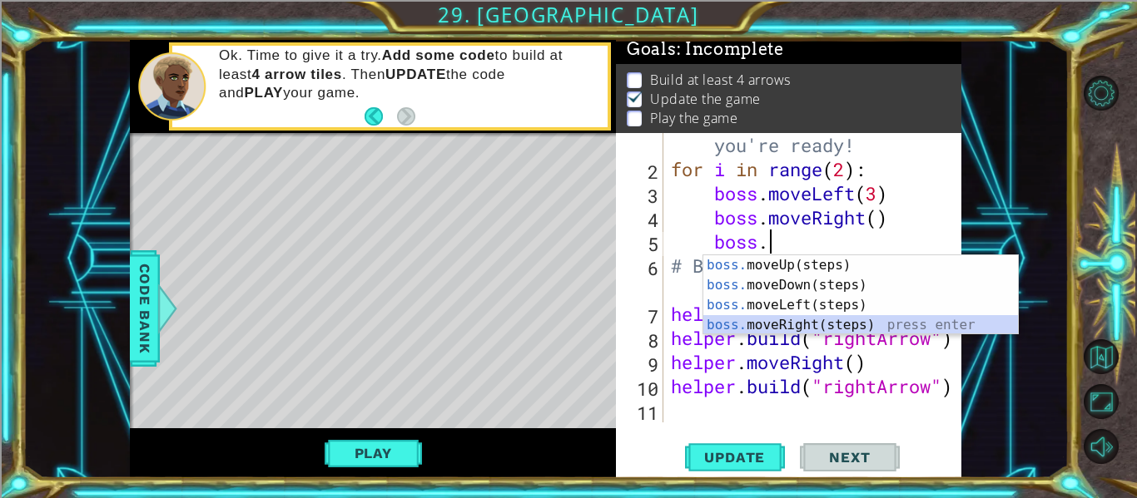
click at [808, 321] on div "boss. moveUp(steps) press enter boss. moveDown(steps) press enter boss. moveLef…" at bounding box center [860, 315] width 314 height 120
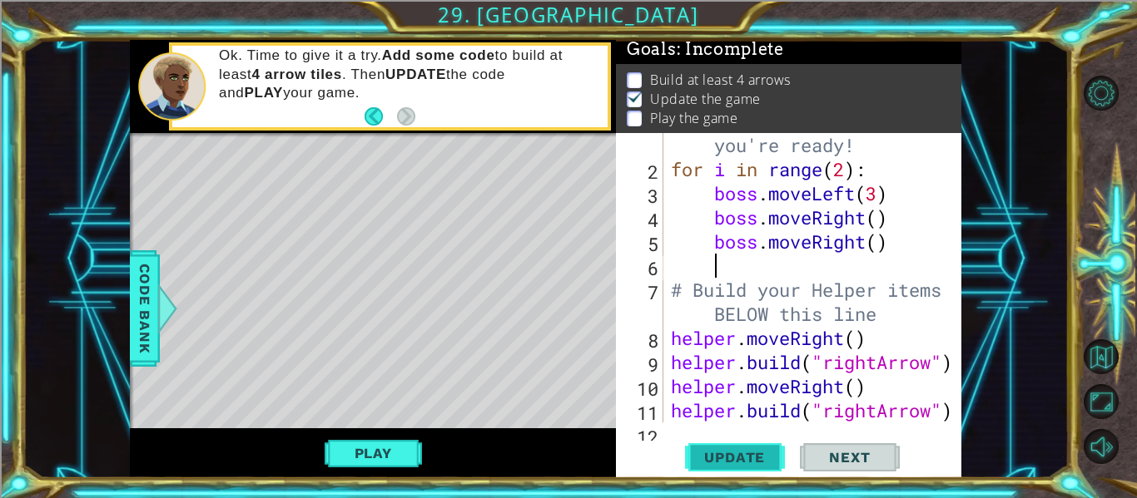
click at [761, 449] on span "Update" at bounding box center [734, 457] width 94 height 17
click at [324, 458] on button "Play" at bounding box center [372, 454] width 97 height 32
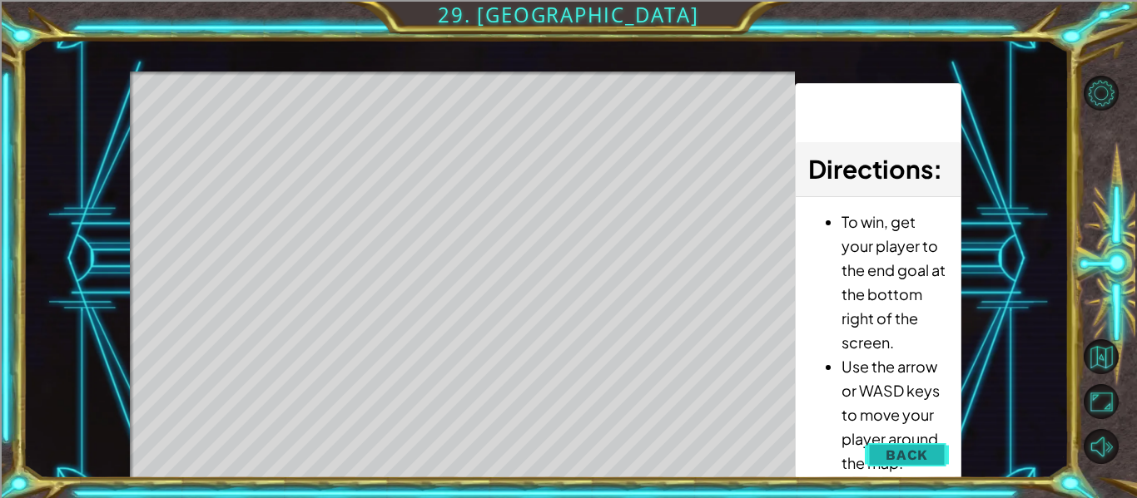
click at [895, 448] on span "Back" at bounding box center [906, 455] width 42 height 17
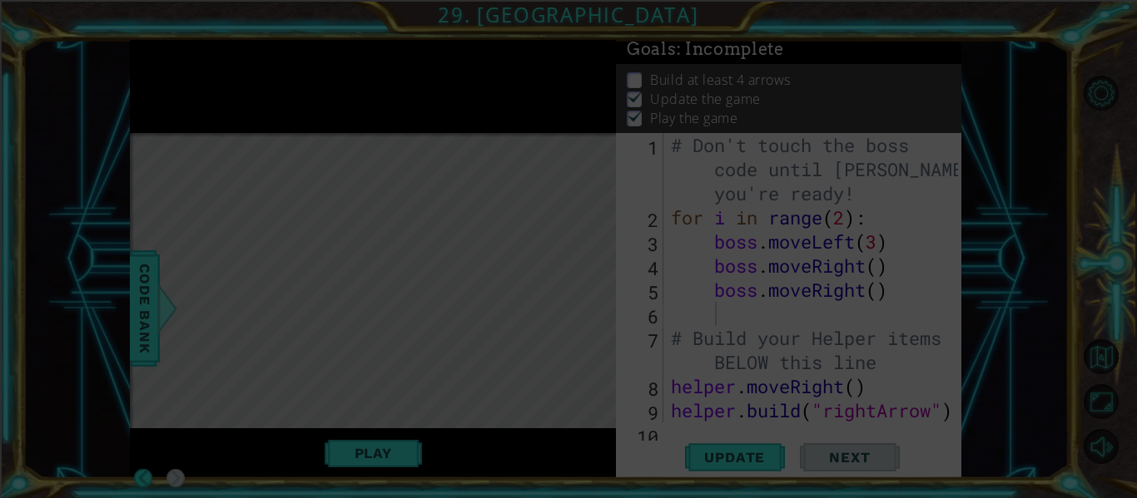
scroll to position [0, 0]
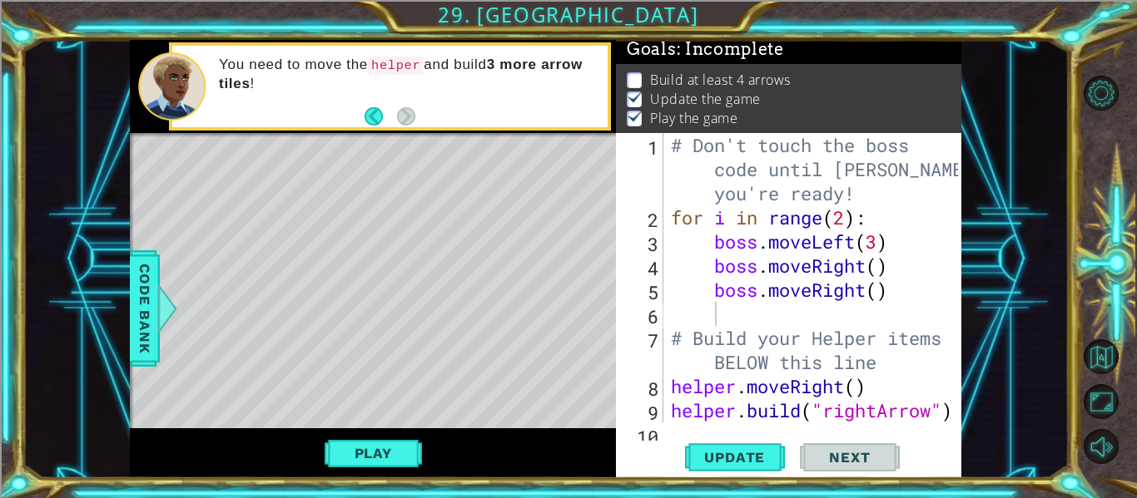
click at [748, 423] on div "1 2 3 4 5 6 7 8 9 10 # Don't touch the boss code until [PERSON_NAME] says you'r…" at bounding box center [788, 305] width 345 height 345
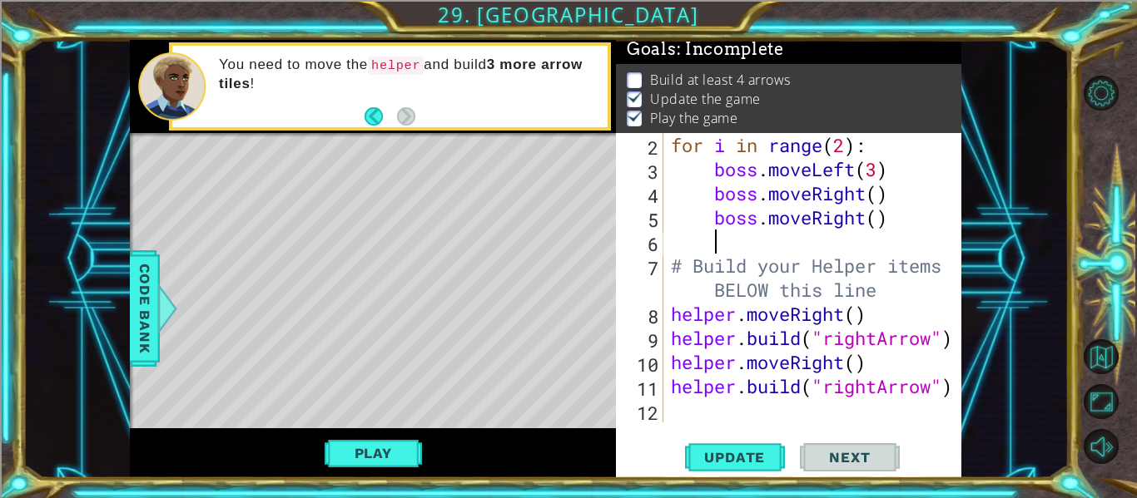
click at [681, 407] on div "for i in range ( 2 ) : boss . moveLeft ( 3 ) boss . moveRight ( ) boss . moveRi…" at bounding box center [816, 302] width 299 height 338
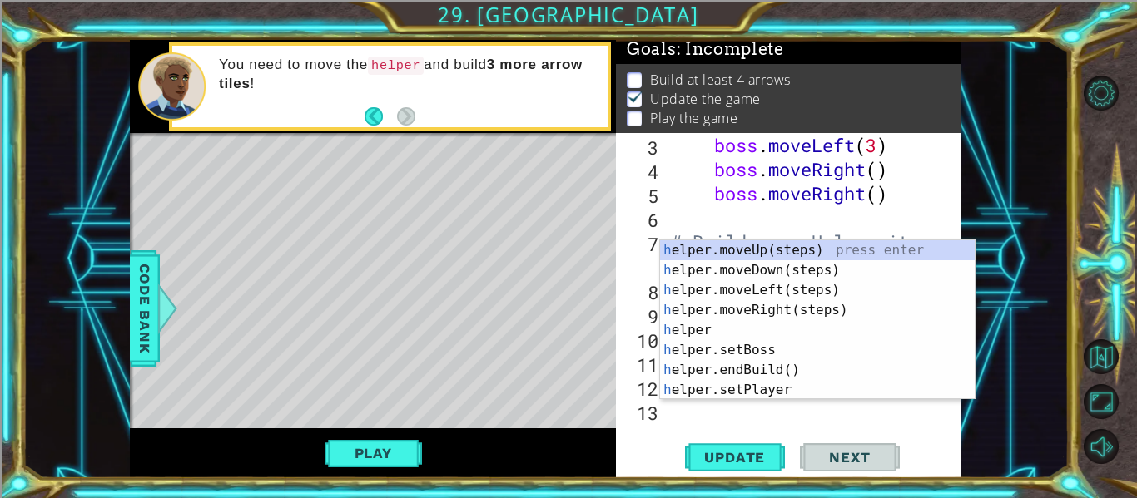
scroll to position [97, 0]
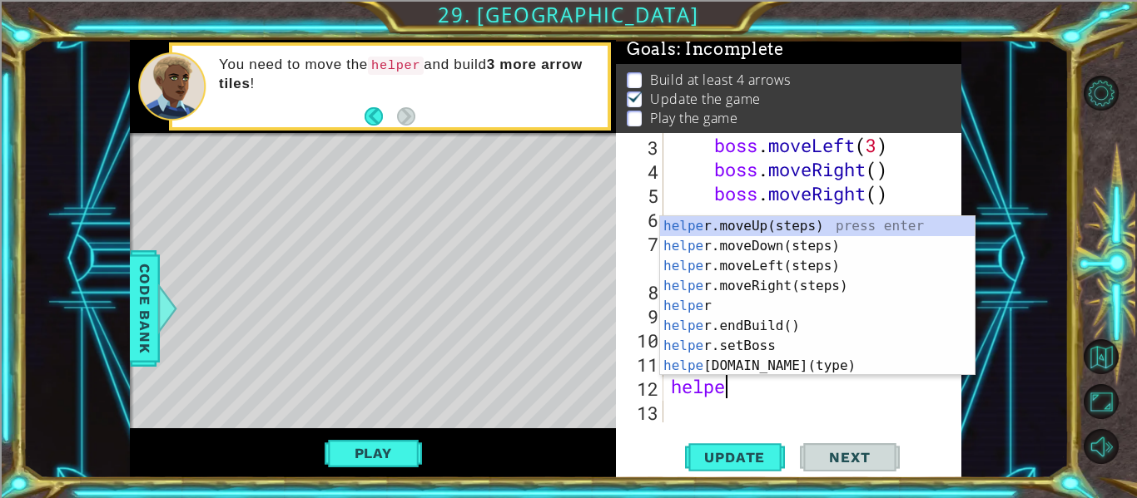
type textarea "helper"
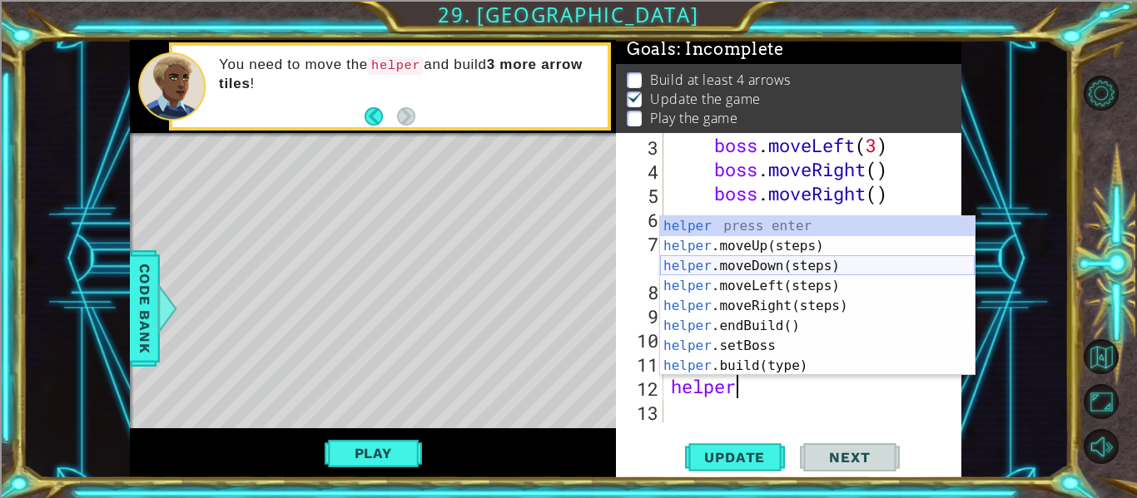
click at [839, 265] on div "helper press enter helper .moveUp(steps) press enter helper .moveDown(steps) pr…" at bounding box center [817, 316] width 314 height 200
type textarea "helper."
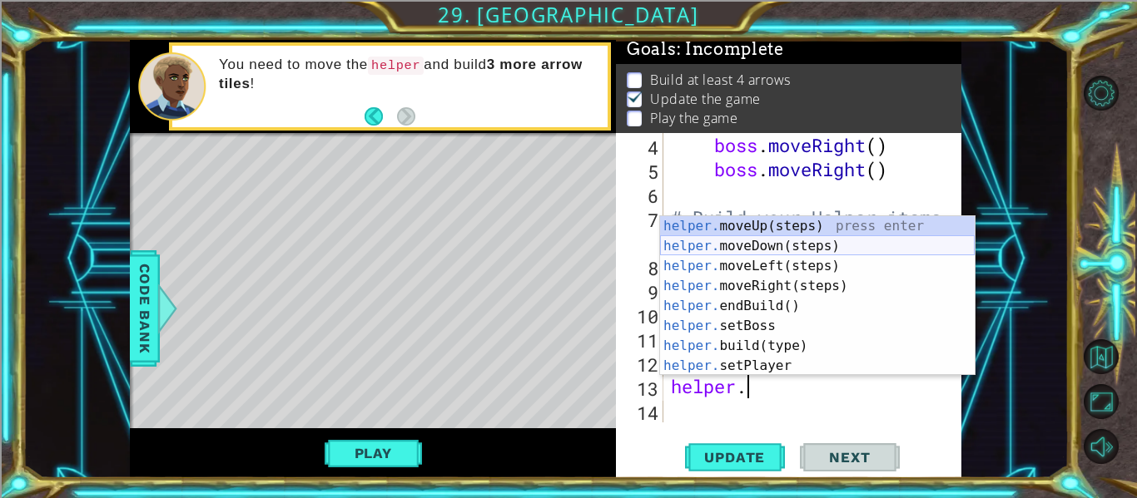
click at [764, 250] on div "helper. moveUp(steps) press enter helper. moveDown(steps) press enter helper. m…" at bounding box center [817, 316] width 314 height 200
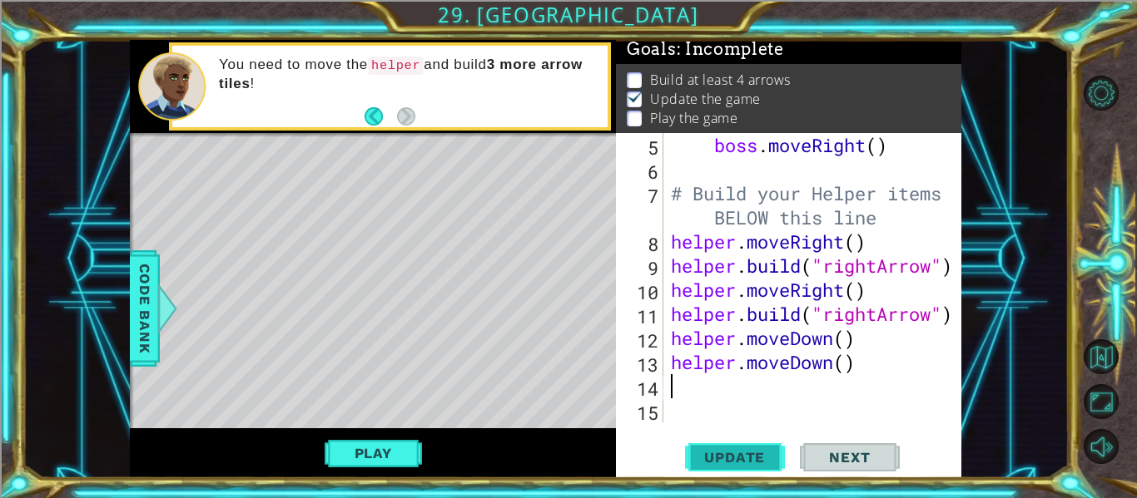
click at [772, 458] on span "Update" at bounding box center [734, 457] width 94 height 17
drag, startPoint x: 859, startPoint y: 366, endPoint x: 754, endPoint y: 369, distance: 104.9
click at [754, 369] on div "boss . moveRight ( ) # Build your Helper items BELOW this line helper . moveRig…" at bounding box center [816, 302] width 299 height 338
click at [754, 369] on div "boss . moveRight ( ) # Build your Helper items BELOW this line helper . moveRig…" at bounding box center [812, 278] width 290 height 290
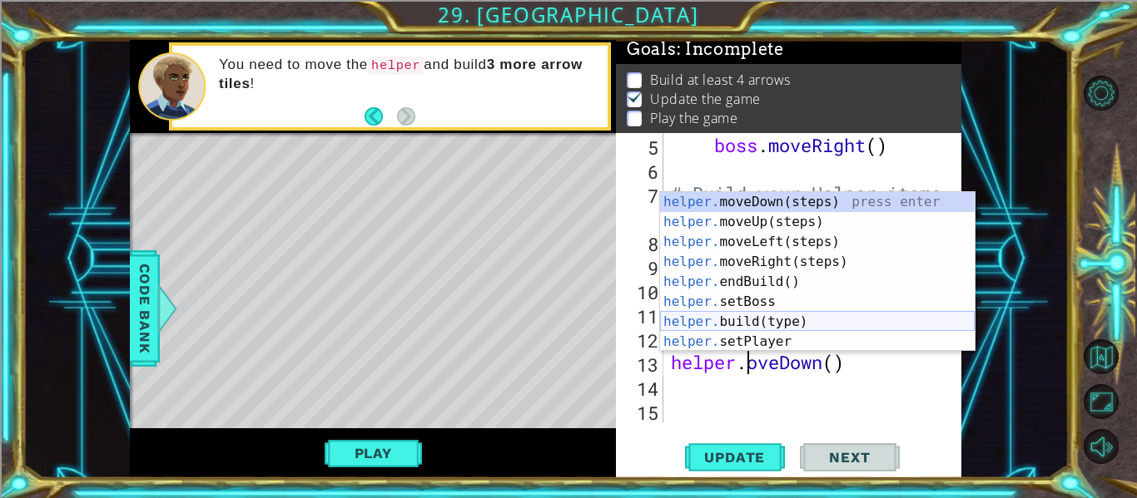
click at [814, 317] on div "helper. moveDown(steps) press enter helper. moveUp(steps) press enter helper. m…" at bounding box center [817, 292] width 314 height 200
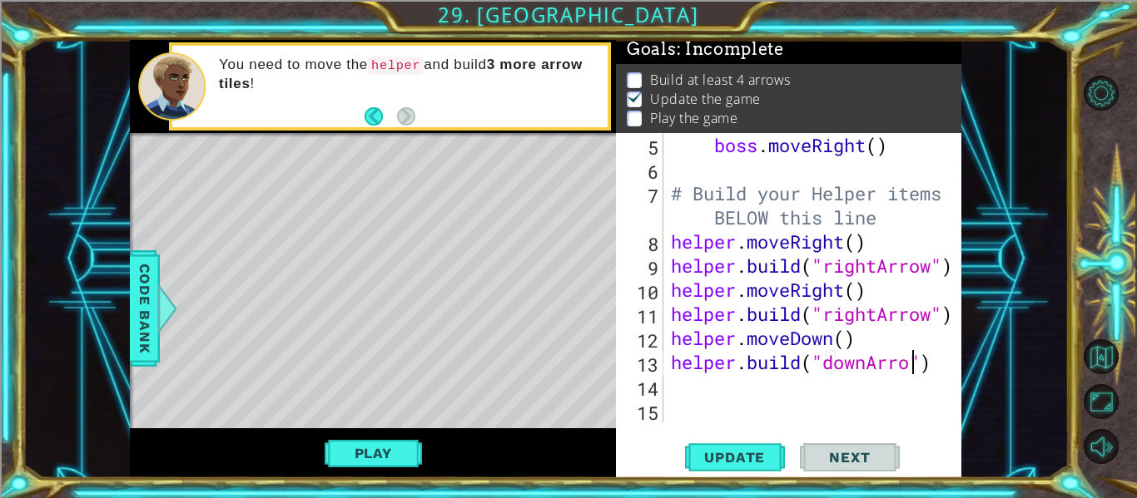
scroll to position [0, 12]
type textarea "[DOMAIN_NAME]("downArrow")"
click at [864, 453] on span "Next" at bounding box center [849, 457] width 74 height 17
click at [727, 458] on span "Update" at bounding box center [734, 457] width 94 height 17
click at [683, 418] on div "boss . moveRight ( ) # Build your Helper items BELOW this line helper . moveRig…" at bounding box center [816, 302] width 299 height 338
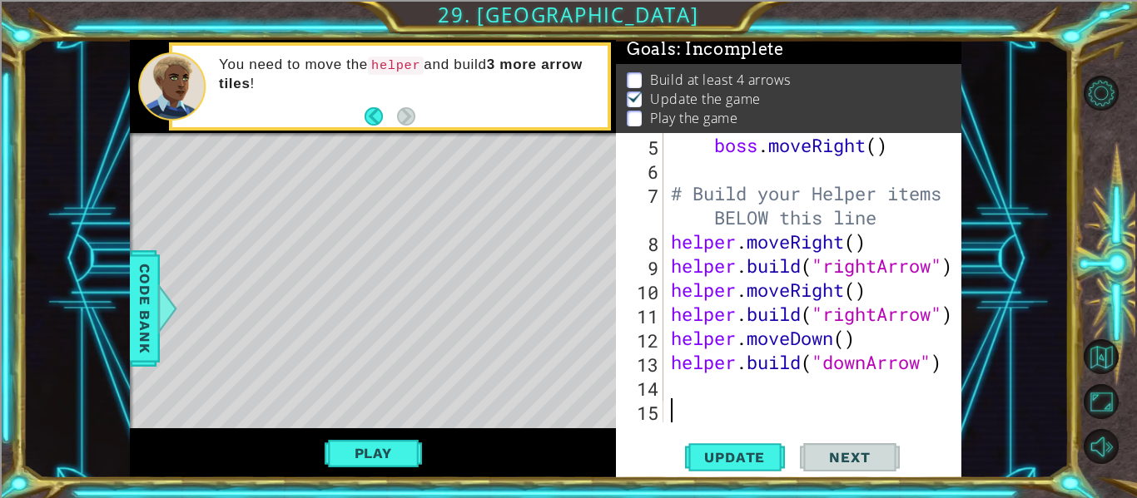
scroll to position [0, 0]
click at [677, 388] on div "boss . moveRight ( ) # Build your Helper items BELOW this line helper . moveRig…" at bounding box center [816, 302] width 299 height 338
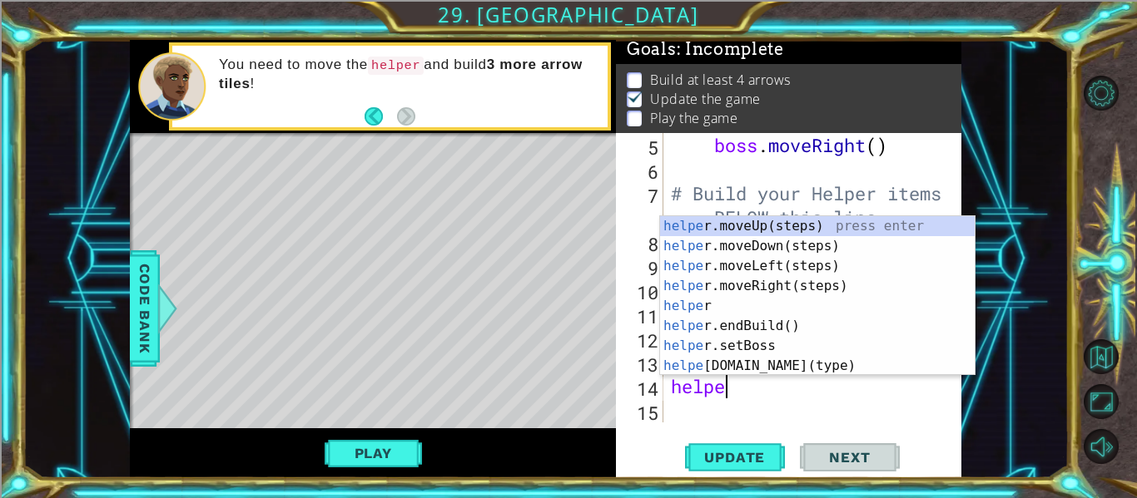
type textarea "helper"
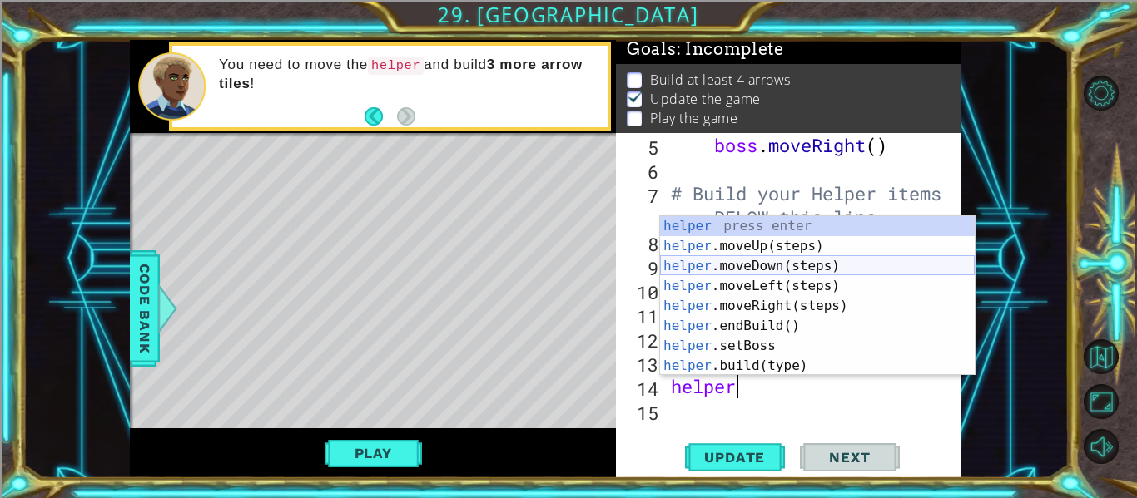
click at [794, 258] on div "helper press enter helper .moveUp(steps) press enter helper .moveDown(steps) pr…" at bounding box center [817, 316] width 314 height 200
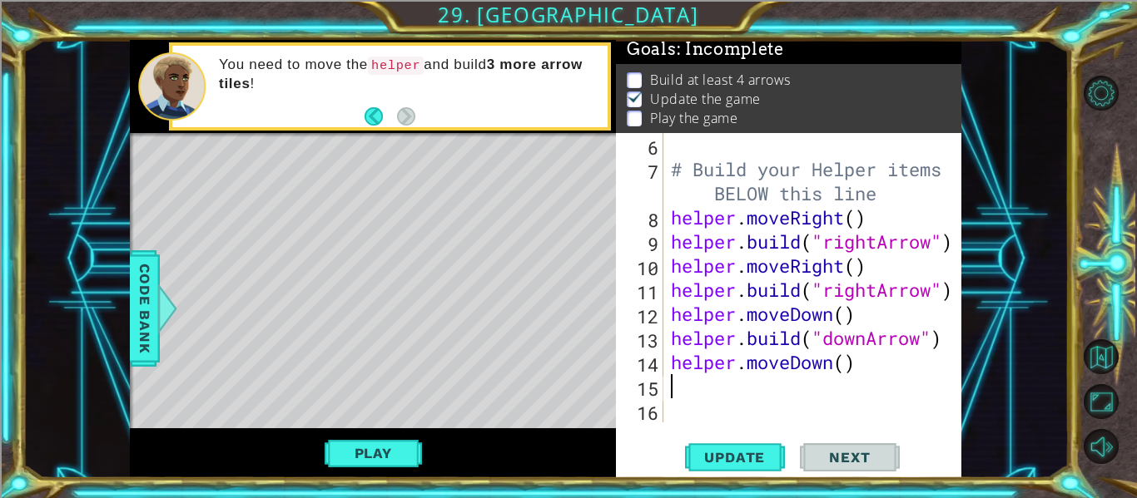
scroll to position [169, 0]
click at [727, 383] on div "# Build your Helper items BELOW this line helper . moveRight ( ) helper . build…" at bounding box center [816, 302] width 299 height 338
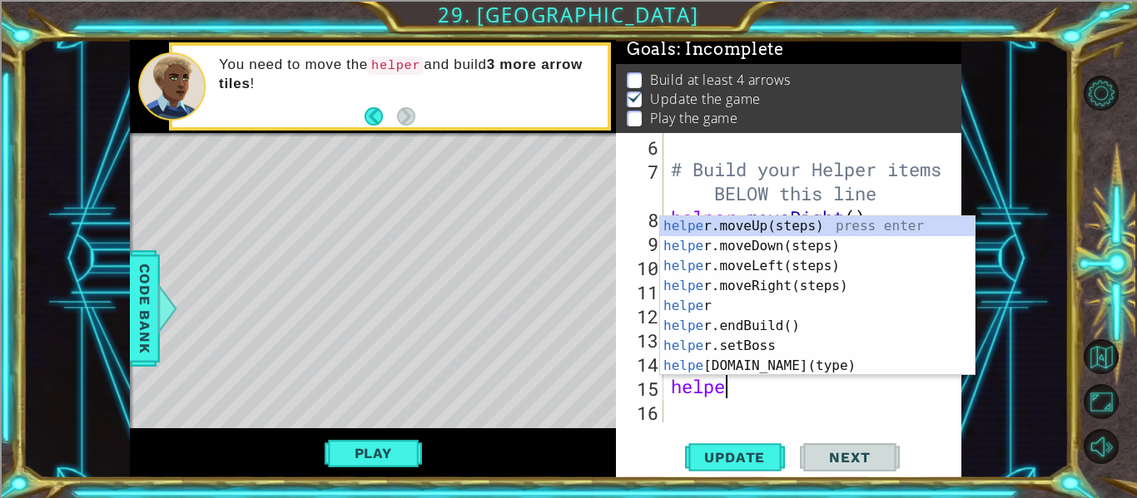
scroll to position [0, 2]
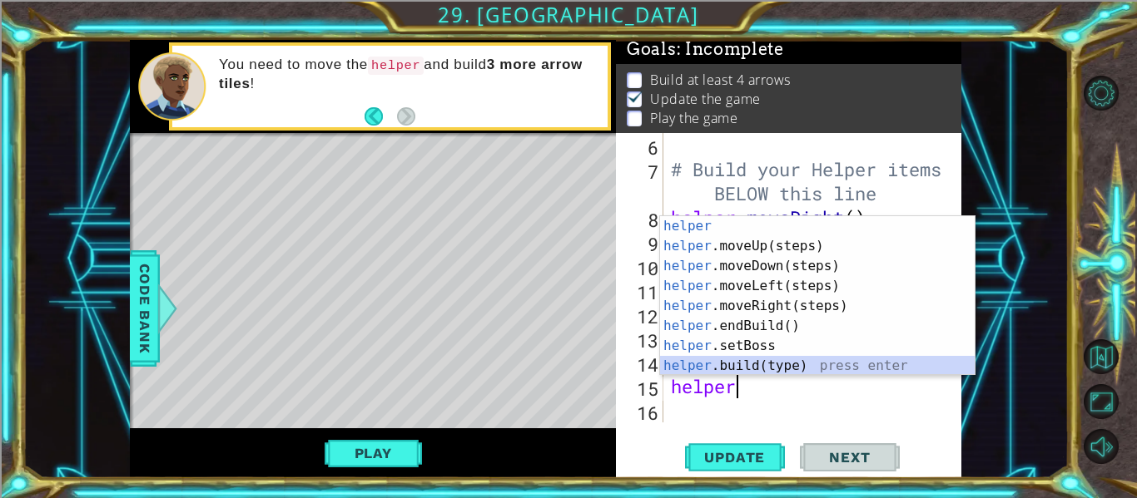
click at [810, 363] on div "helper press enter helper .moveUp(steps) press enter helper .moveDown(steps) pr…" at bounding box center [817, 316] width 314 height 200
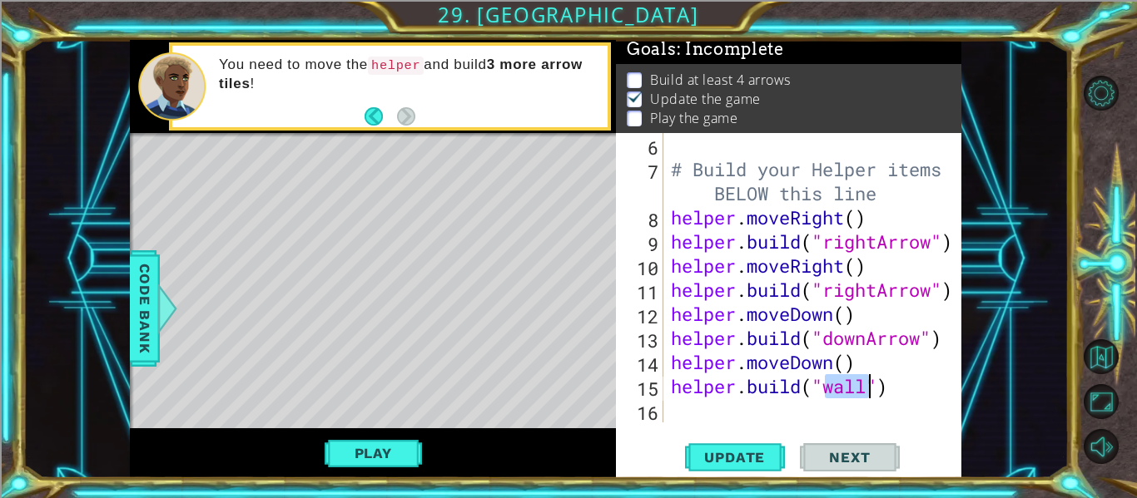
click at [810, 363] on div "# Build your Helper items BELOW this line helper . moveRight ( ) helper . build…" at bounding box center [816, 302] width 299 height 338
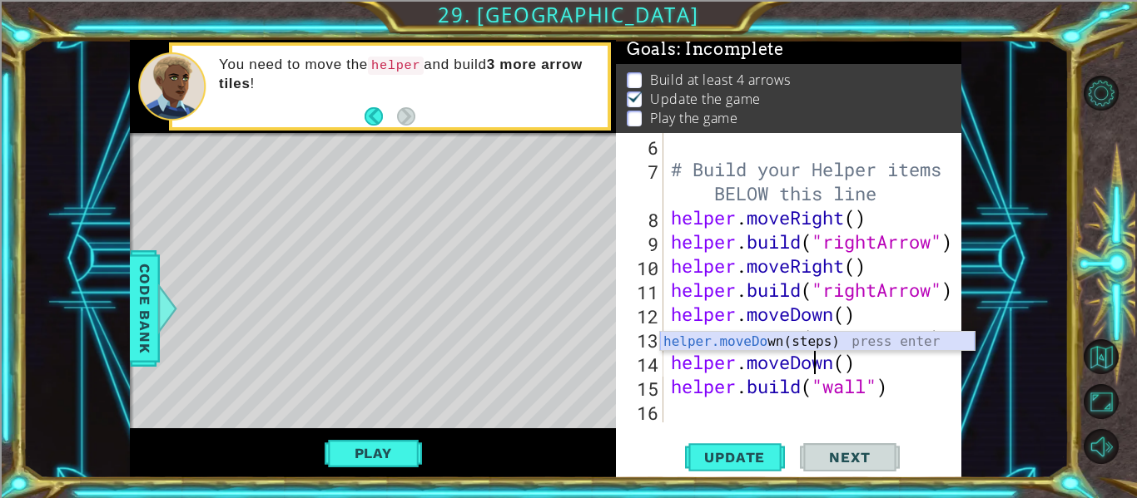
click at [880, 338] on div "helper.moveDo wn(steps) press enter" at bounding box center [817, 362] width 314 height 60
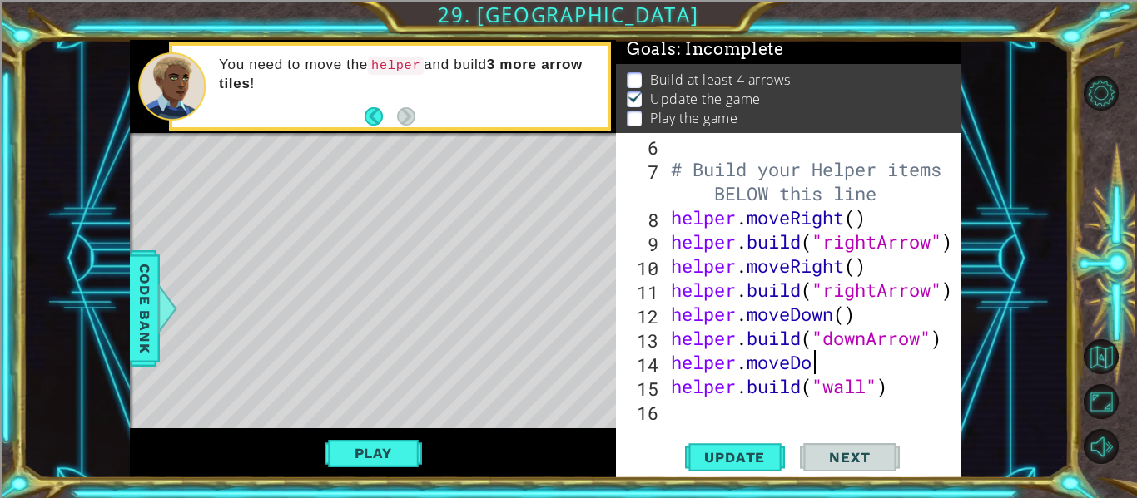
click at [835, 364] on div "# Build your Helper items BELOW this line helper . moveRight ( ) helper . build…" at bounding box center [816, 302] width 299 height 338
click at [815, 363] on div "# Build your Helper items BELOW this line helper . moveRight ( ) helper . build…" at bounding box center [816, 302] width 299 height 338
type textarea "helper."
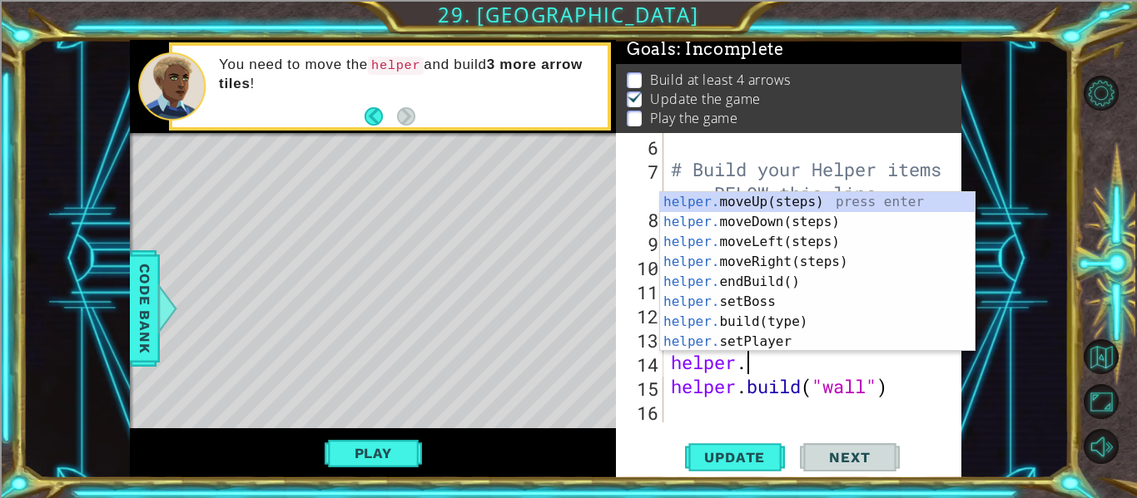
scroll to position [0, 2]
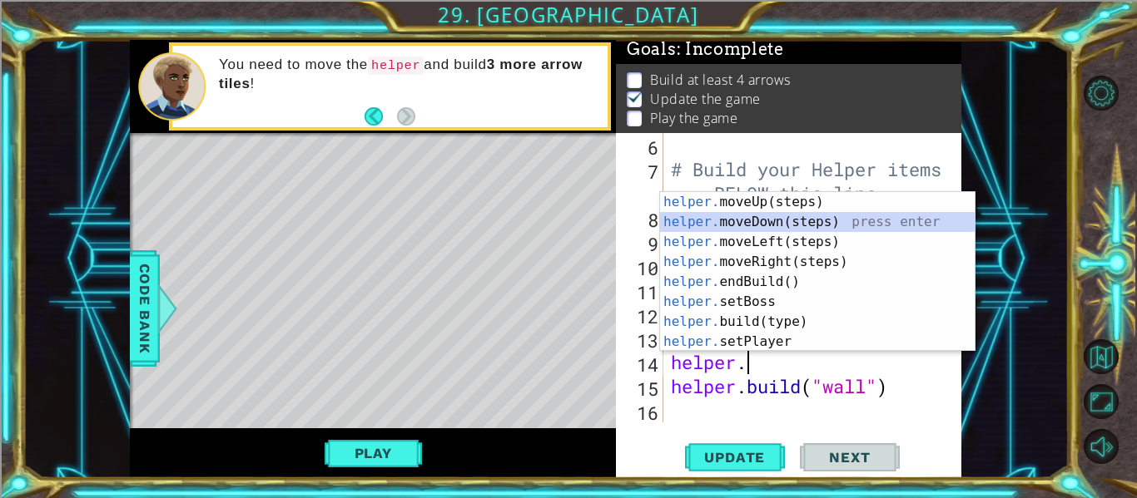
click at [740, 225] on div "helper. moveUp(steps) press enter helper. moveDown(steps) press enter helper. m…" at bounding box center [817, 292] width 314 height 200
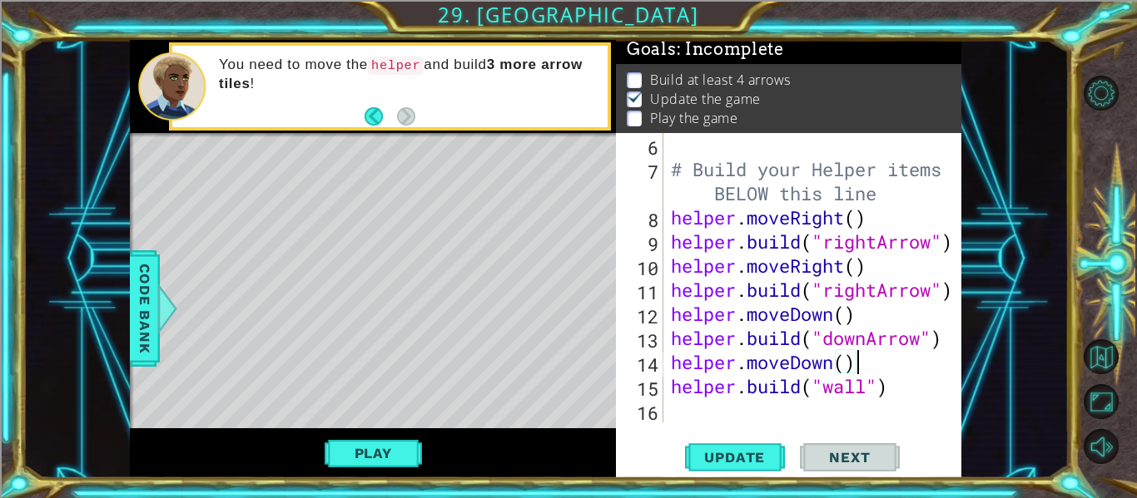
click at [860, 395] on div "# Build your Helper items BELOW this line helper . moveRight ( ) helper . build…" at bounding box center [816, 302] width 299 height 338
click at [865, 394] on div "# Build your Helper items BELOW this line helper . moveRight ( ) helper . build…" at bounding box center [816, 302] width 299 height 338
type textarea "[DOMAIN_NAME]("downArrow")"
click at [753, 463] on span "Update" at bounding box center [734, 457] width 94 height 17
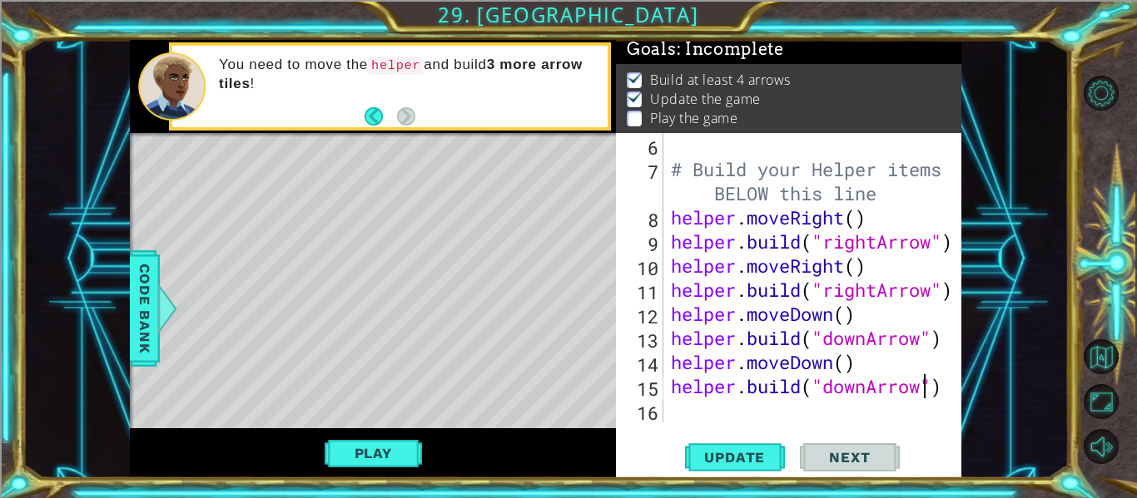
scroll to position [0, 0]
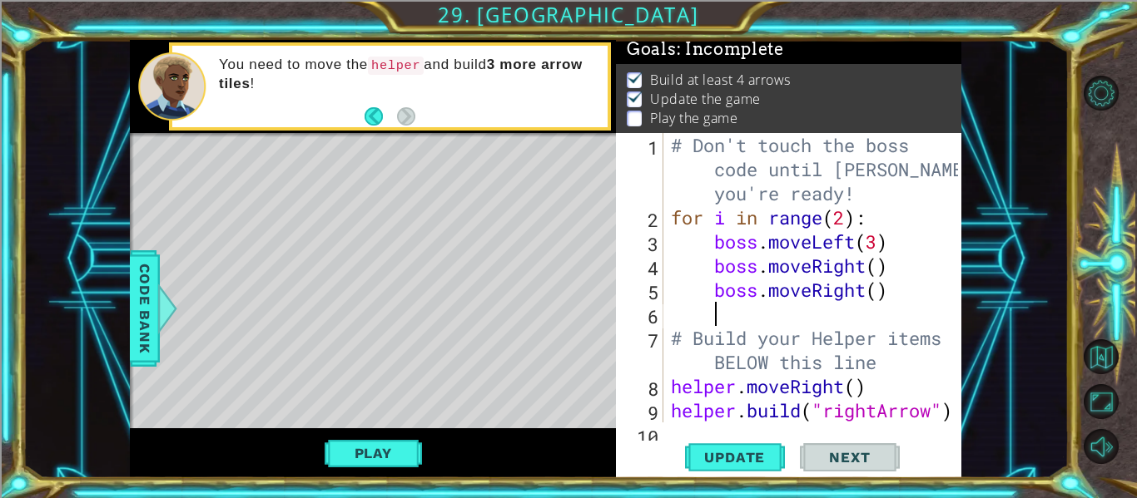
click at [718, 309] on div "# Don't touch the boss code until [PERSON_NAME] says you're ready! for i in ran…" at bounding box center [816, 326] width 299 height 386
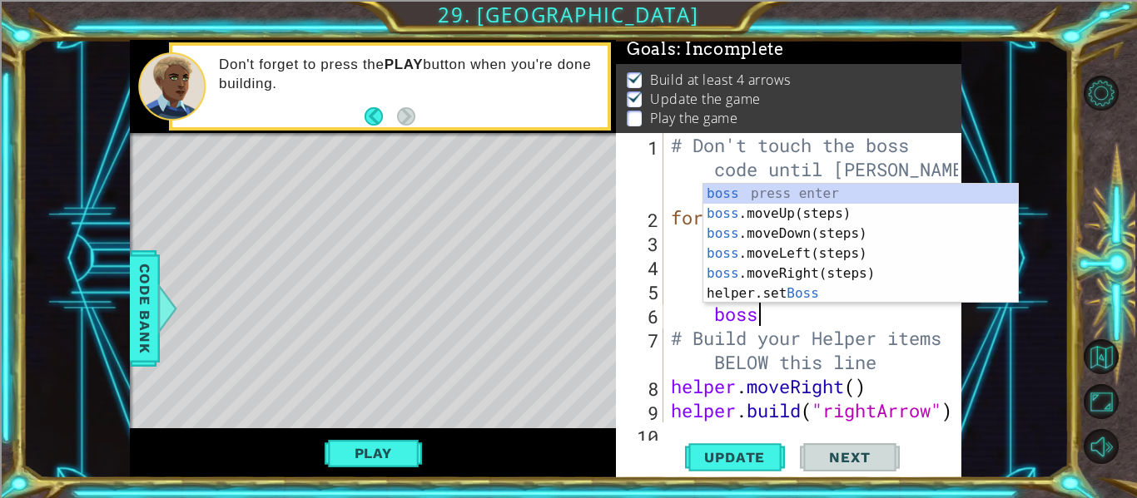
scroll to position [0, 3]
type textarea "boss."
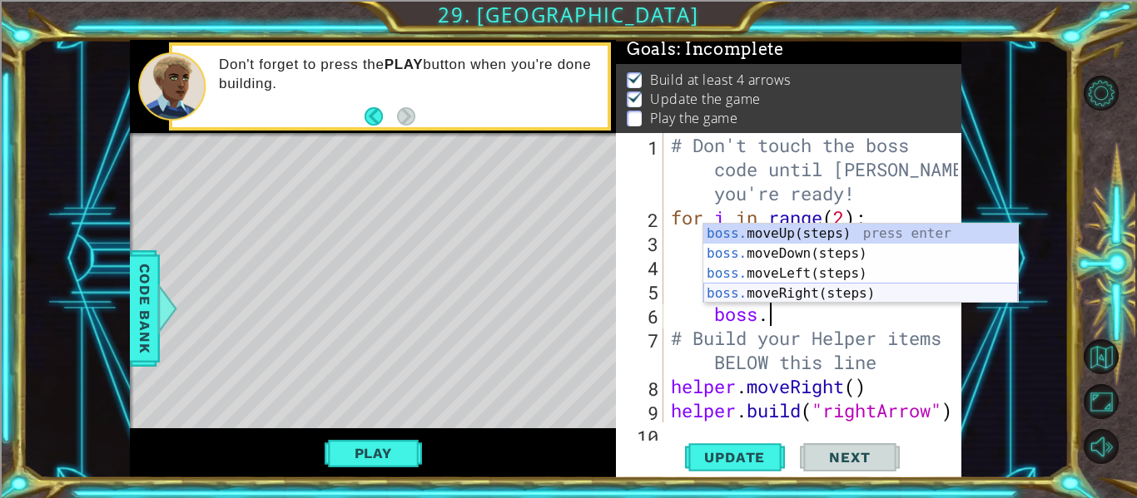
click at [805, 294] on div "boss. moveUp(steps) press enter boss. moveDown(steps) press enter boss. moveLef…" at bounding box center [860, 284] width 314 height 120
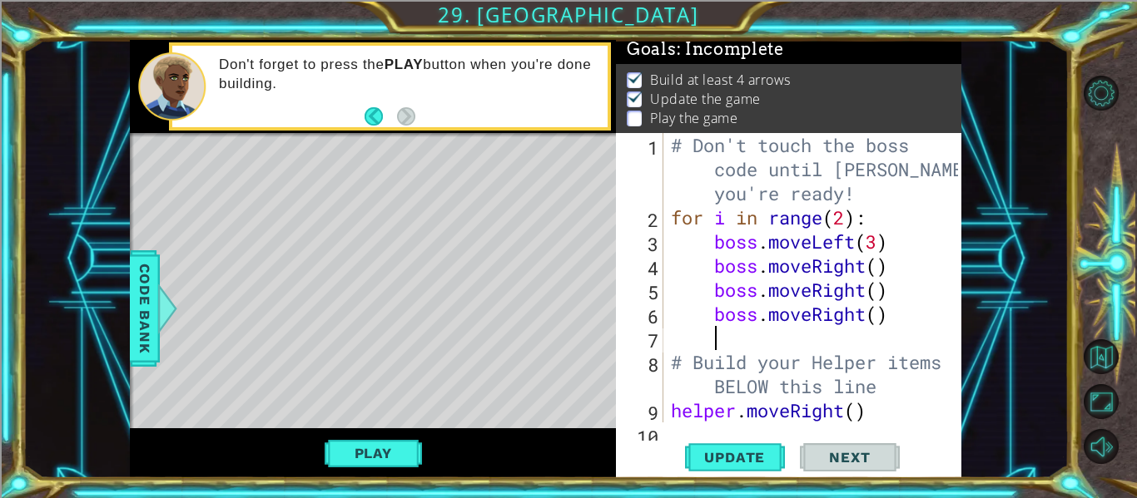
scroll to position [0, 1]
click at [739, 446] on button "Update" at bounding box center [735, 458] width 100 height 34
click at [815, 464] on span "Next" at bounding box center [849, 457] width 74 height 17
click at [389, 443] on button "Play" at bounding box center [372, 454] width 97 height 32
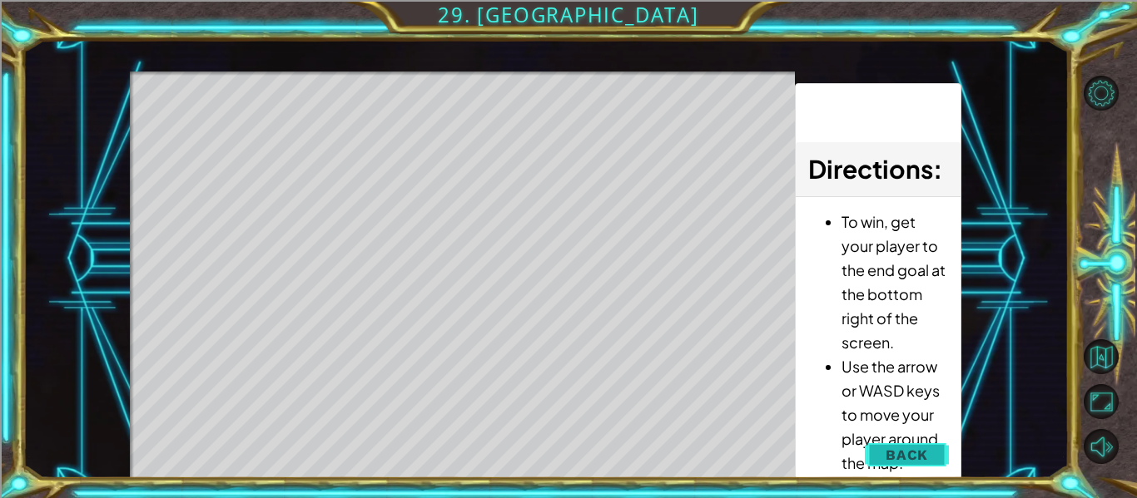
click at [900, 464] on button "Back" at bounding box center [906, 454] width 84 height 33
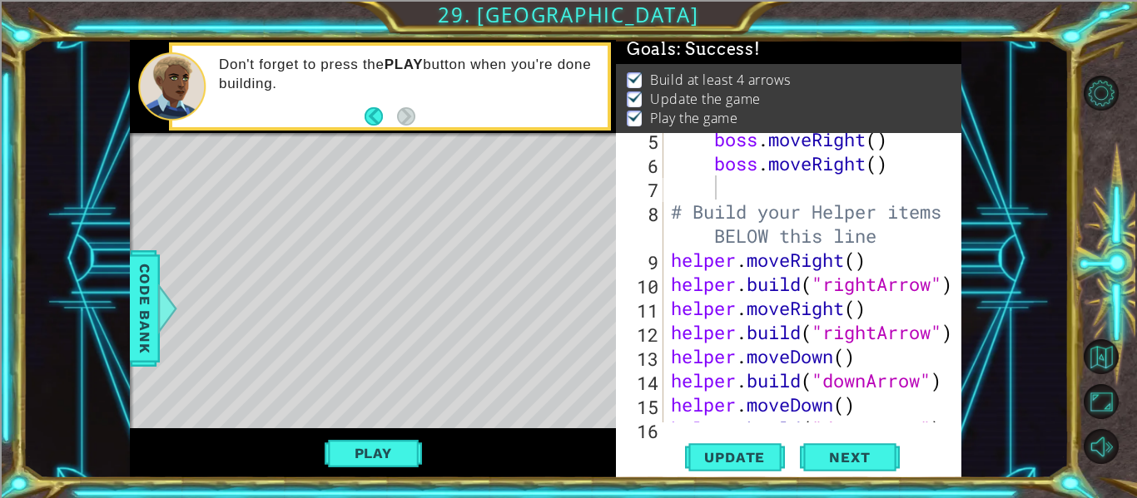
scroll to position [193, 0]
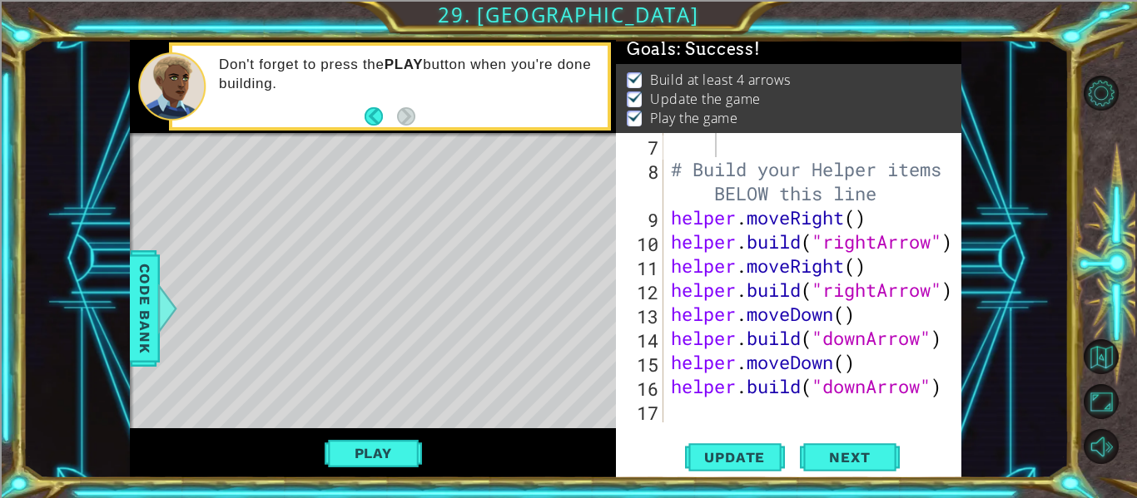
click at [680, 409] on div "# Build your Helper items BELOW this line helper . moveRight ( ) helper . build…" at bounding box center [816, 302] width 299 height 338
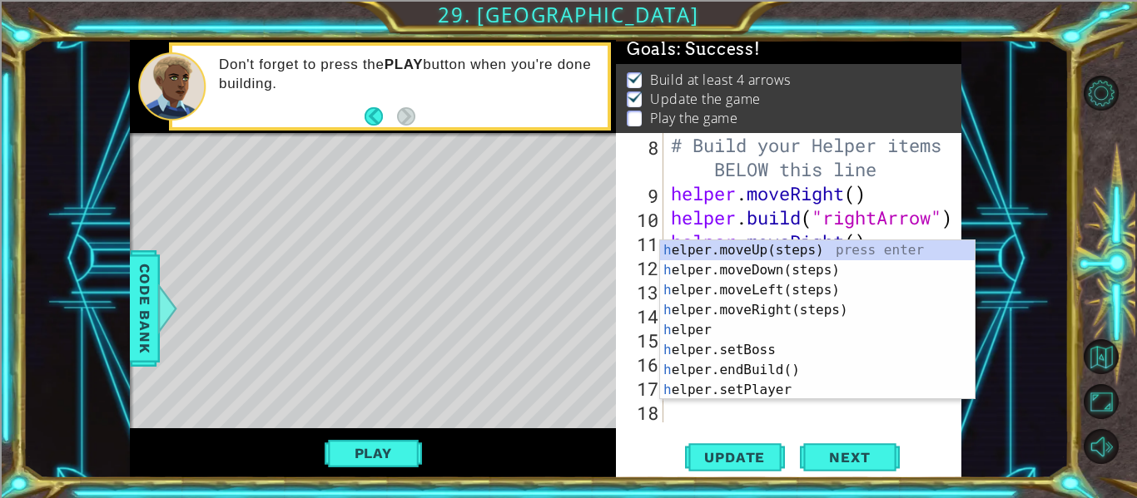
scroll to position [217, 0]
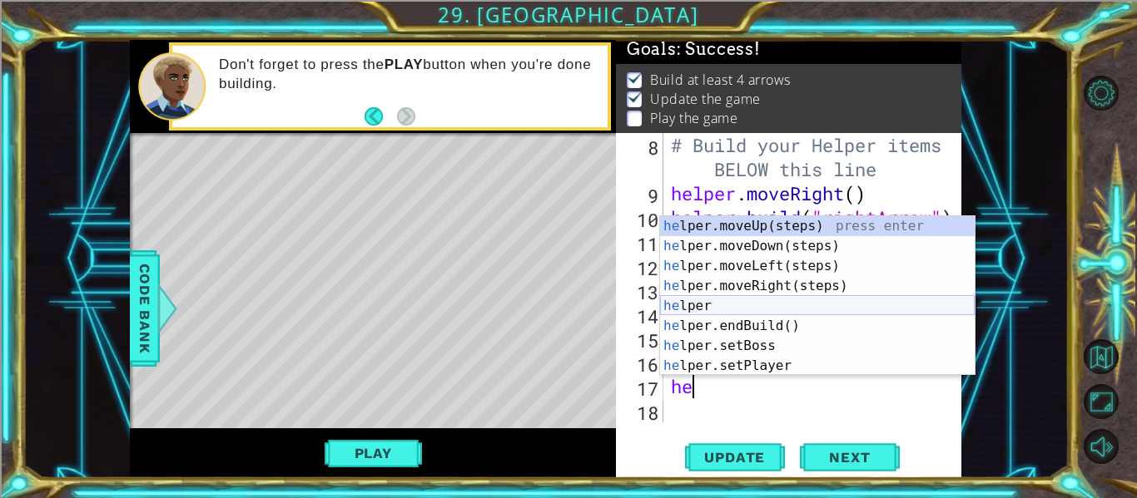
click at [786, 310] on div "he lper.moveUp(steps) press enter he lper.moveDown(steps) press enter he lper.m…" at bounding box center [817, 316] width 314 height 200
type textarea "helper"
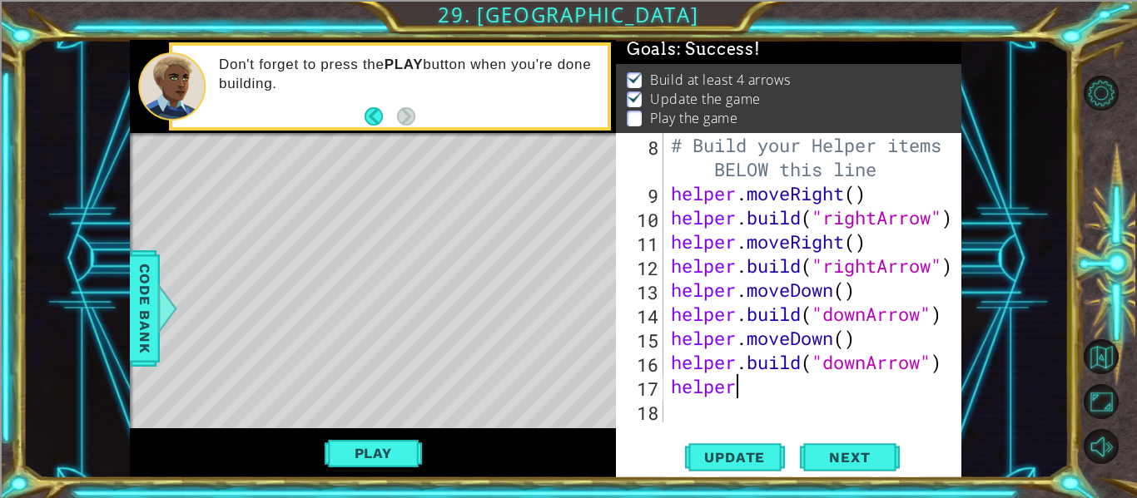
click at [740, 409] on div "# Build your Helper items BELOW this line helper . moveRight ( ) helper . build…" at bounding box center [816, 314] width 299 height 362
type textarea "."
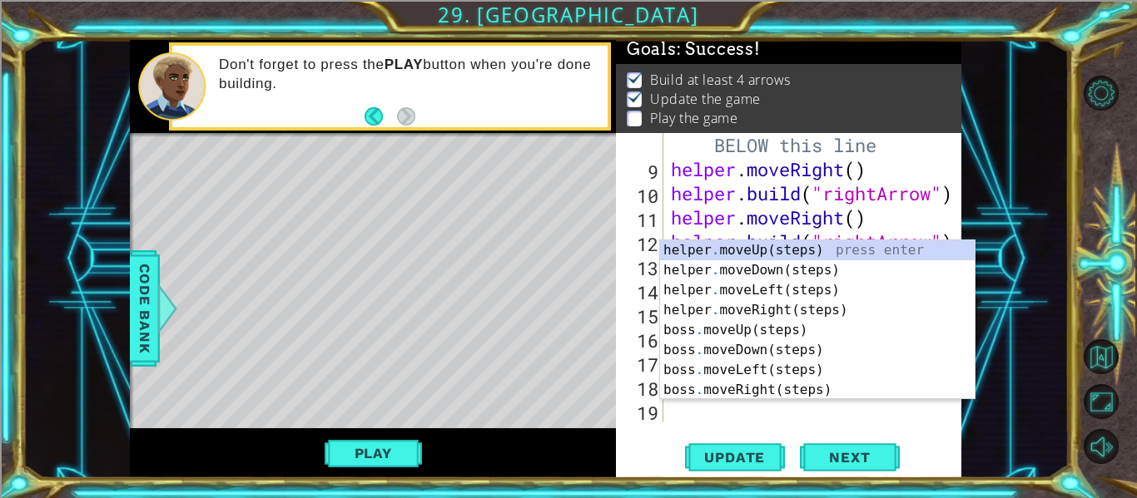
scroll to position [241, 0]
click at [738, 265] on div "helper . moveUp(steps) press enter helper . moveDown(steps) press enter helper …" at bounding box center [817, 340] width 314 height 200
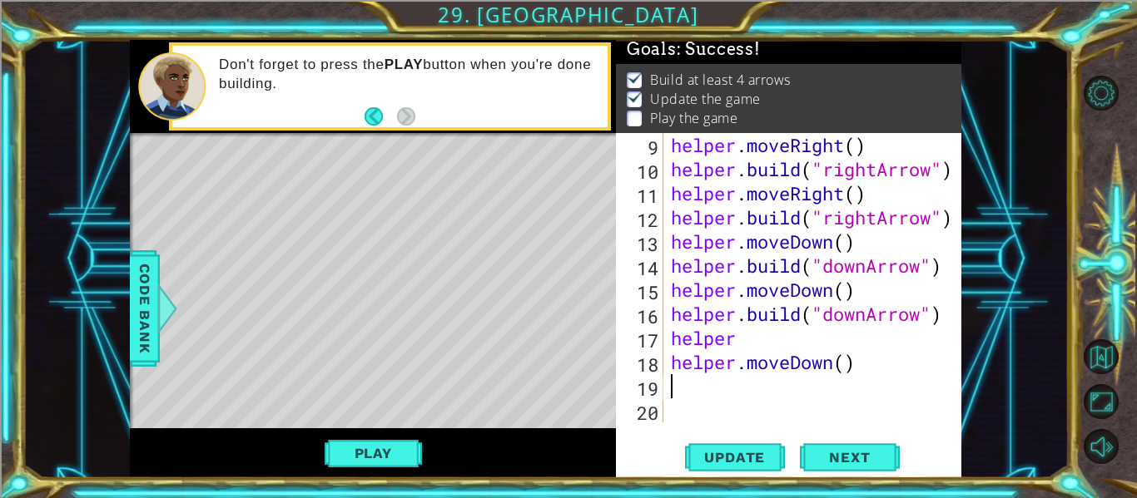
scroll to position [265, 0]
click at [751, 339] on div "helper . moveRight ( ) helper . build ( "rightArrow" ) helper . moveRight ( ) h…" at bounding box center [816, 302] width 299 height 338
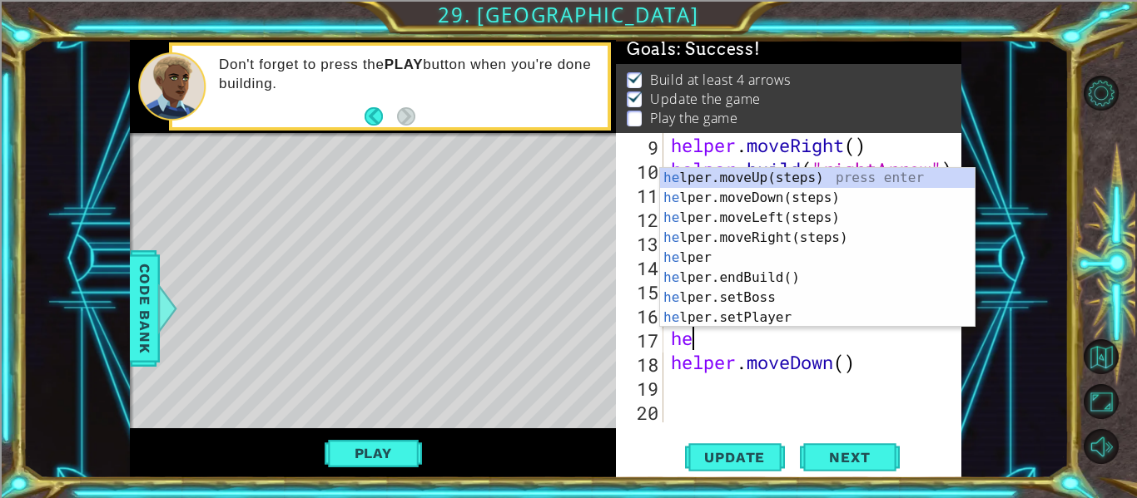
type textarea "h"
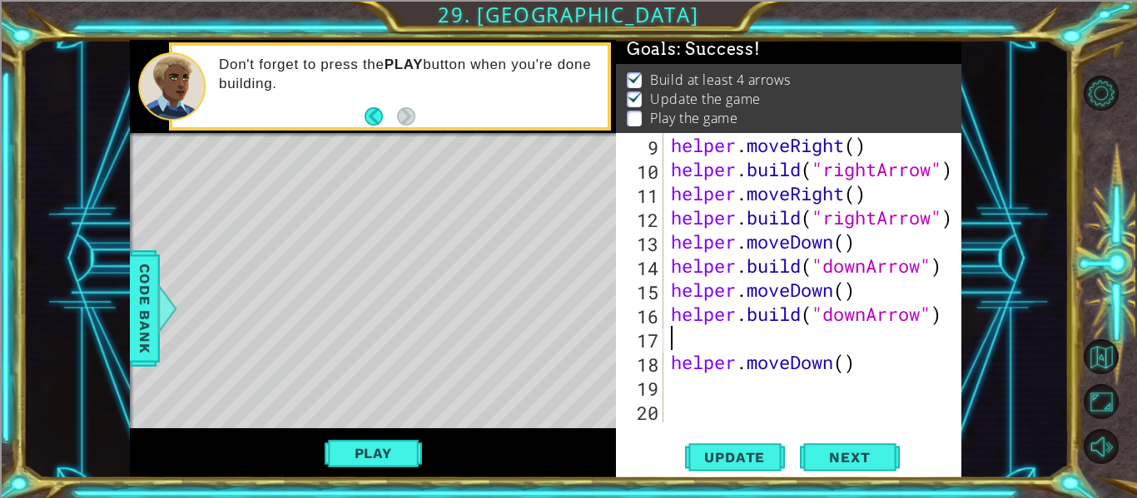
type textarea "[DOMAIN_NAME]("downArrow")"
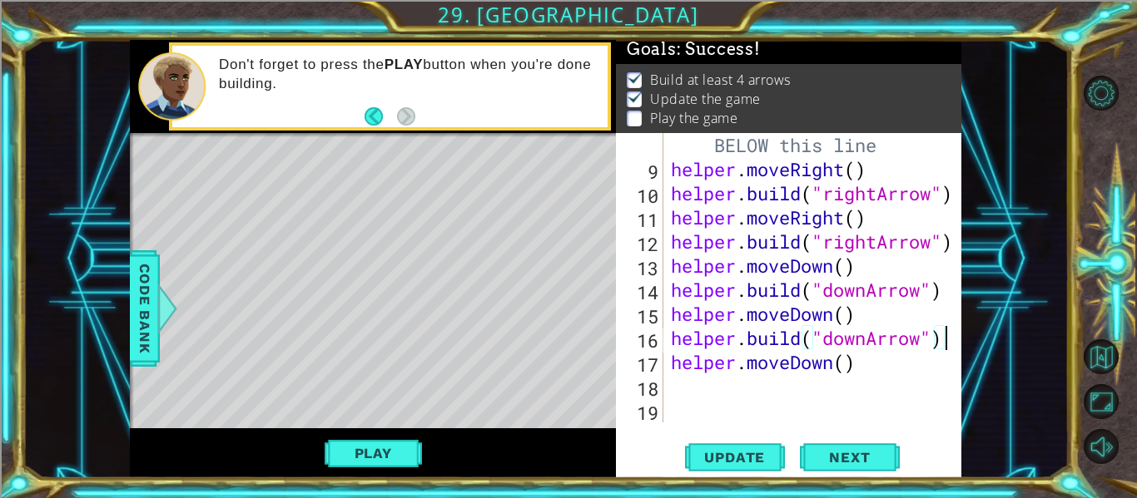
scroll to position [241, 0]
click at [769, 385] on div "# Build your Helper items BELOW this line helper . moveRight ( ) helper . build…" at bounding box center [816, 290] width 299 height 362
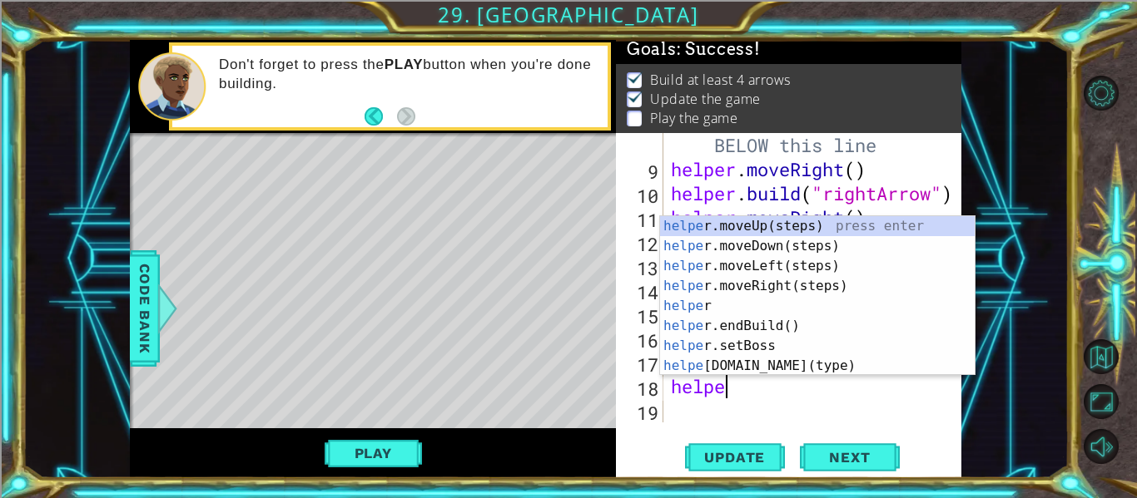
scroll to position [0, 2]
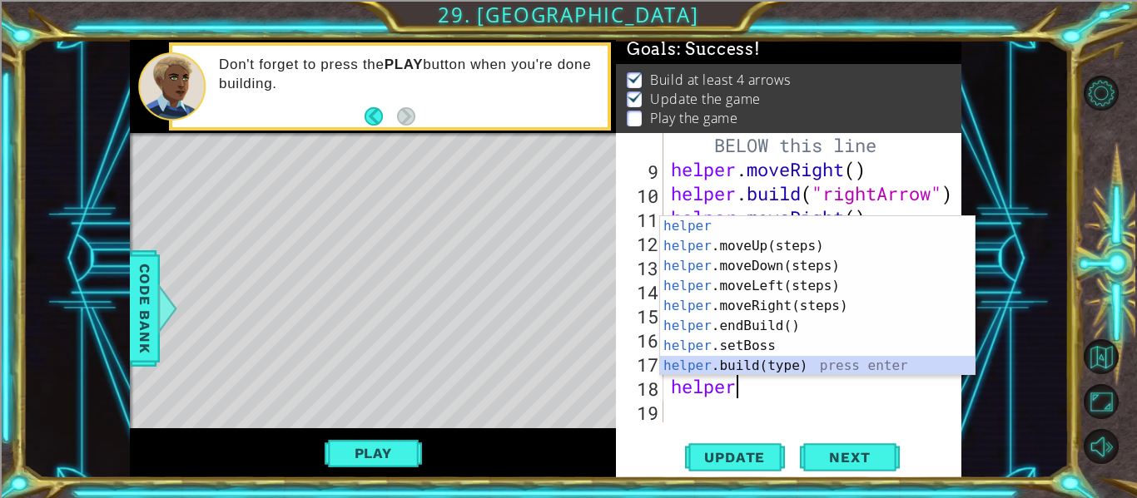
click at [794, 369] on div "helper press enter helper .moveUp(steps) press enter helper .moveDown(steps) pr…" at bounding box center [817, 316] width 314 height 200
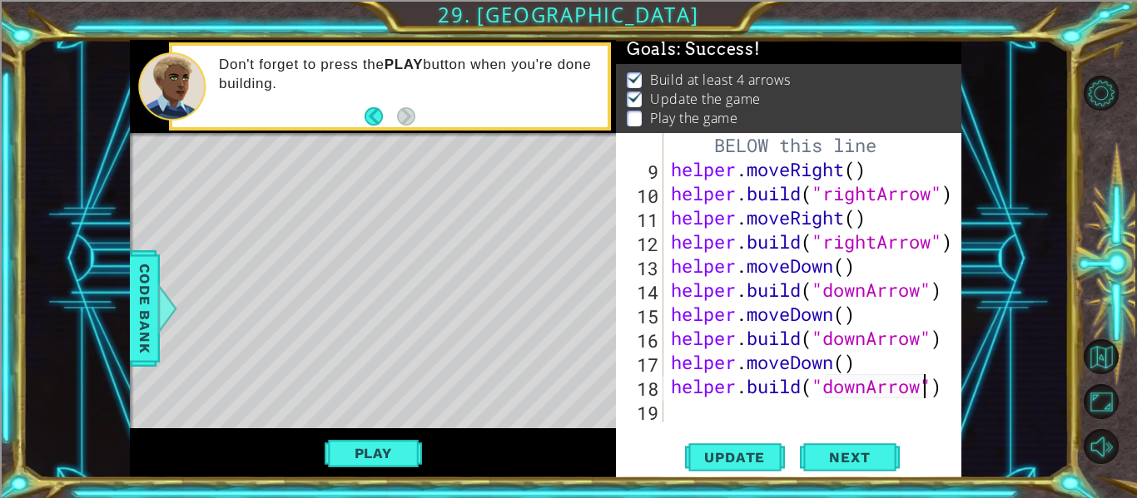
scroll to position [0, 12]
type textarea "[DOMAIN_NAME]("downArrow")"
click at [870, 462] on span "Next" at bounding box center [849, 459] width 74 height 17
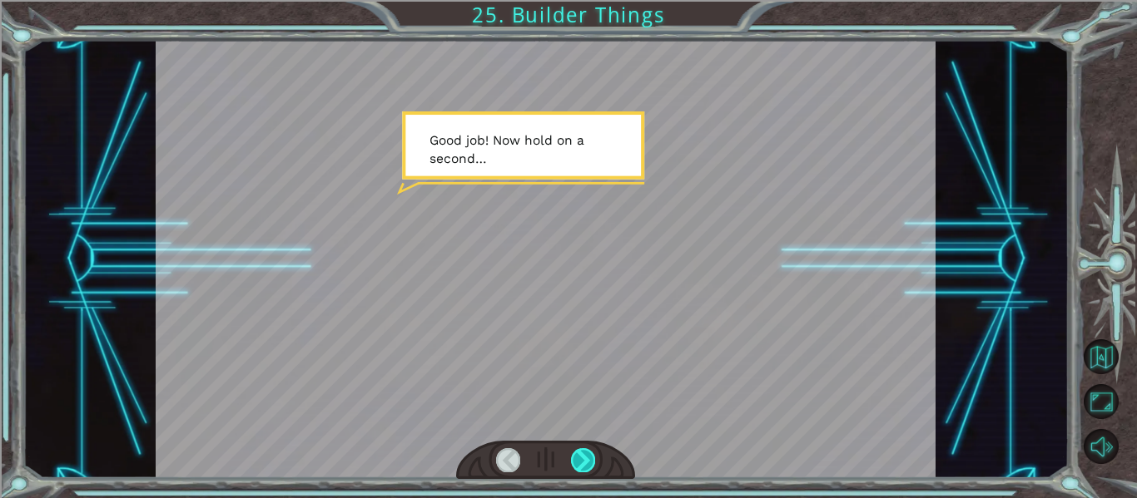
click at [592, 456] on div at bounding box center [583, 459] width 24 height 23
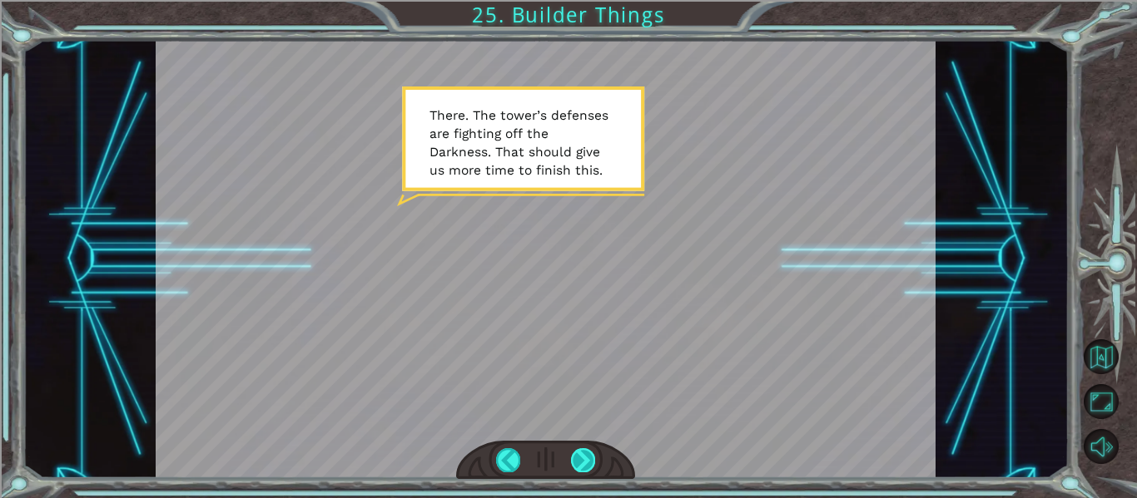
click at [592, 456] on div at bounding box center [583, 459] width 24 height 23
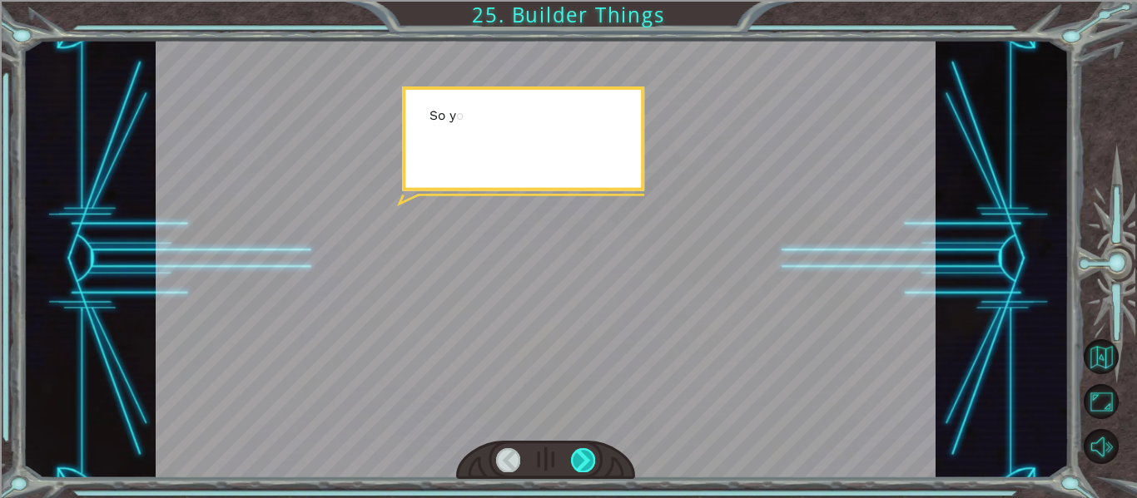
click at [592, 456] on div at bounding box center [583, 459] width 24 height 23
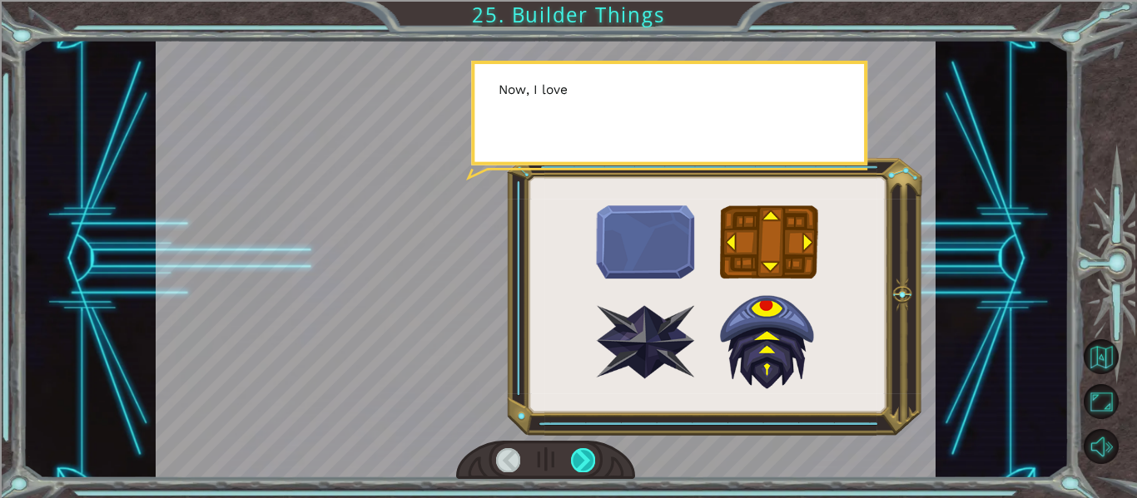
click at [592, 456] on div at bounding box center [583, 459] width 24 height 23
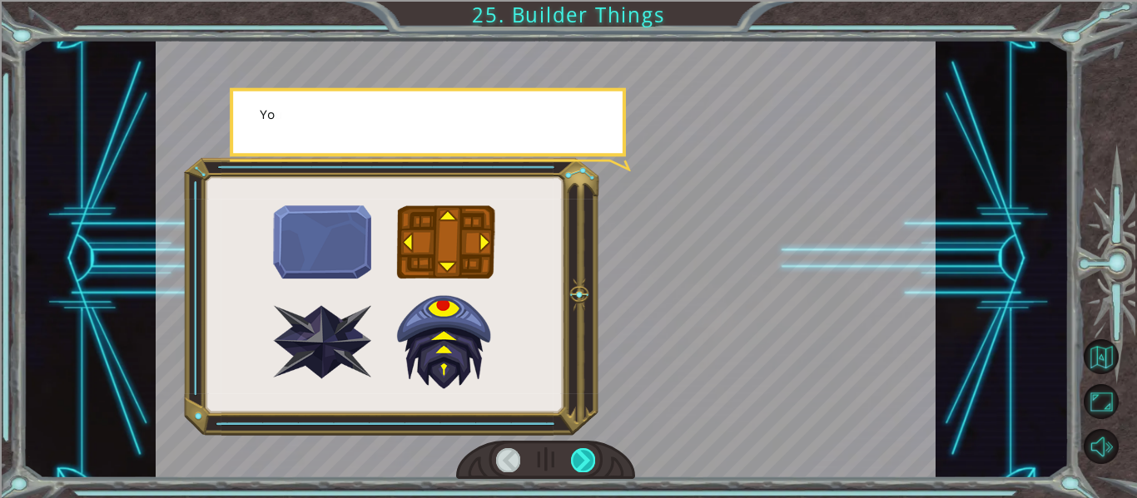
click at [592, 456] on div at bounding box center [583, 459] width 24 height 23
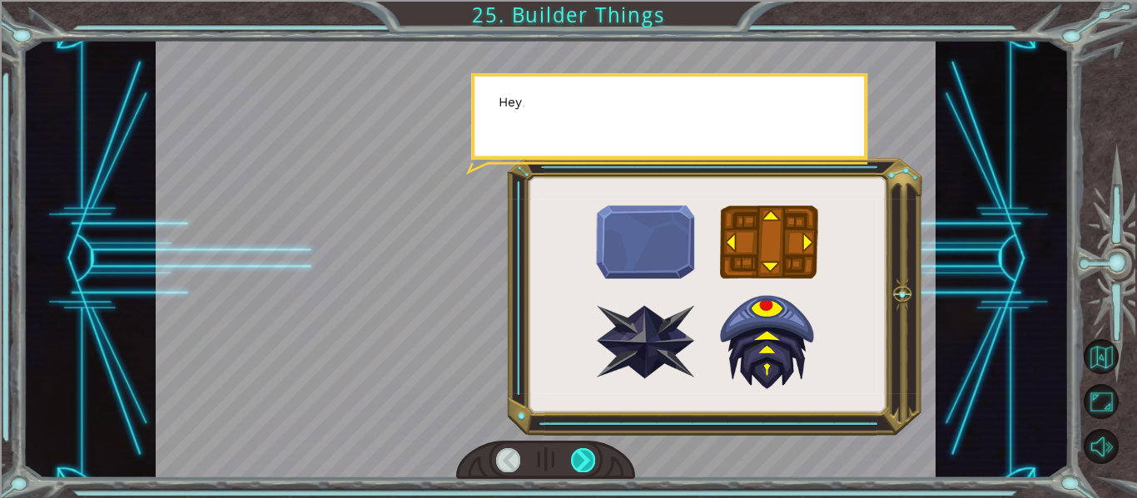
click at [592, 456] on div at bounding box center [583, 459] width 24 height 23
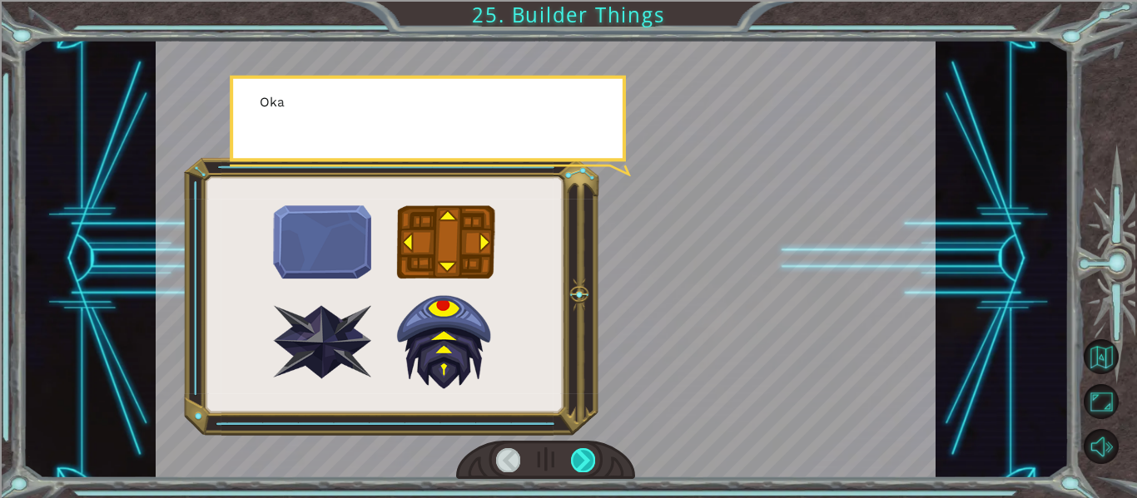
click at [592, 456] on div at bounding box center [583, 459] width 24 height 23
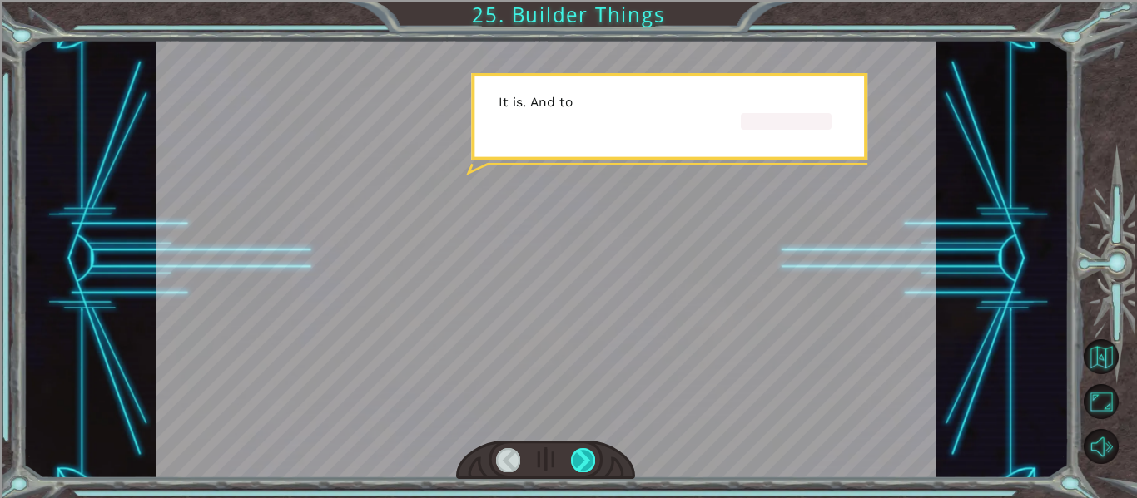
click at [592, 456] on div at bounding box center [583, 459] width 24 height 23
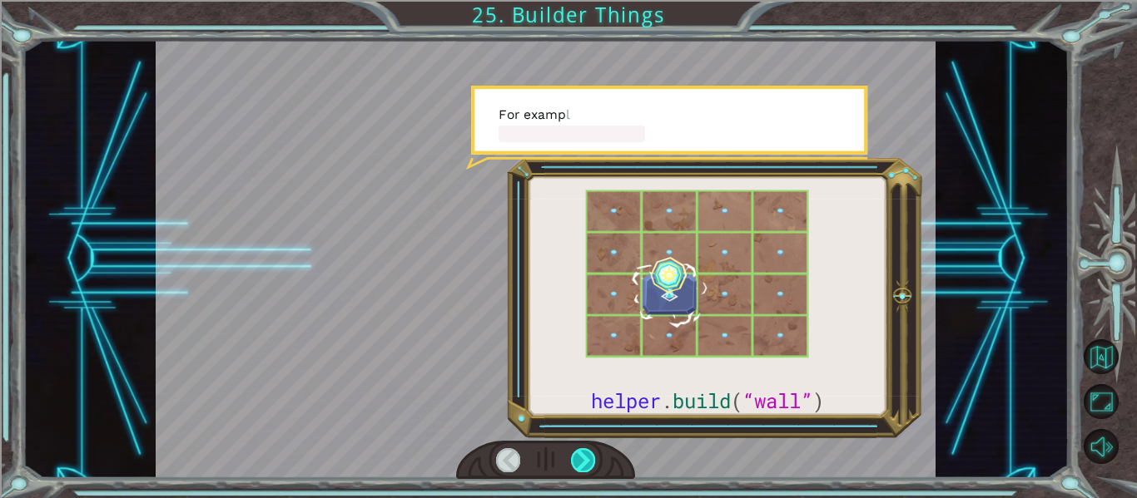
click at [592, 456] on div at bounding box center [583, 459] width 24 height 23
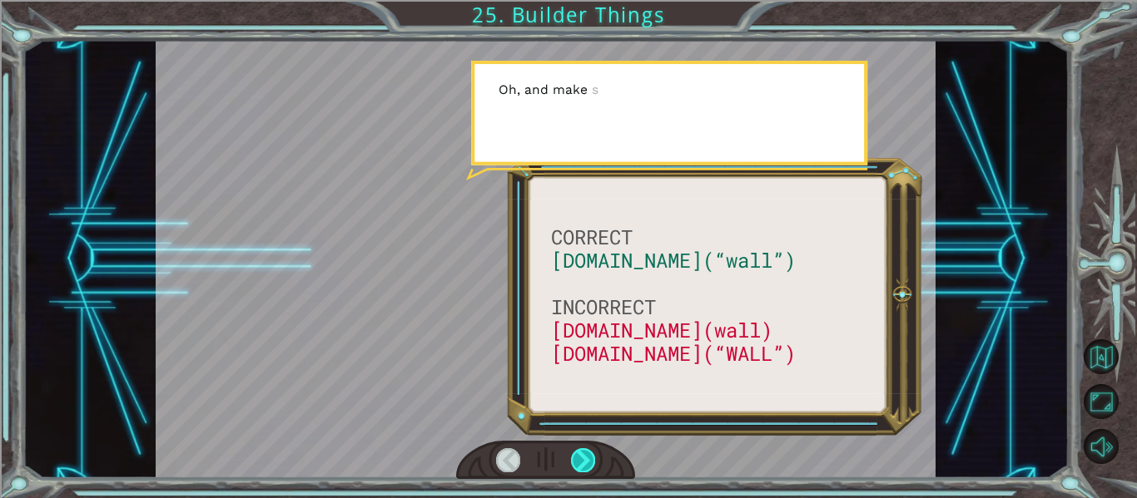
click at [592, 456] on div at bounding box center [583, 459] width 24 height 23
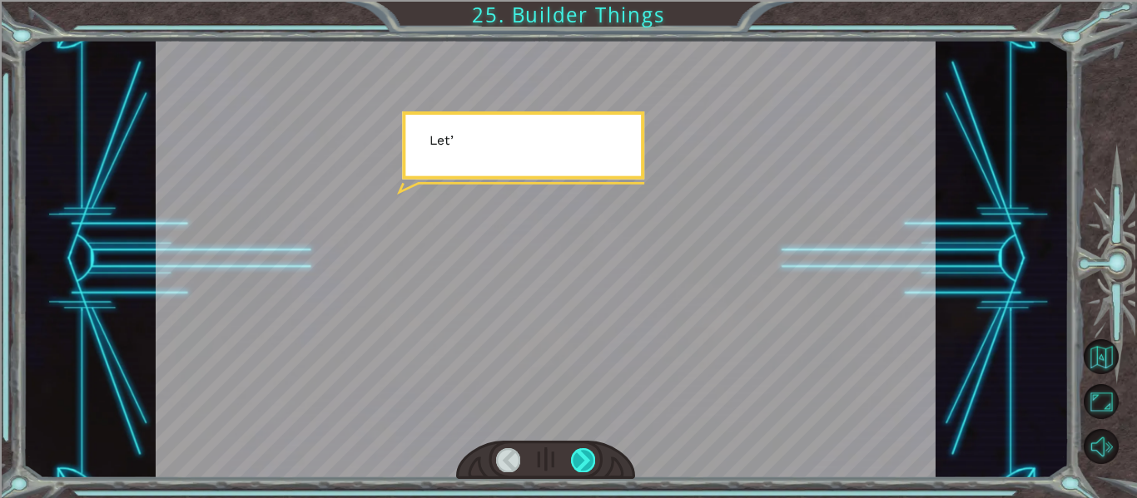
click at [592, 456] on div at bounding box center [583, 459] width 24 height 23
click at [592, 0] on div "CORRECT [DOMAIN_NAME](“wall”) INCORRECT [DOMAIN_NAME](wall) [DOMAIN_NAME](“WALL…" at bounding box center [568, 0] width 1137 height 0
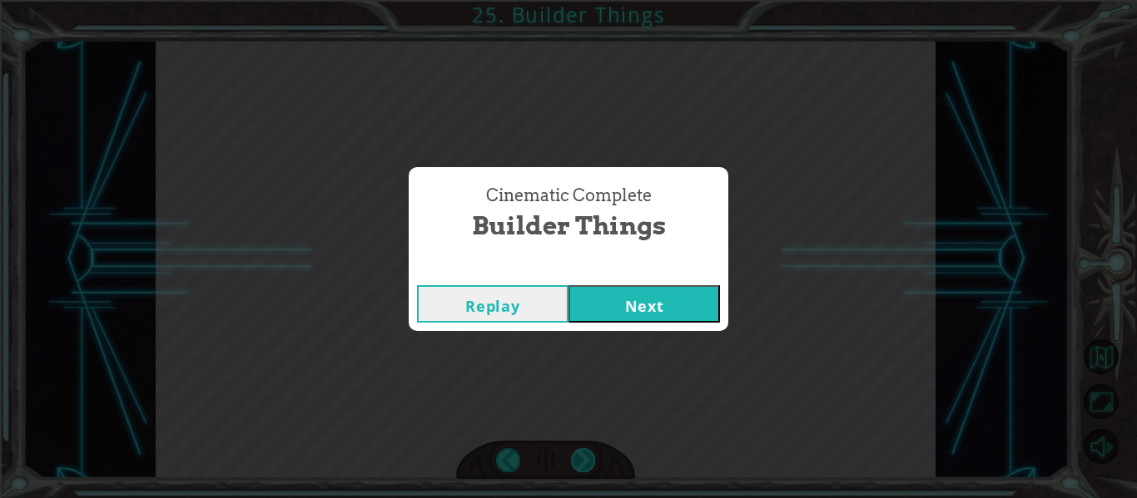
click at [592, 456] on div "Cinematic Complete Builder Things Replay Next" at bounding box center [568, 249] width 1137 height 498
click at [622, 305] on button "Next" at bounding box center [643, 303] width 151 height 37
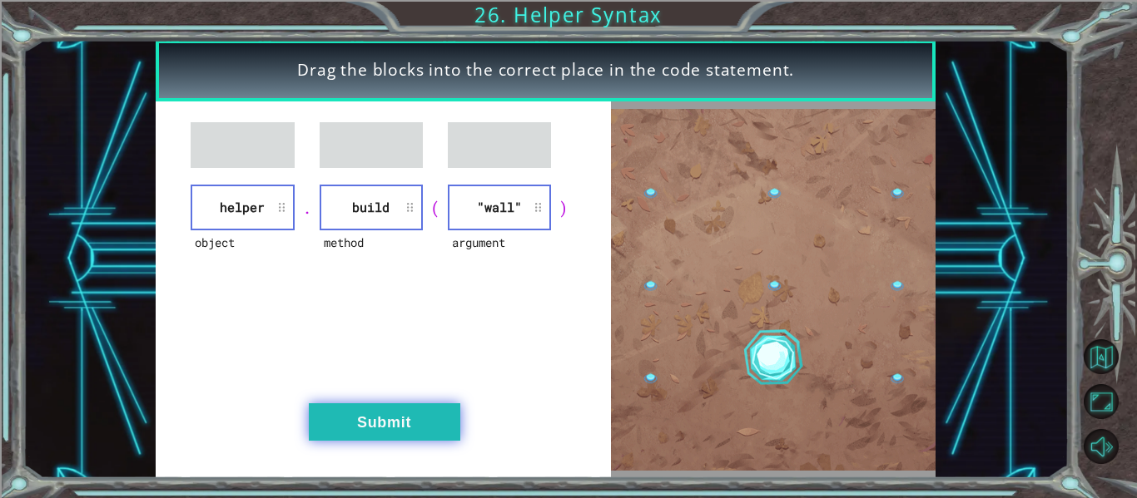
click at [370, 425] on button "Submit" at bounding box center [384, 422] width 151 height 37
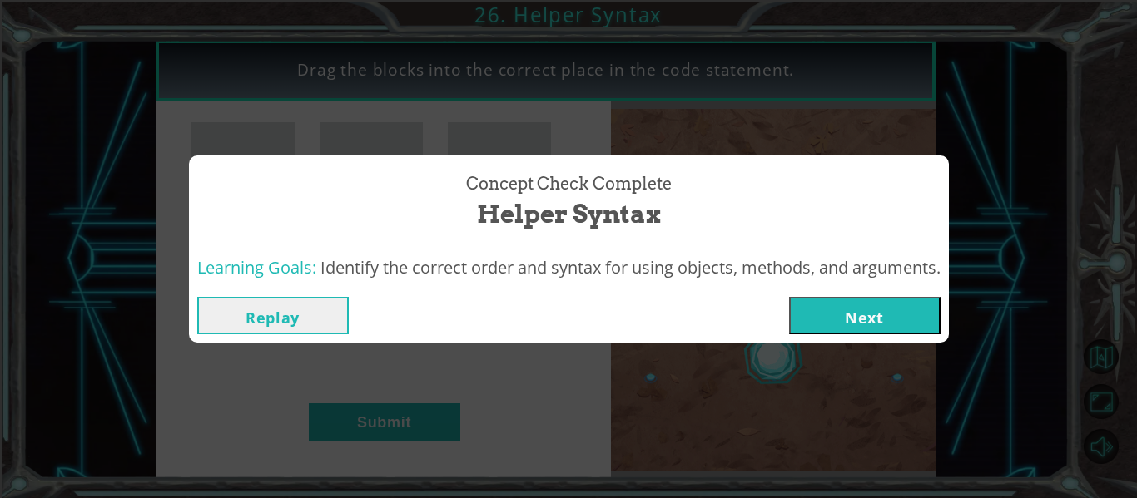
click at [834, 313] on button "Next" at bounding box center [864, 315] width 151 height 37
